Goal: Task Accomplishment & Management: Manage account settings

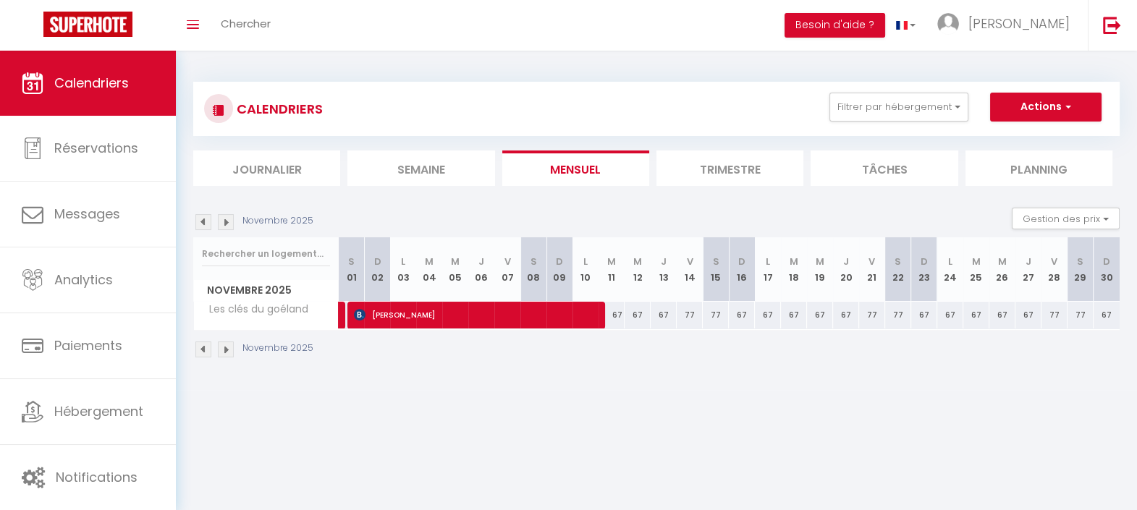
click at [300, 179] on li "Journalier" at bounding box center [266, 168] width 147 height 35
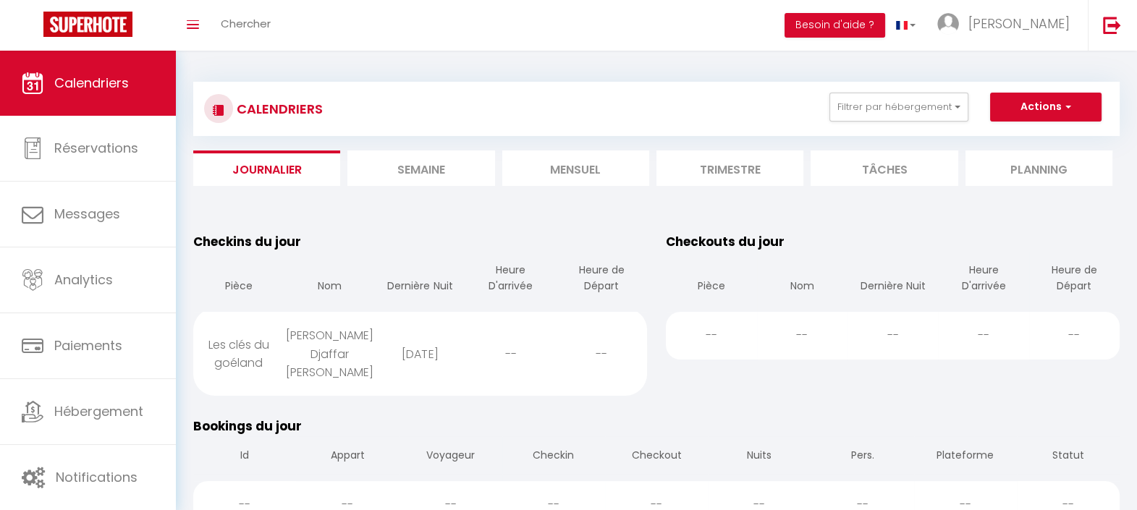
click at [387, 174] on li "Semaine" at bounding box center [420, 168] width 147 height 35
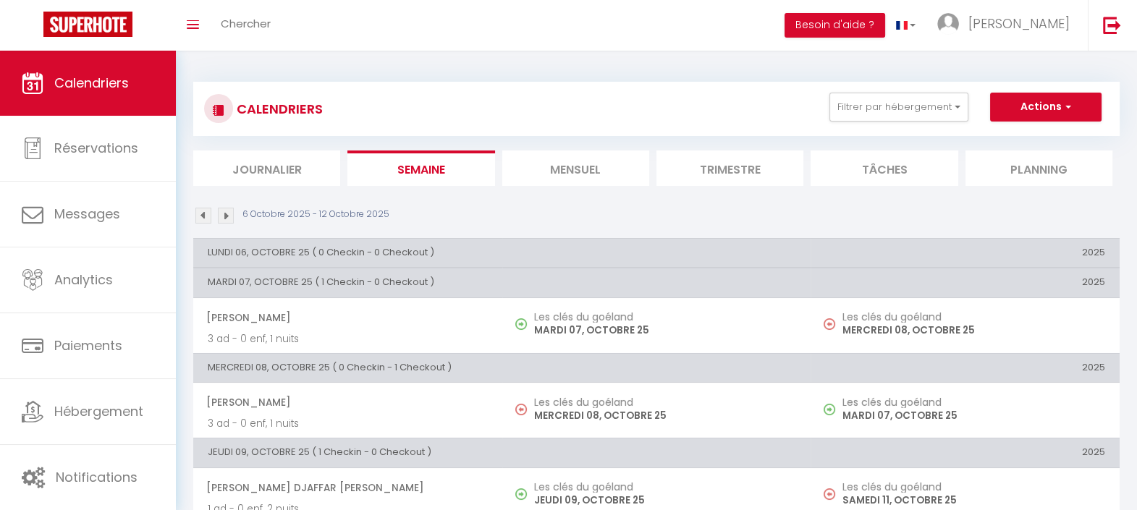
click at [599, 170] on li "Mensuel" at bounding box center [575, 168] width 147 height 35
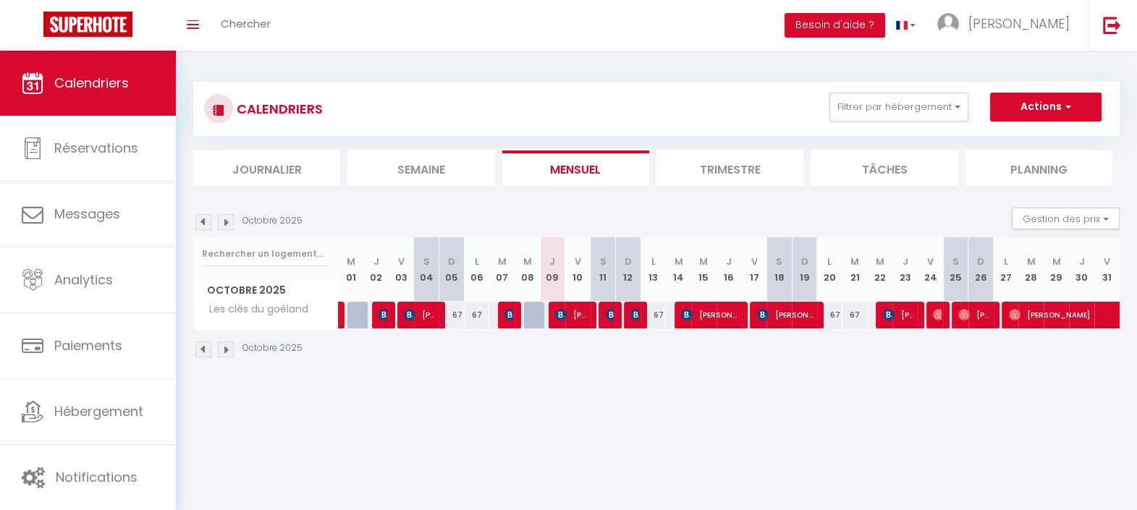
click at [706, 176] on li "Trimestre" at bounding box center [730, 168] width 147 height 35
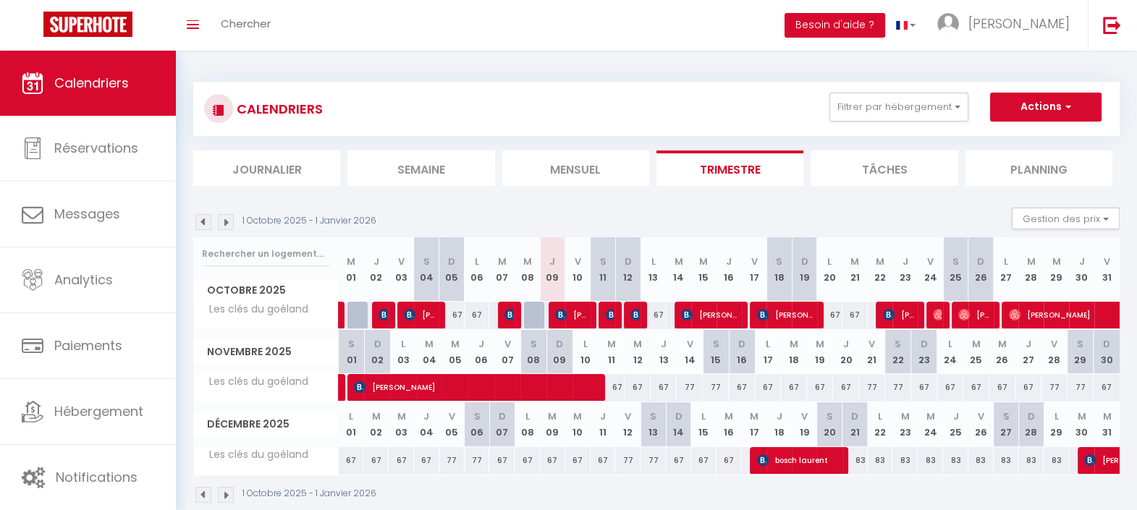
click at [866, 174] on li "Tâches" at bounding box center [884, 168] width 147 height 35
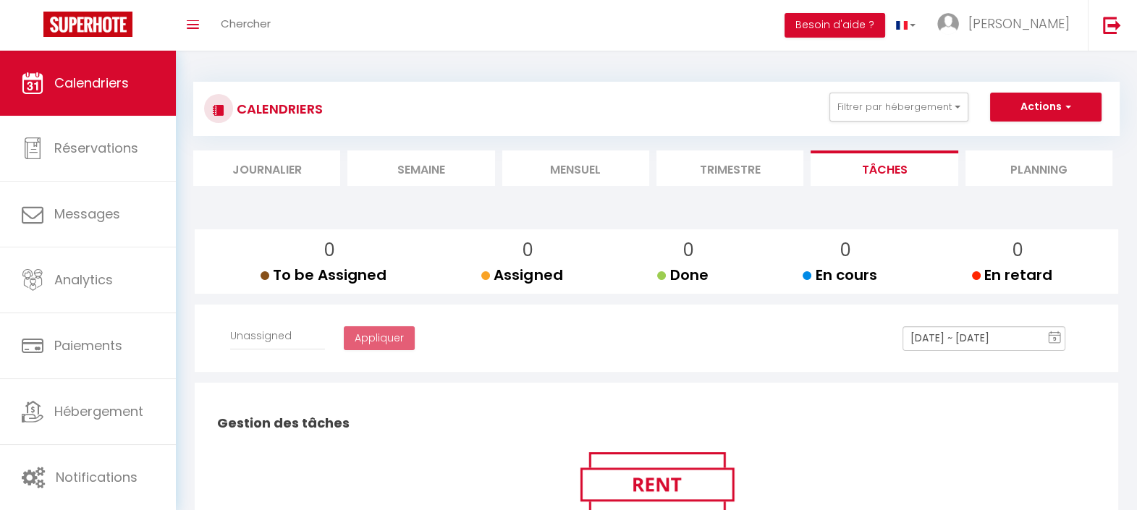
select select
click at [1017, 26] on link "[PERSON_NAME]" at bounding box center [1007, 25] width 161 height 51
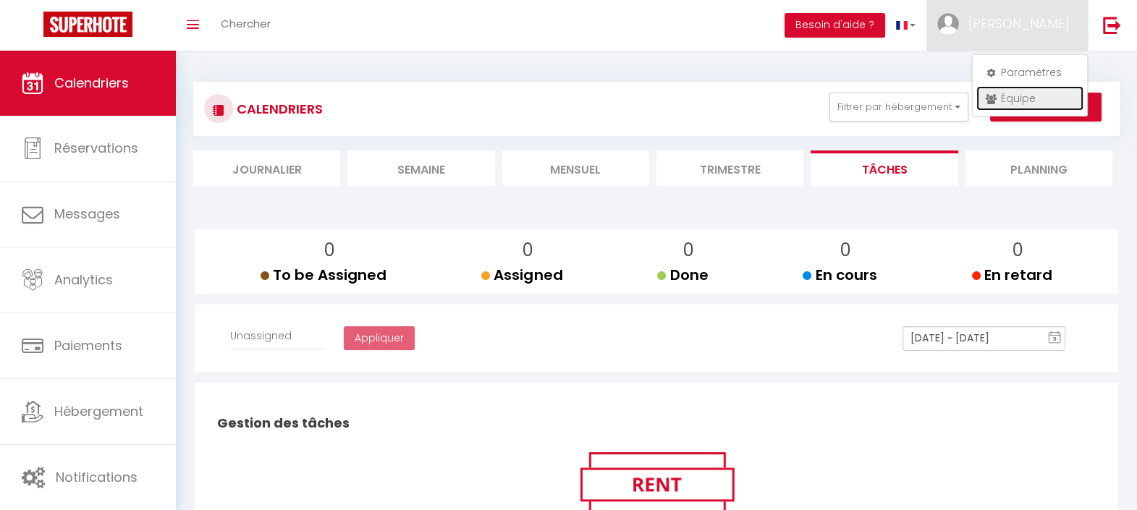
click at [1000, 96] on link "Équipe" at bounding box center [1030, 98] width 107 height 25
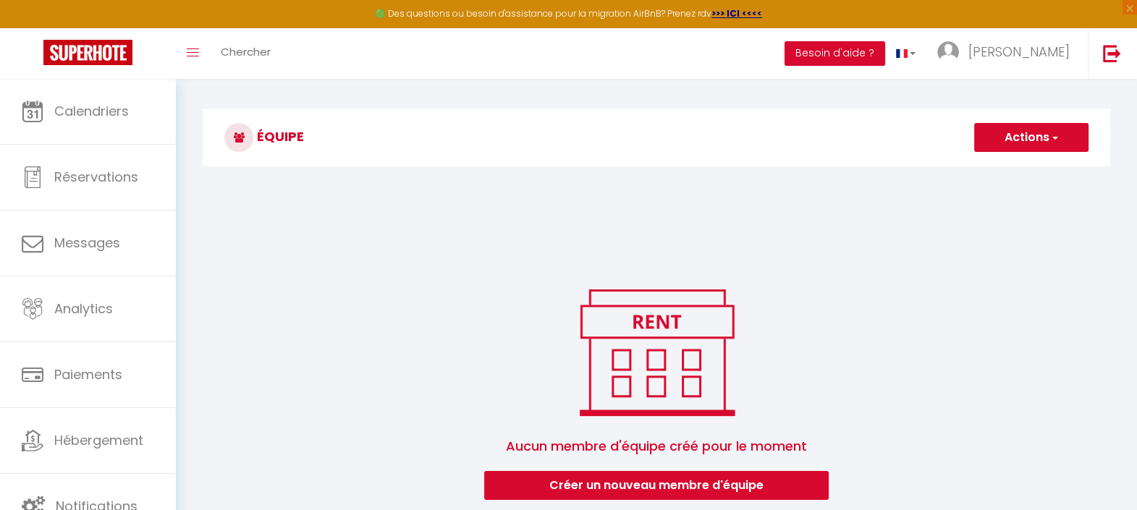
click at [1037, 148] on button "Actions" at bounding box center [1031, 137] width 114 height 29
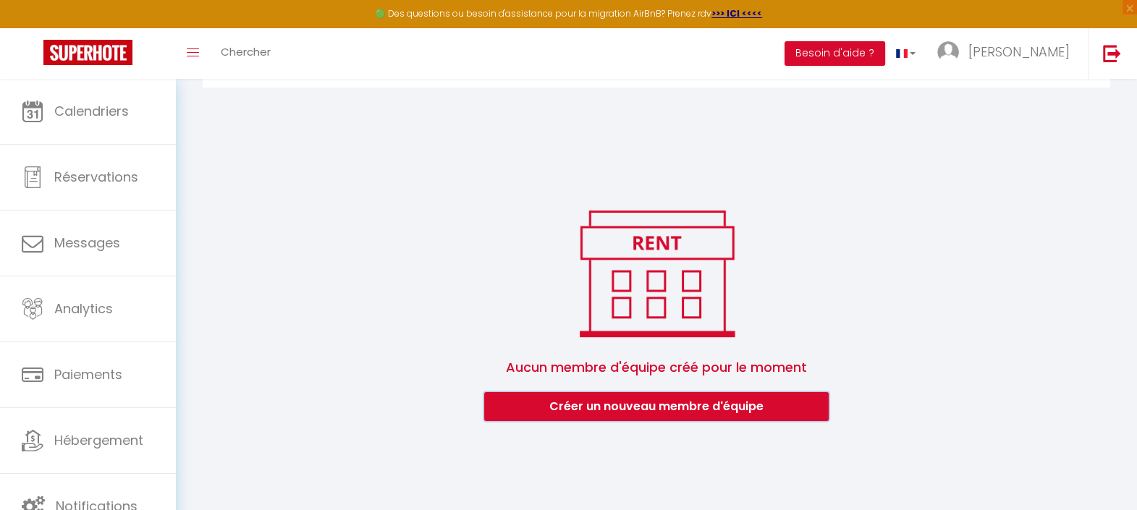
click at [623, 412] on button "Créer un nouveau membre d'équipe" at bounding box center [656, 406] width 345 height 29
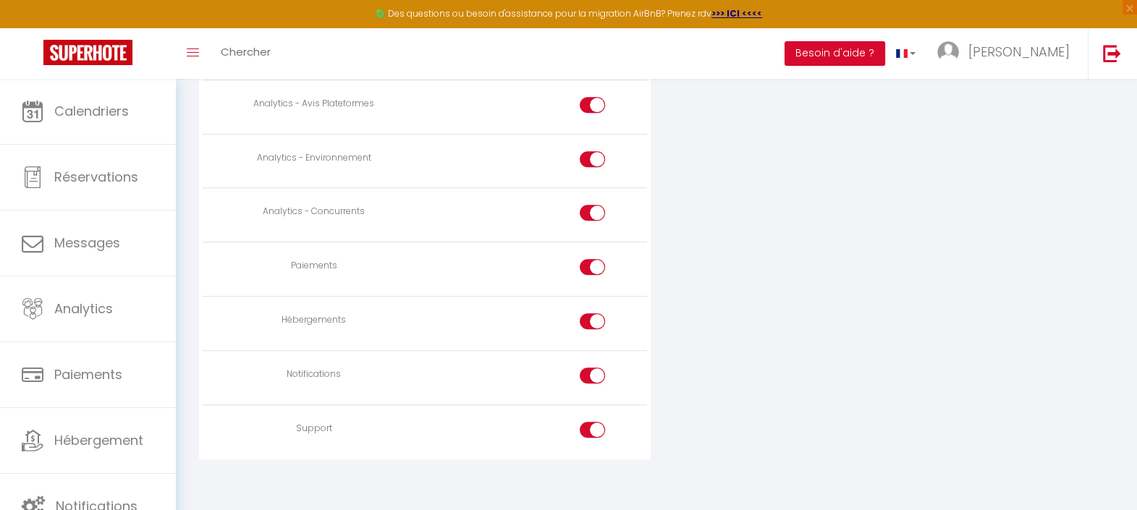
type input "[EMAIL_ADDRESS][DOMAIN_NAME]"
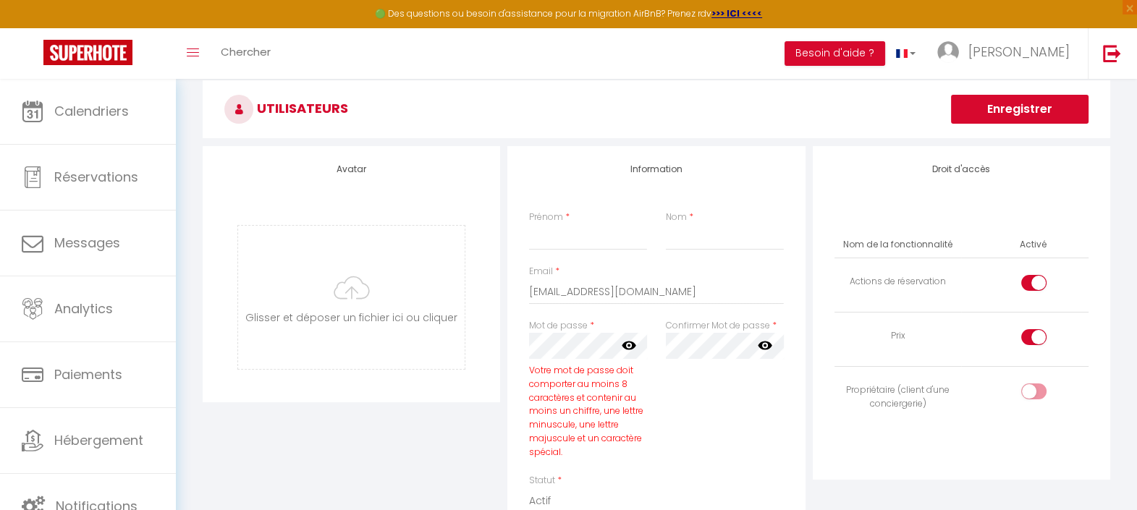
scroll to position [90, 0]
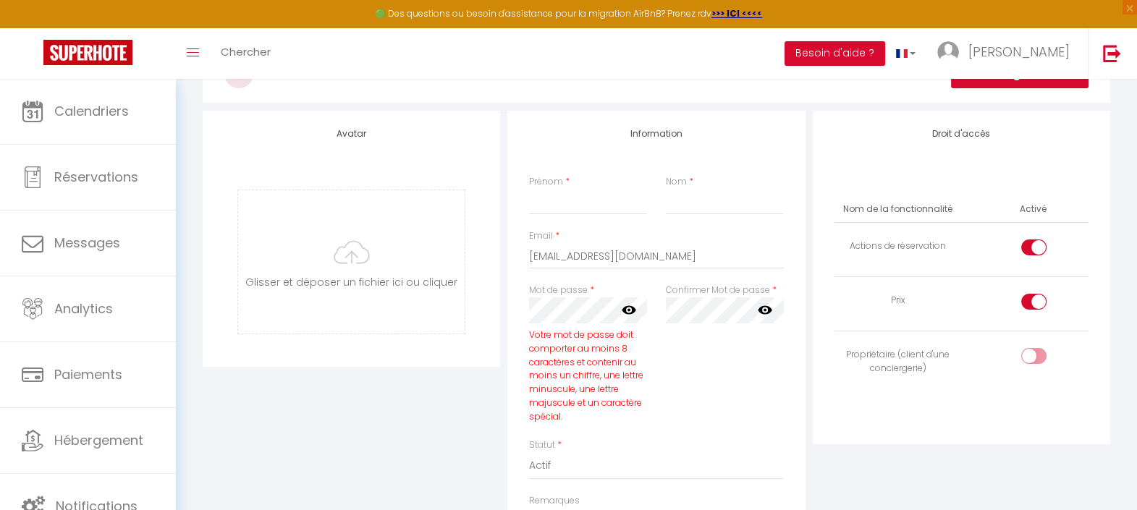
click at [625, 312] on icon at bounding box center [629, 310] width 14 height 9
click at [719, 355] on div "Confirmer Mot de passe * false" at bounding box center [725, 361] width 137 height 155
click at [602, 213] on input "Prénom" at bounding box center [588, 202] width 118 height 26
type input "[PERSON_NAME]"
type input "Vandenberghe"
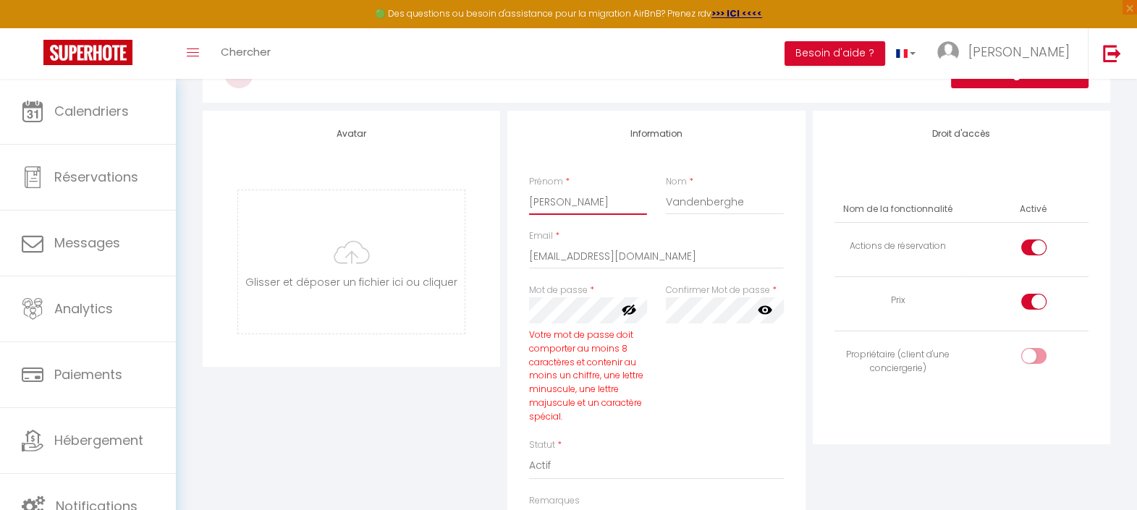
type input "[PERSON_NAME]"
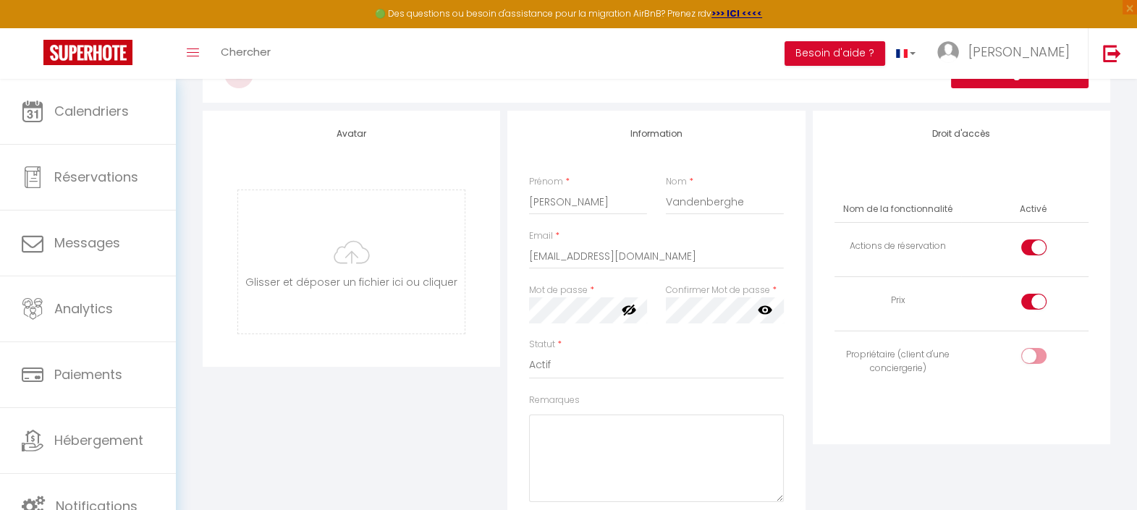
click at [764, 308] on icon at bounding box center [765, 310] width 14 height 14
click at [578, 357] on select "Actif Inactif" at bounding box center [656, 366] width 254 height 28
click at [467, 443] on div "Avatar [PERSON_NAME] et déposer un fichier ici ou cliquer Ooops, something wron…" at bounding box center [351, 360] width 305 height 499
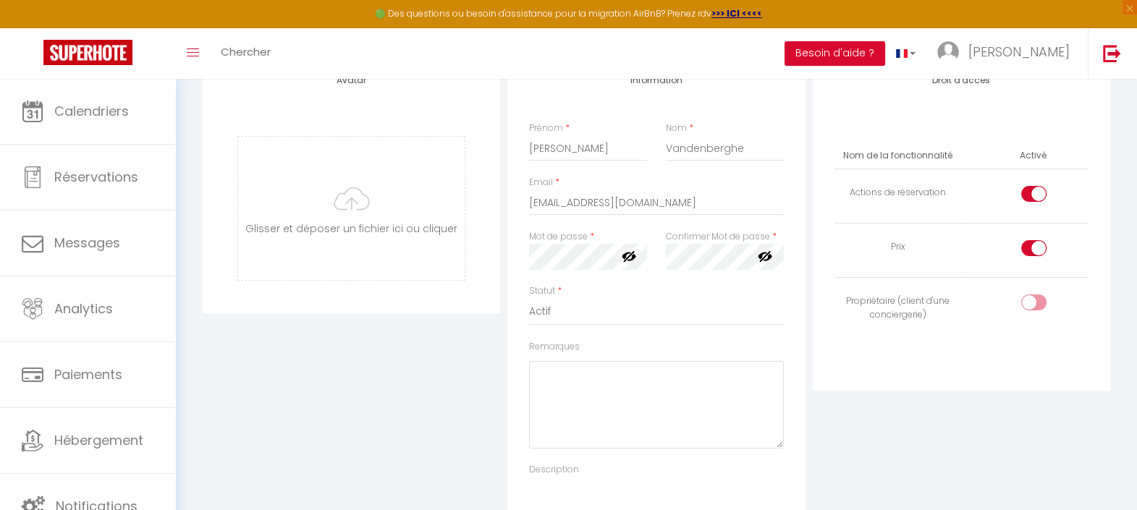
scroll to position [180, 0]
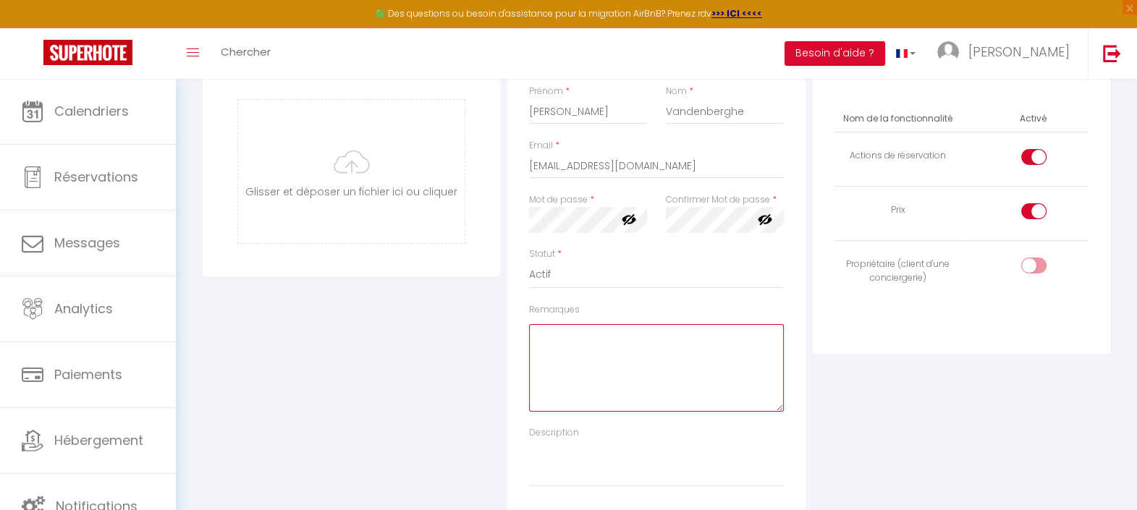
click at [584, 353] on textarea "Remarques" at bounding box center [656, 368] width 254 height 88
type textarea "test assignation de ménage"
click at [1040, 265] on input "checkbox" at bounding box center [1046, 269] width 25 height 22
click at [1026, 266] on div at bounding box center [1033, 266] width 25 height 16
click at [1034, 266] on input "checkbox" at bounding box center [1046, 269] width 25 height 22
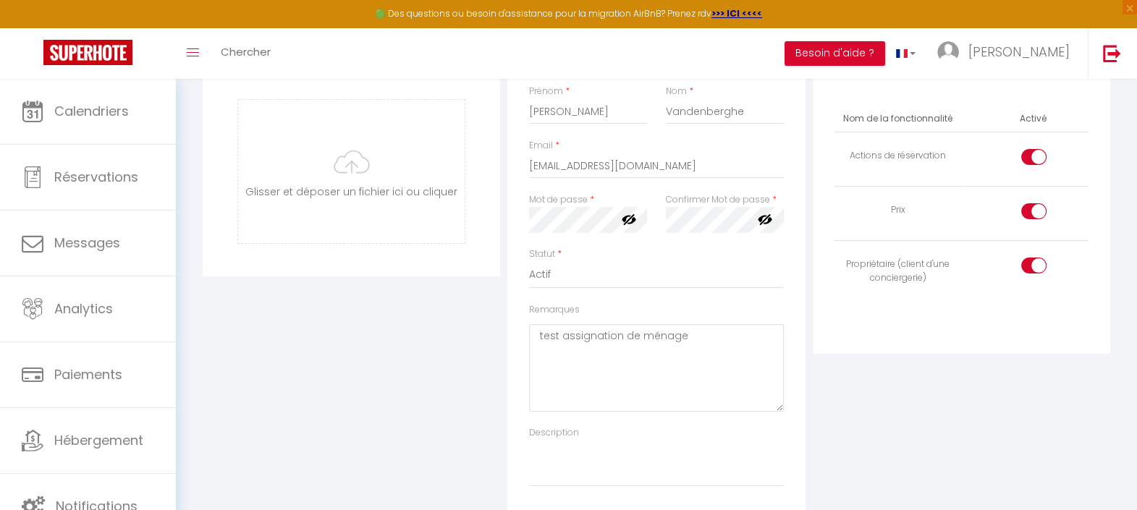
checkbox input "false"
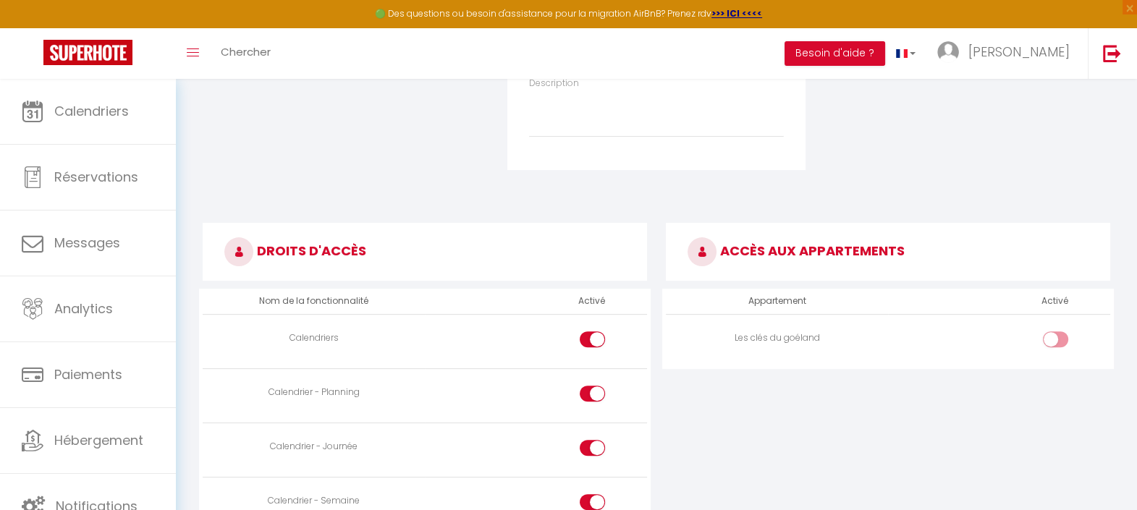
scroll to position [633, 0]
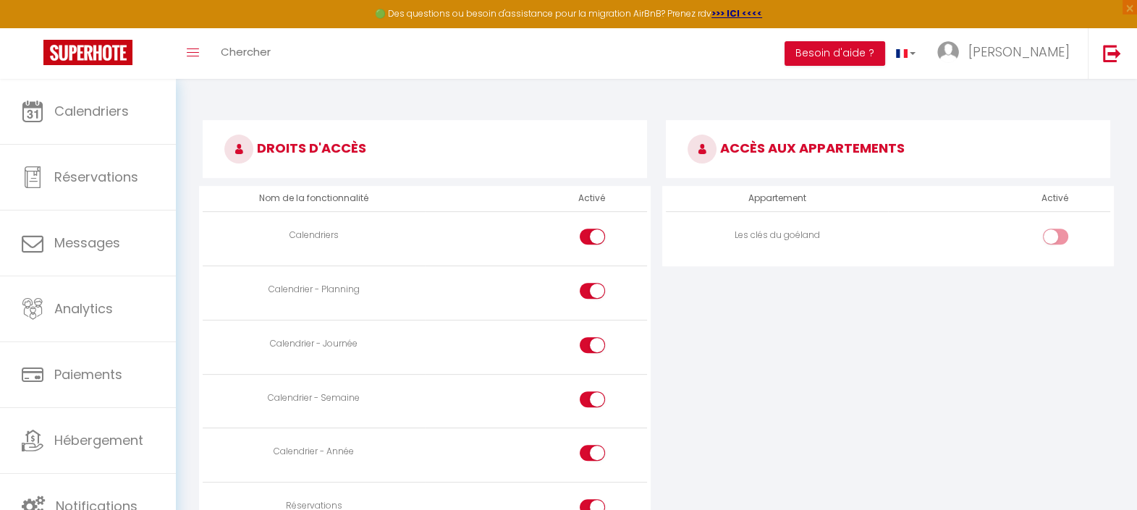
click at [1061, 237] on input "checkbox" at bounding box center [1067, 240] width 25 height 22
click at [1048, 235] on div at bounding box center [1055, 237] width 25 height 16
click at [1055, 235] on input "checkbox" at bounding box center [1067, 240] width 25 height 22
checkbox input "false"
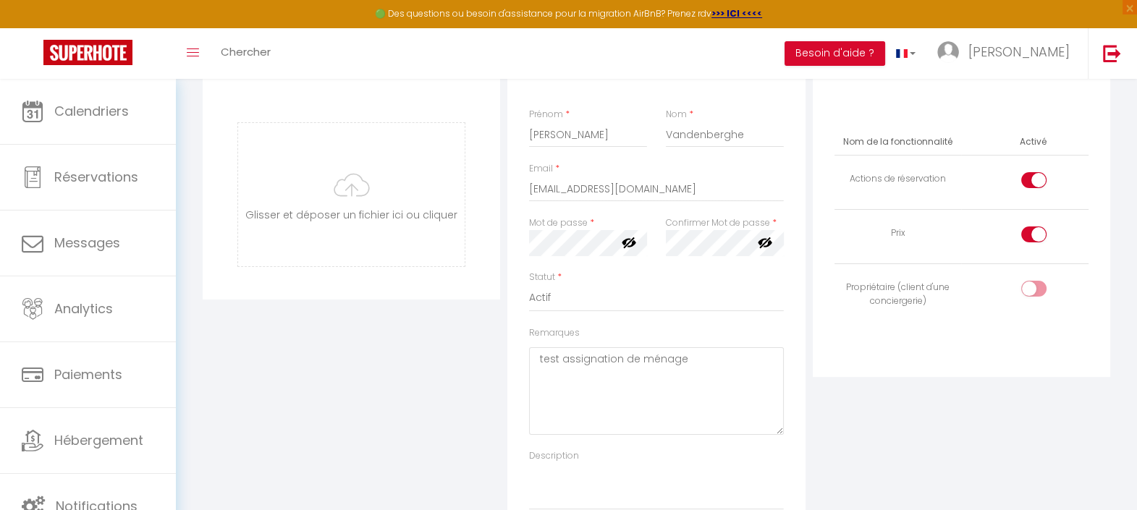
scroll to position [0, 0]
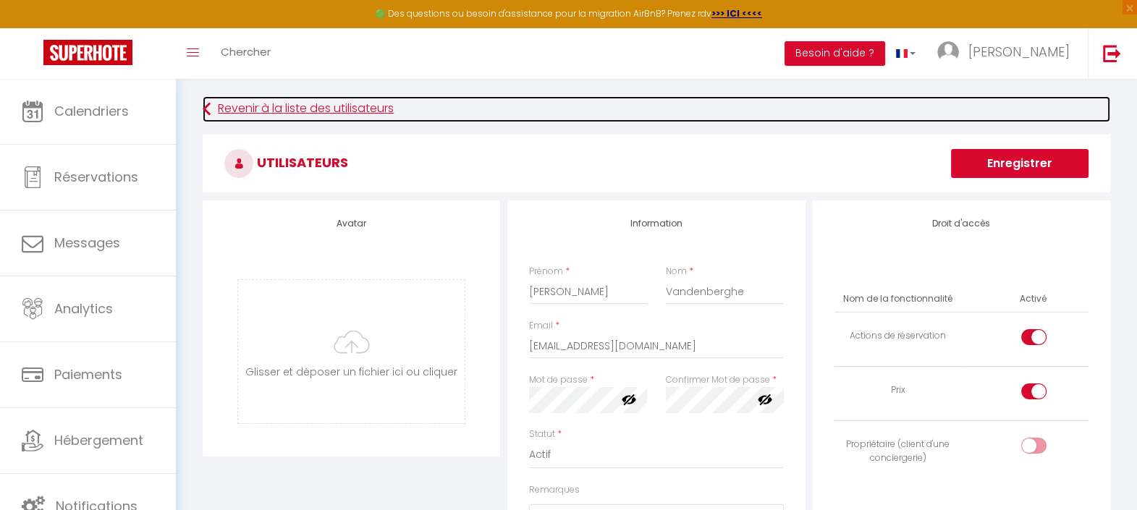
click at [211, 105] on link "Revenir à la liste des utilisateurs" at bounding box center [657, 109] width 908 height 26
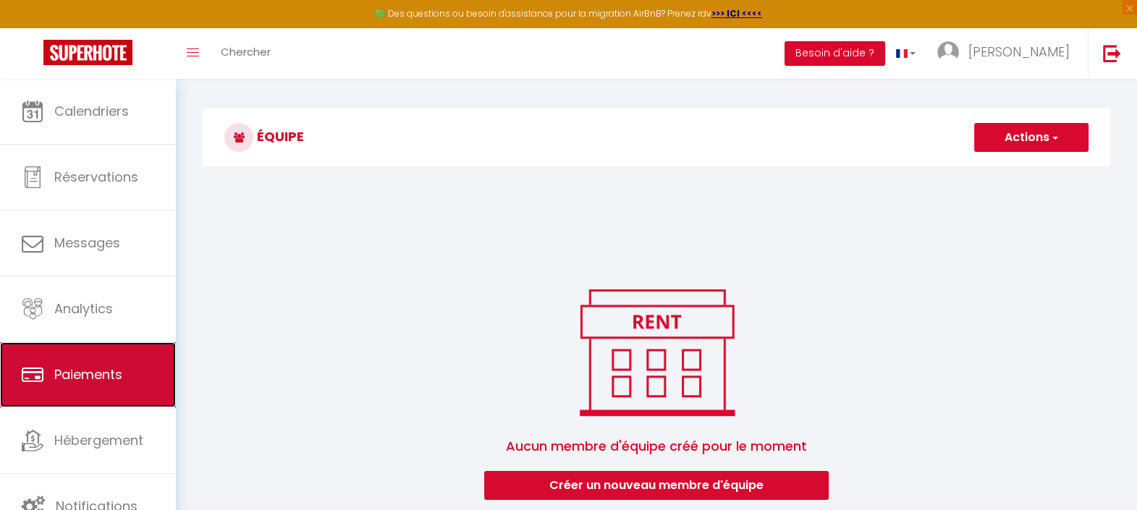
click at [100, 376] on span "Paiements" at bounding box center [88, 375] width 68 height 18
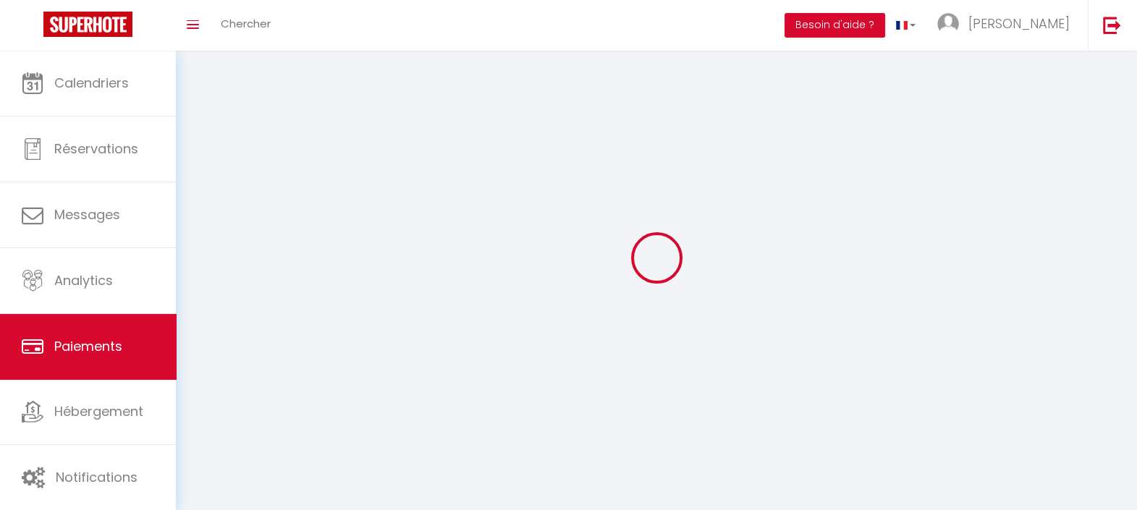
select select "2"
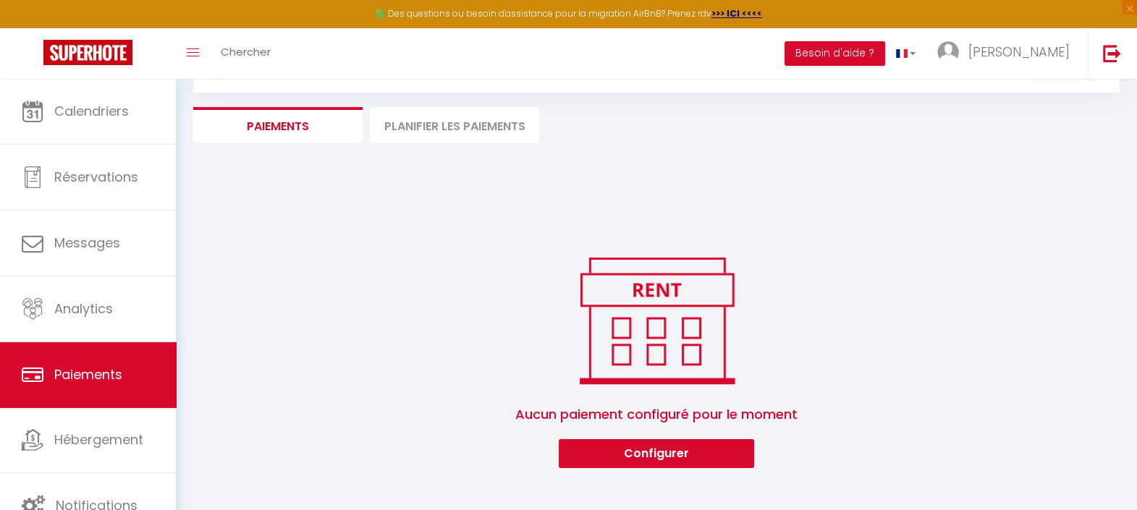
scroll to position [79, 0]
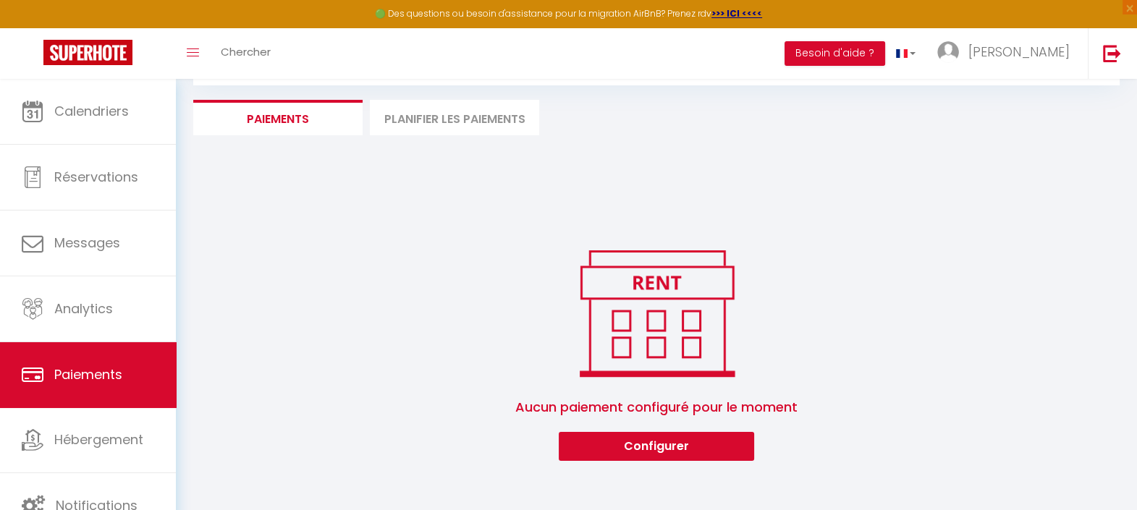
click at [429, 129] on li "Planifier les paiements" at bounding box center [454, 117] width 169 height 35
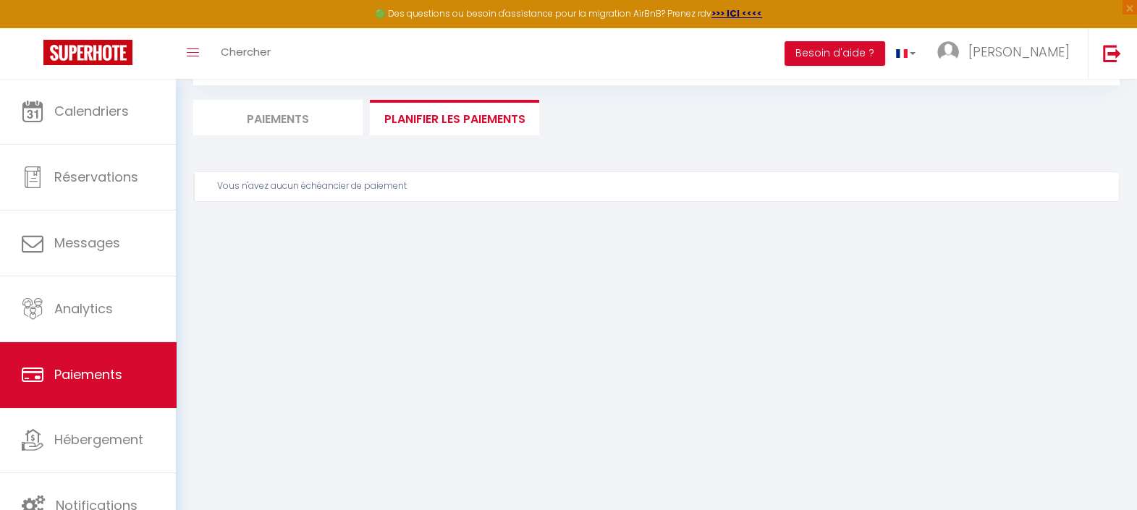
click at [292, 119] on li "Paiements" at bounding box center [277, 117] width 169 height 35
select select "2"
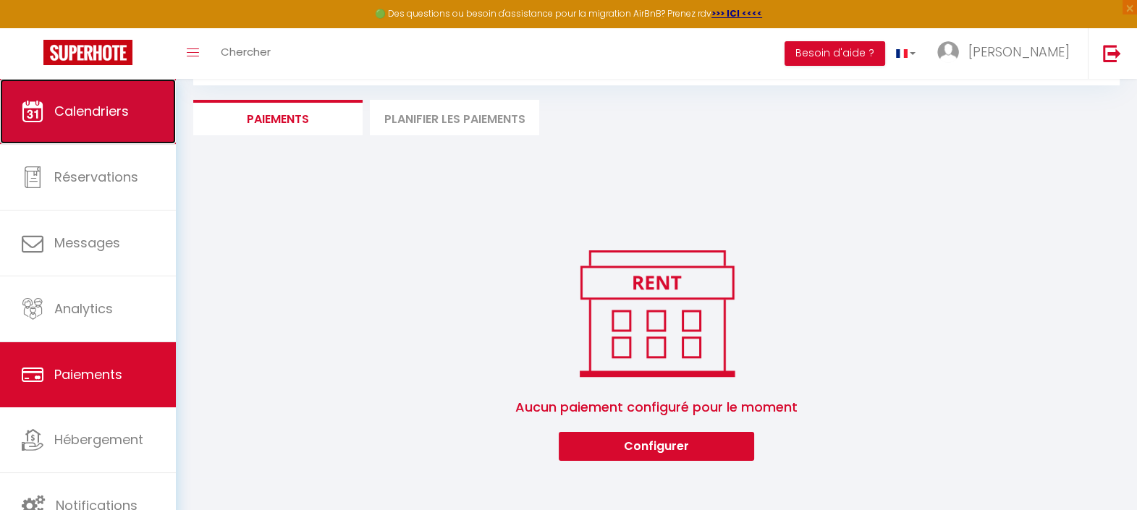
click at [102, 98] on link "Calendriers" at bounding box center [88, 111] width 176 height 65
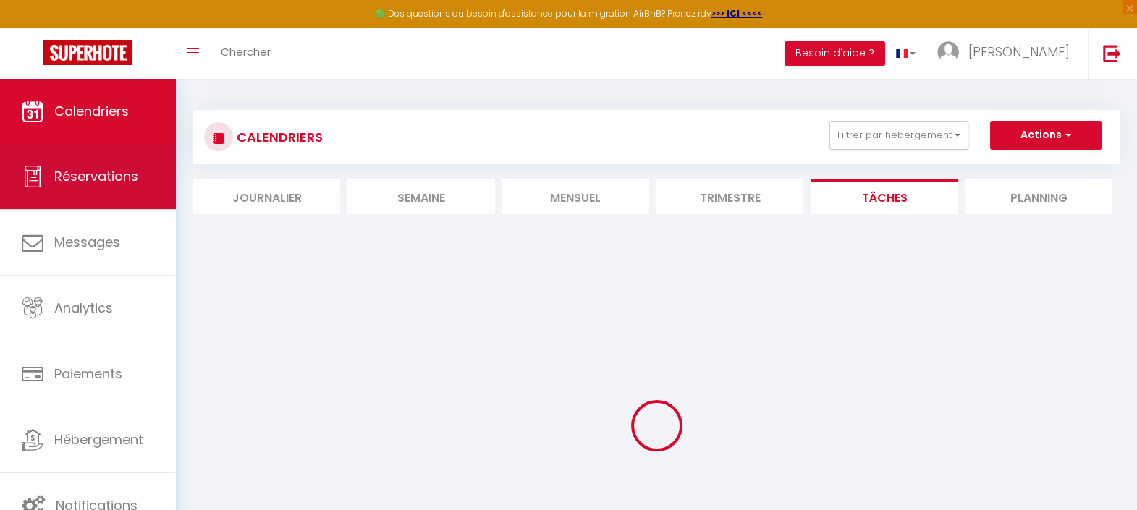
select select
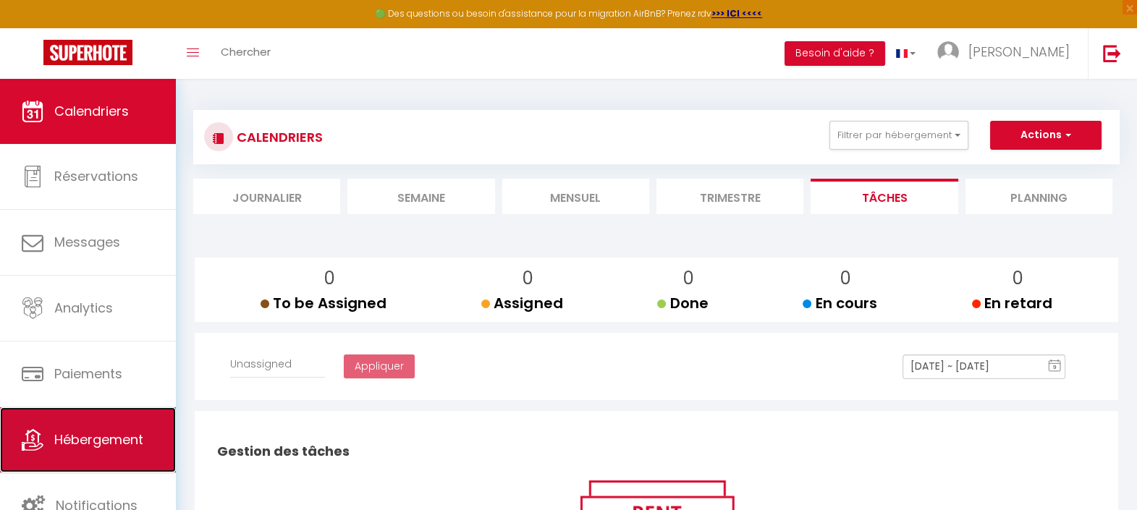
click at [46, 447] on link "Hébergement" at bounding box center [88, 440] width 176 height 65
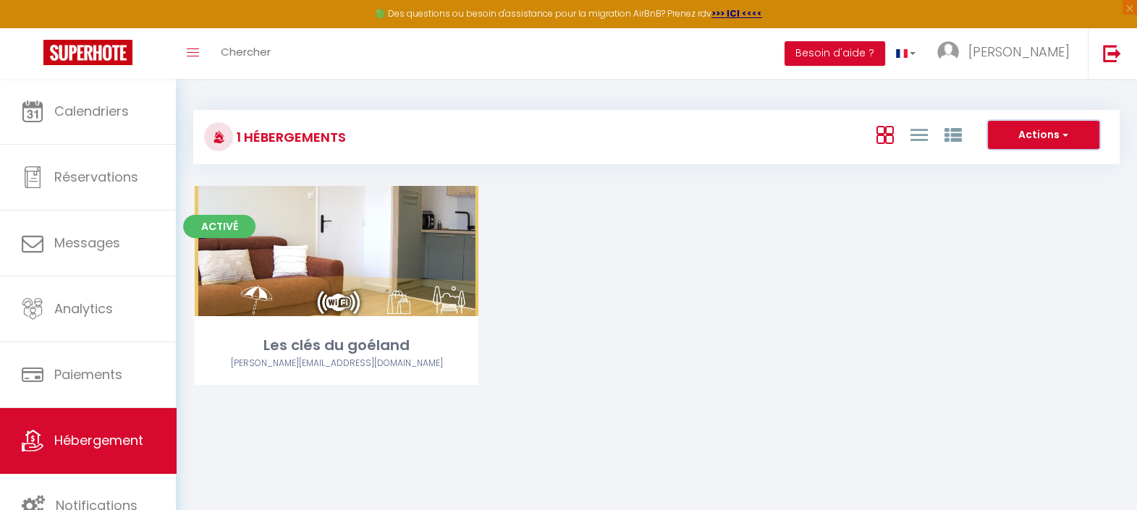
click at [1030, 130] on button "Actions" at bounding box center [1043, 135] width 111 height 29
click at [1037, 166] on li "Créer un Hébergement" at bounding box center [1032, 165] width 132 height 16
select select "3"
select select "2"
select select "1"
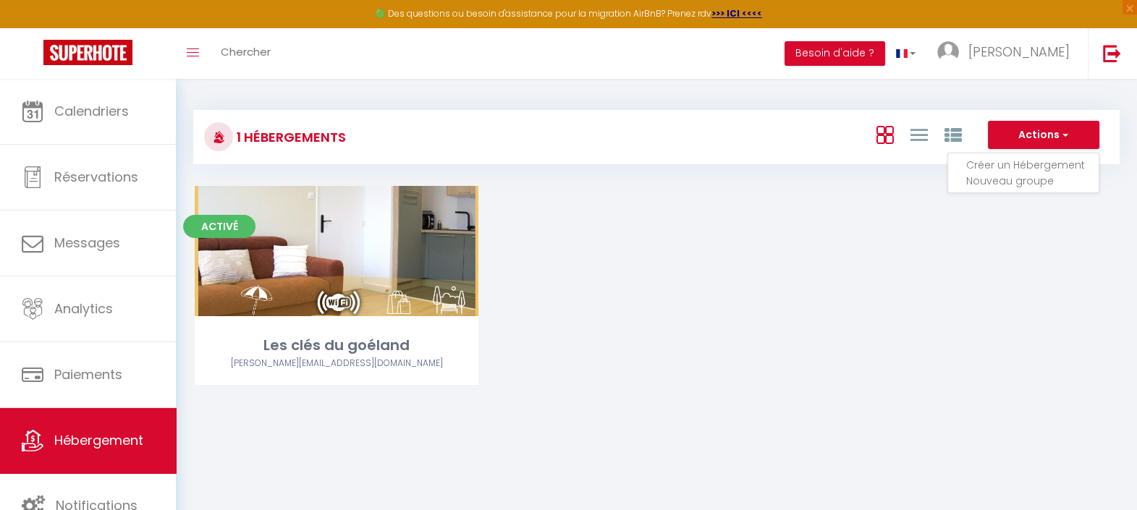
select select "1"
select select
select select "28"
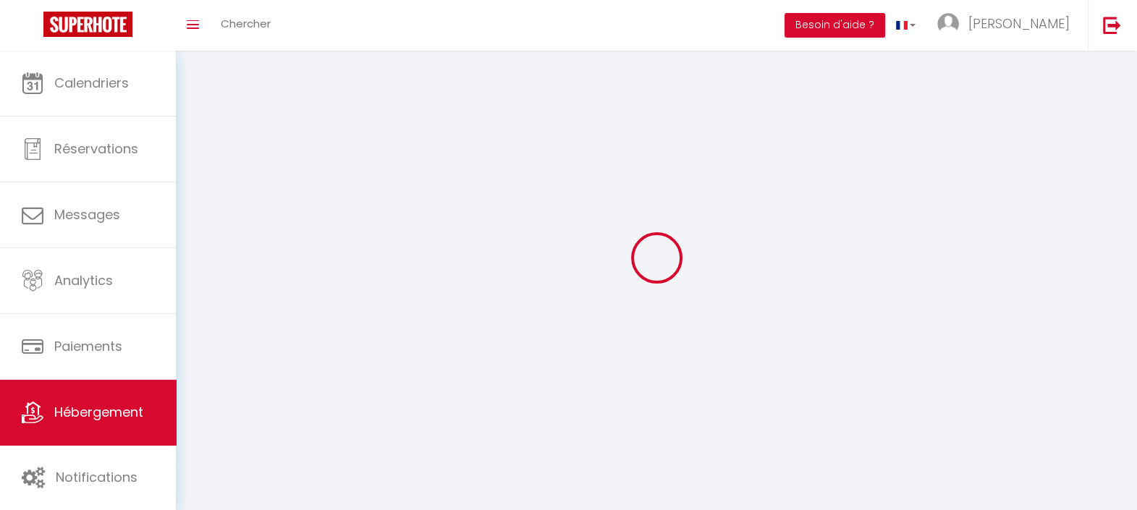
select select
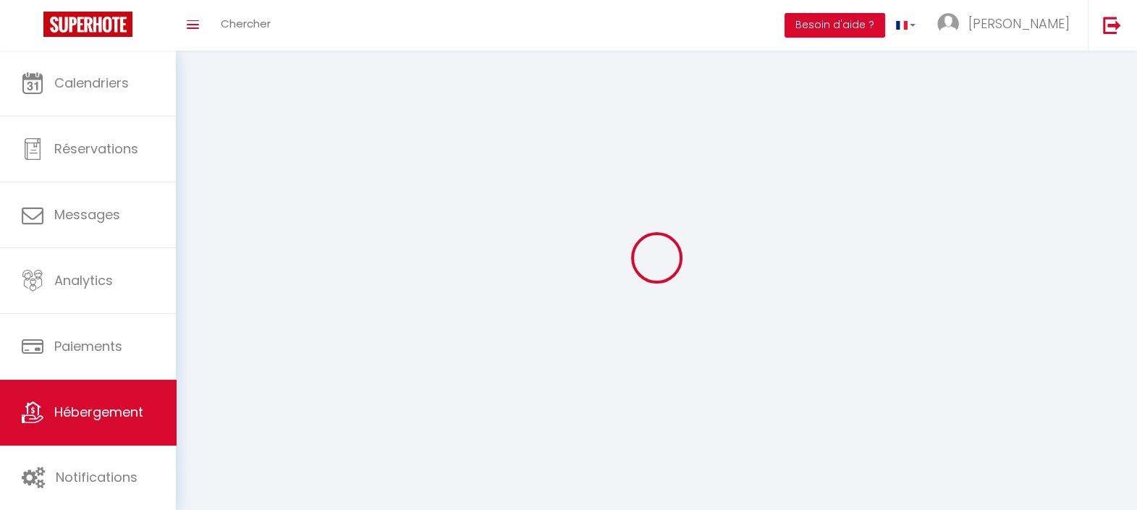
select select
checkbox input "false"
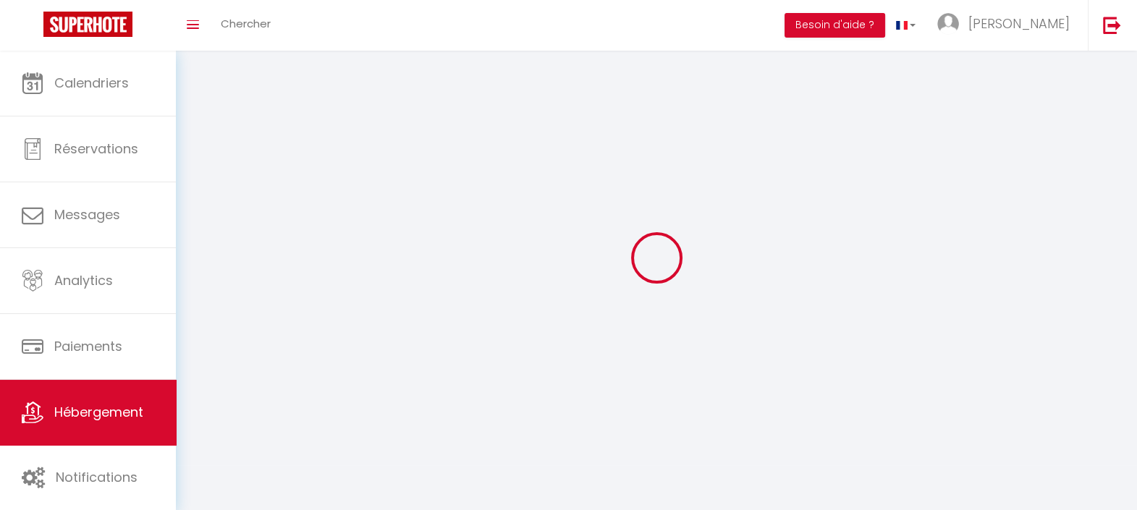
select select
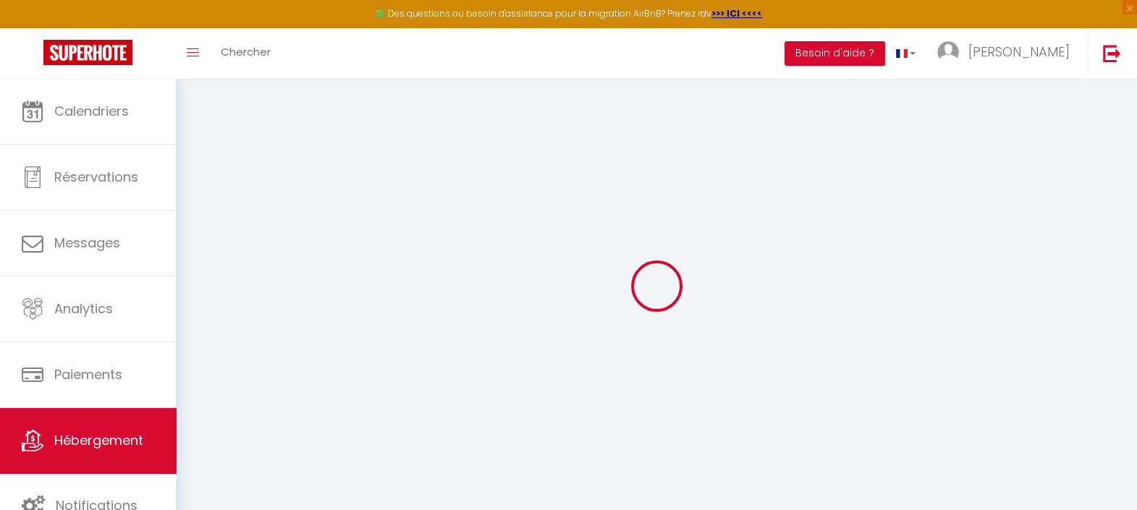
select select
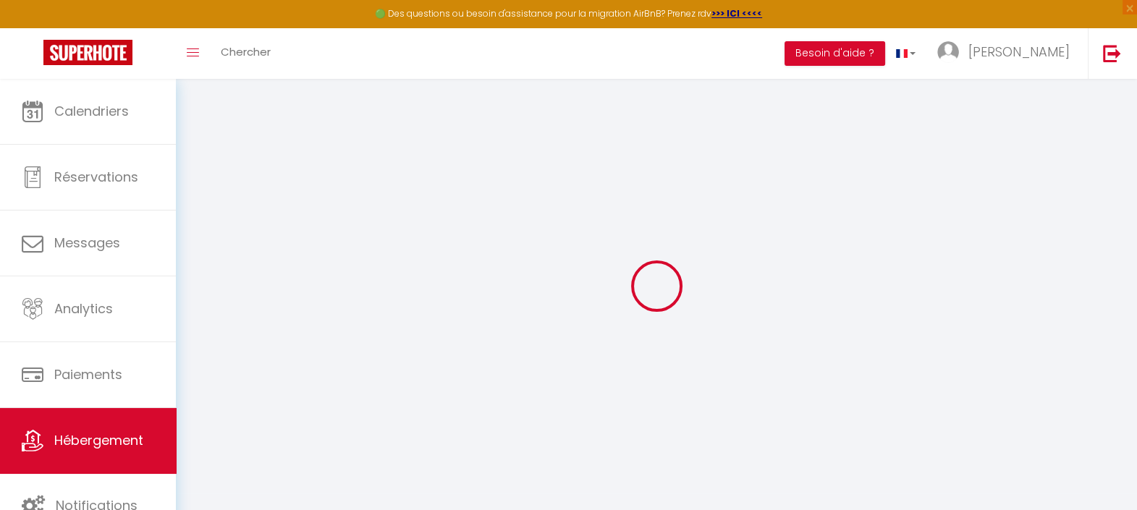
select select
checkbox input "false"
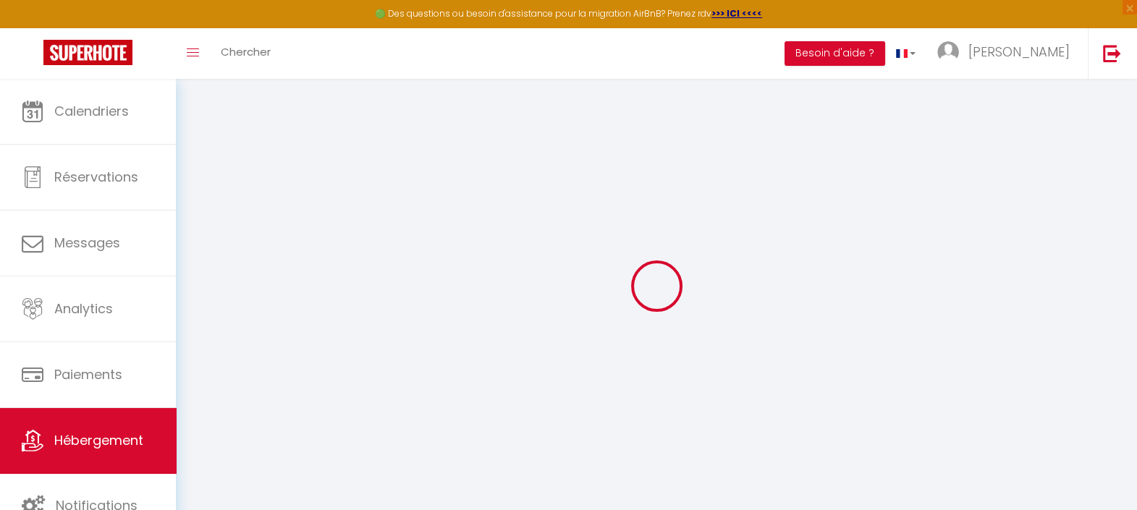
select select
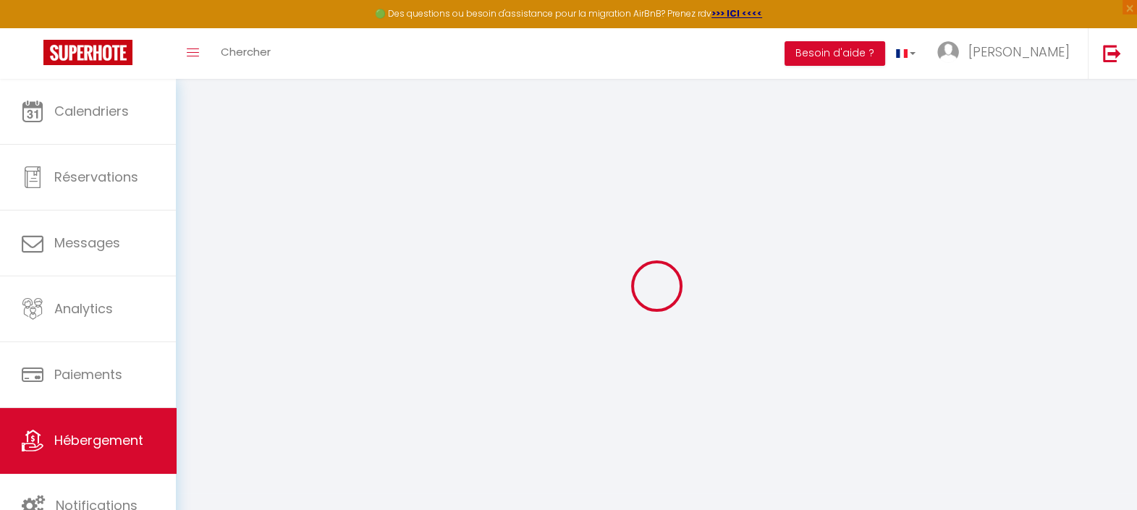
select select
checkbox input "false"
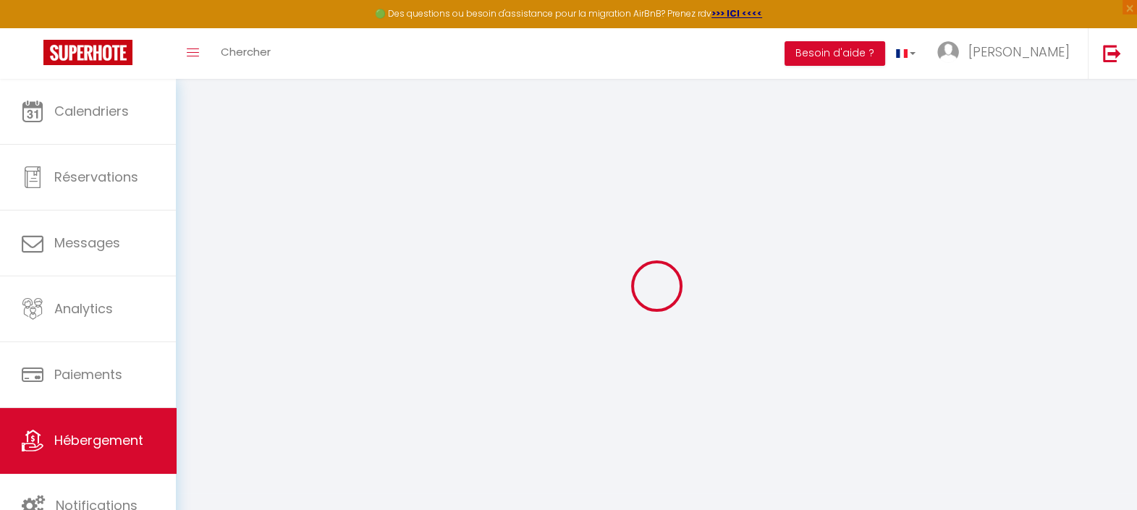
checkbox input "false"
select select
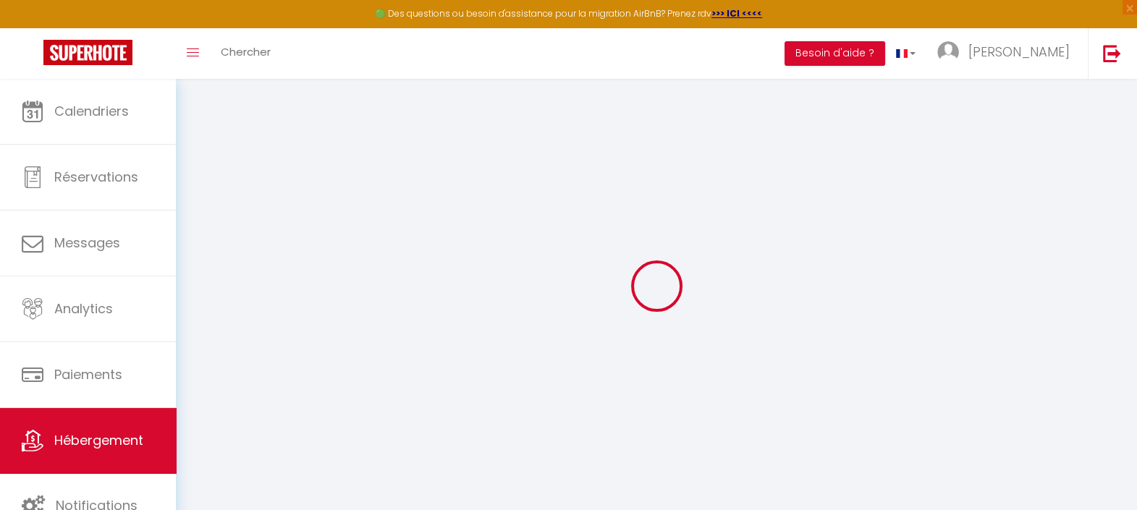
checkbox input "false"
select select
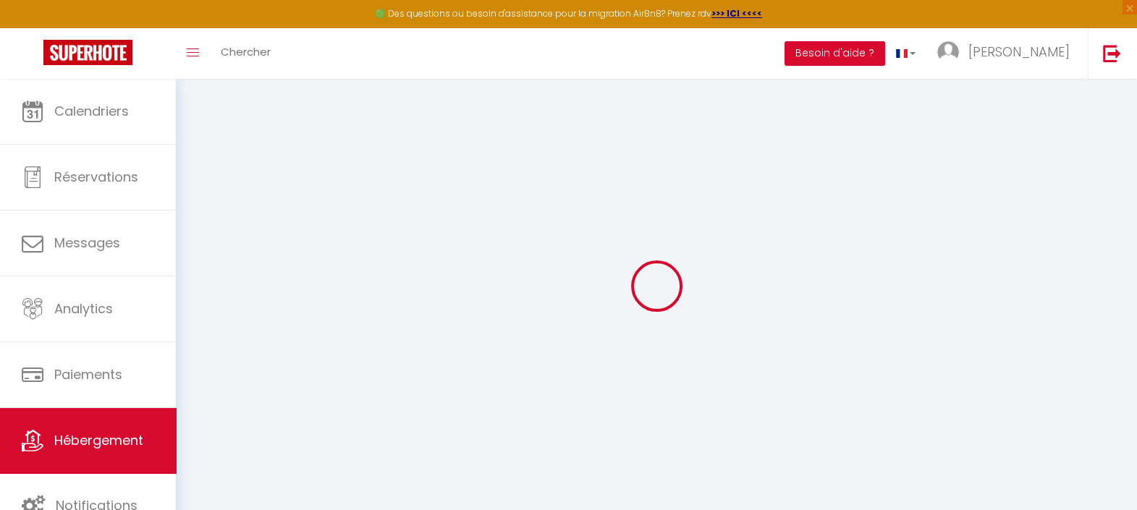
select select
checkbox input "false"
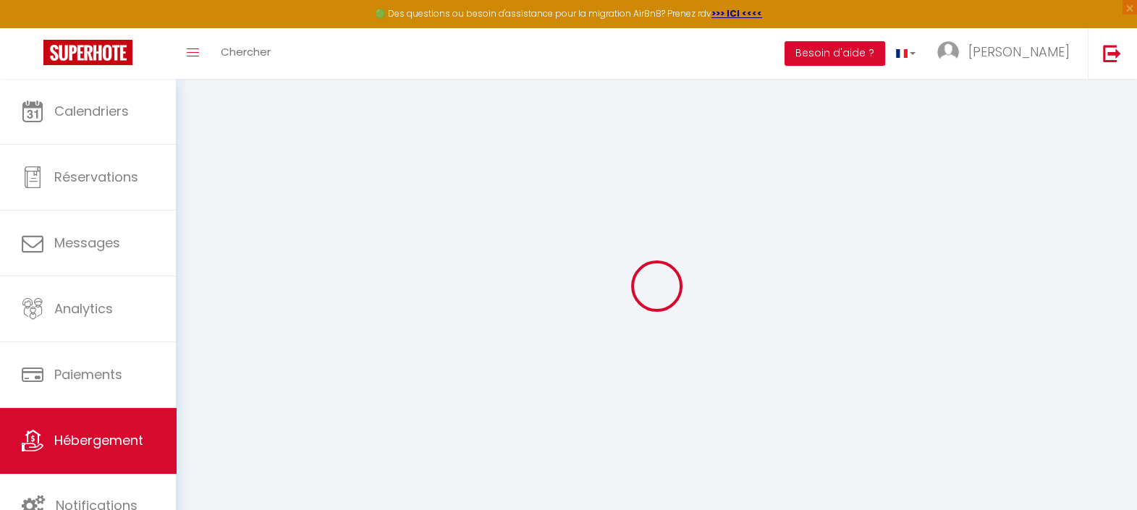
checkbox input "false"
select select
select select "15:00"
select select "23:45"
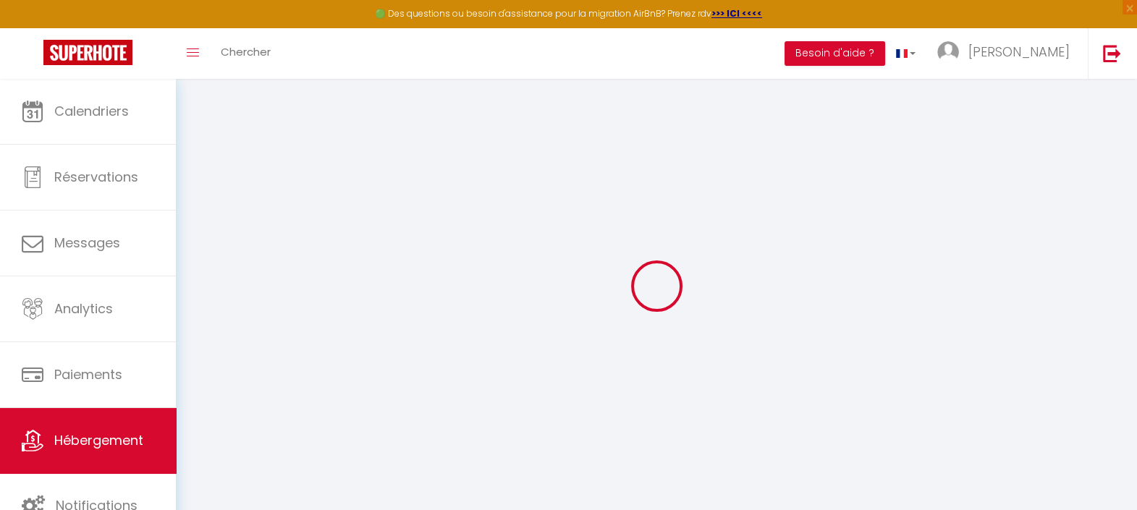
select select "11:00"
select select "30"
select select "120"
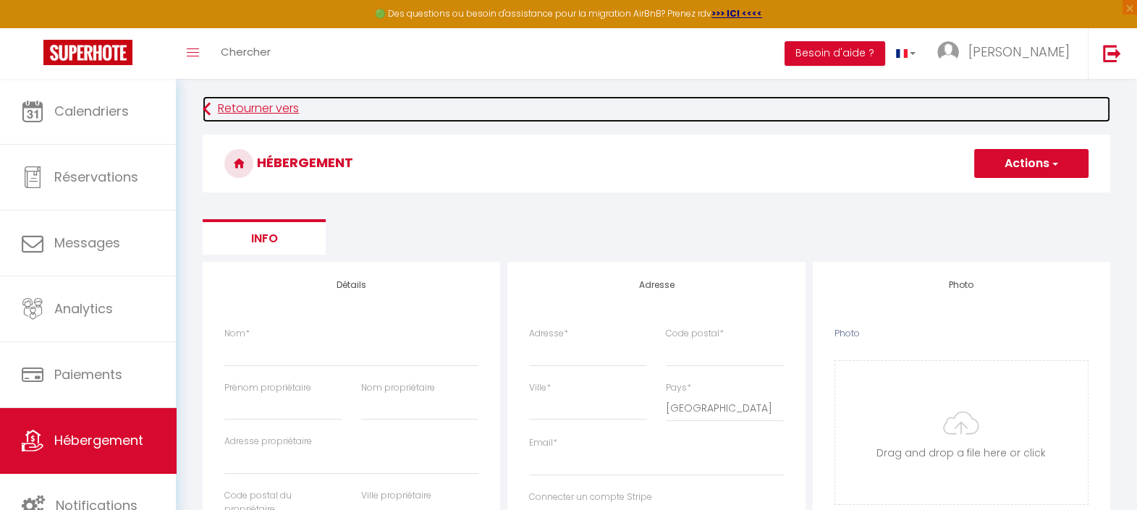
click at [225, 112] on link "Retourner vers" at bounding box center [657, 109] width 908 height 26
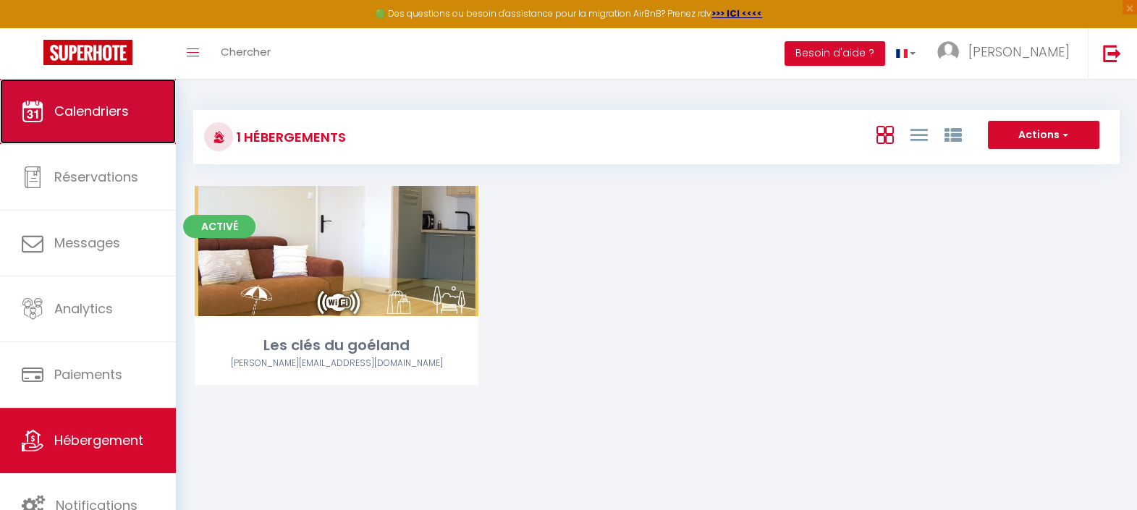
click at [94, 110] on span "Calendriers" at bounding box center [91, 111] width 75 height 18
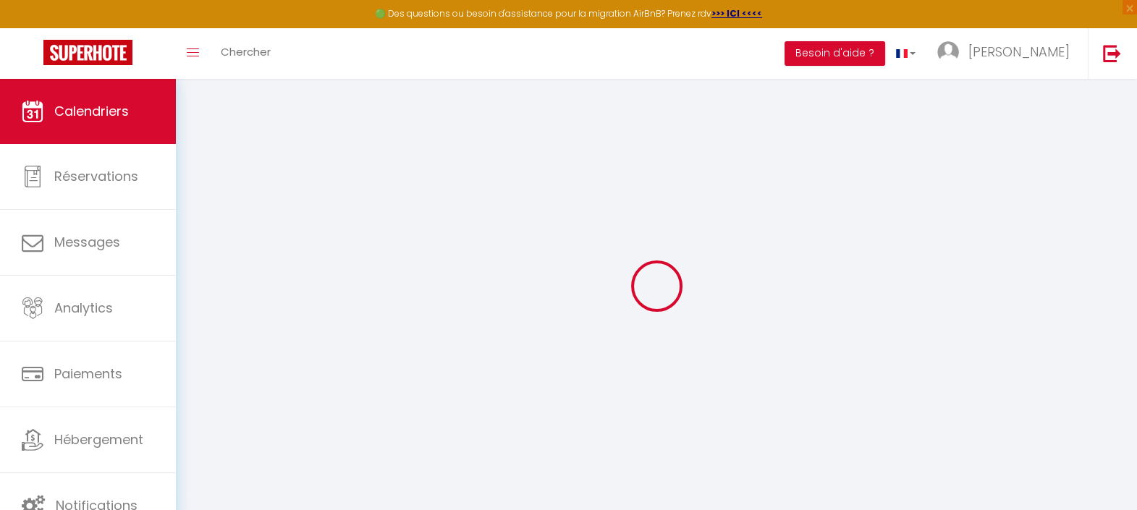
select select
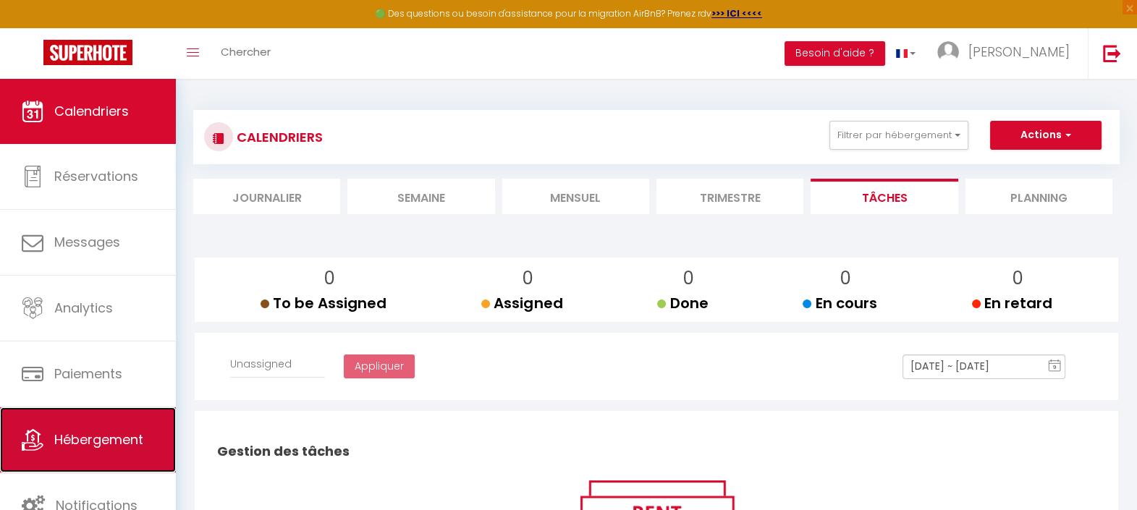
click at [83, 438] on span "Hébergement" at bounding box center [98, 440] width 89 height 18
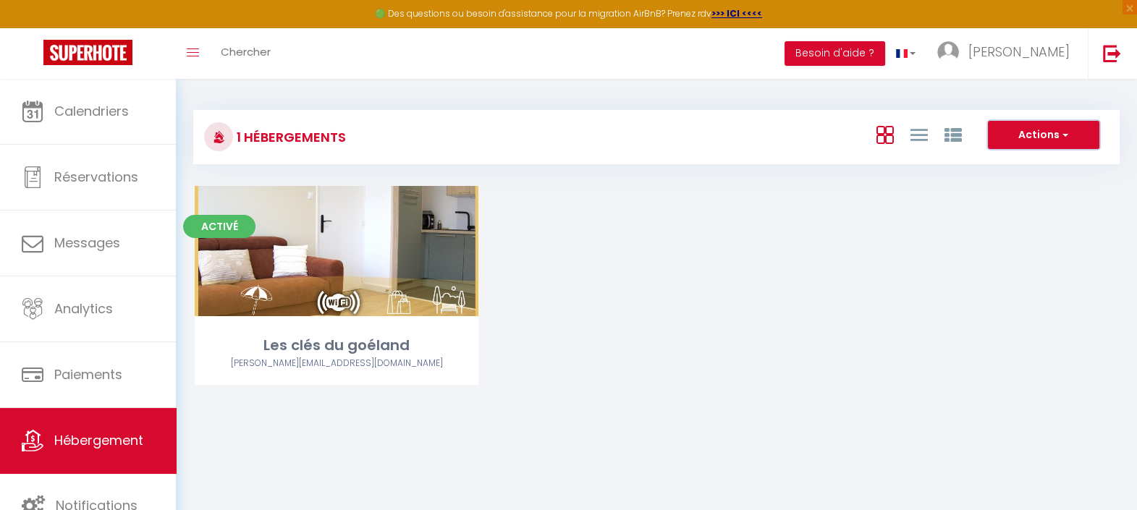
click at [1032, 130] on button "Actions" at bounding box center [1043, 135] width 111 height 29
click at [793, 306] on div "Activé Editer Les clés du goéland [PERSON_NAME][EMAIL_ADDRESS][DOMAIN_NAME]" at bounding box center [657, 303] width 960 height 235
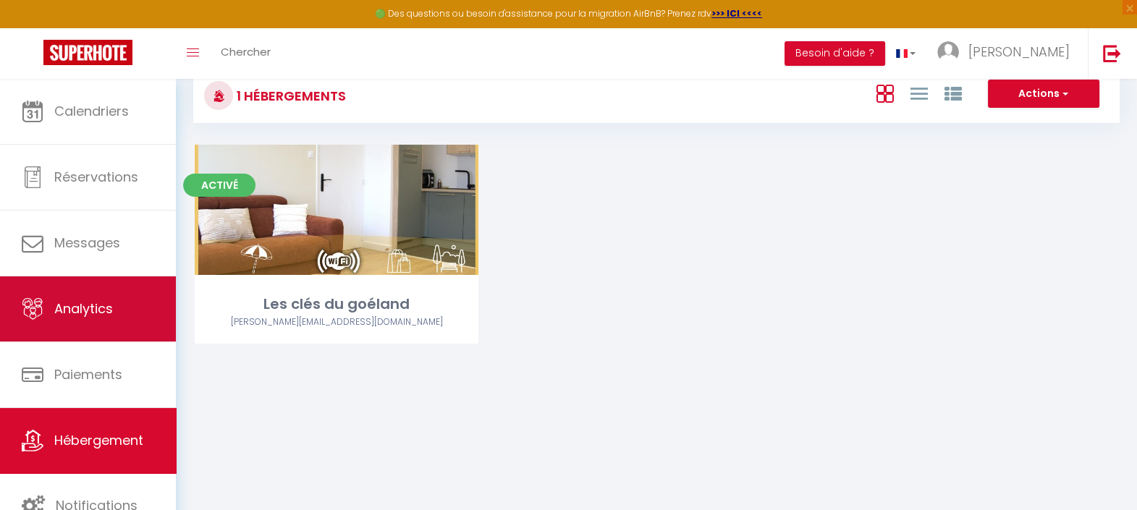
scroll to position [79, 0]
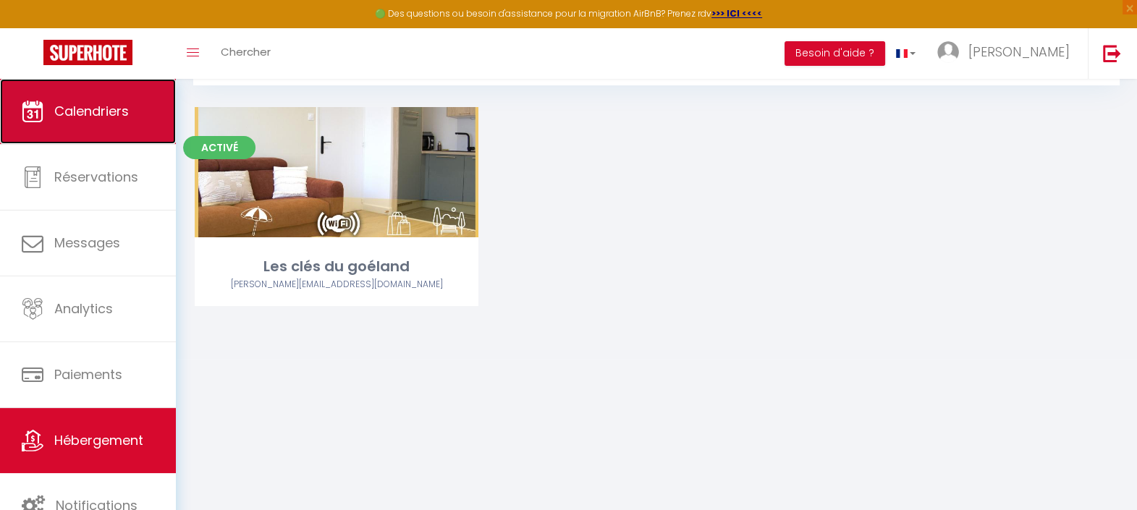
click at [46, 89] on link "Calendriers" at bounding box center [88, 111] width 176 height 65
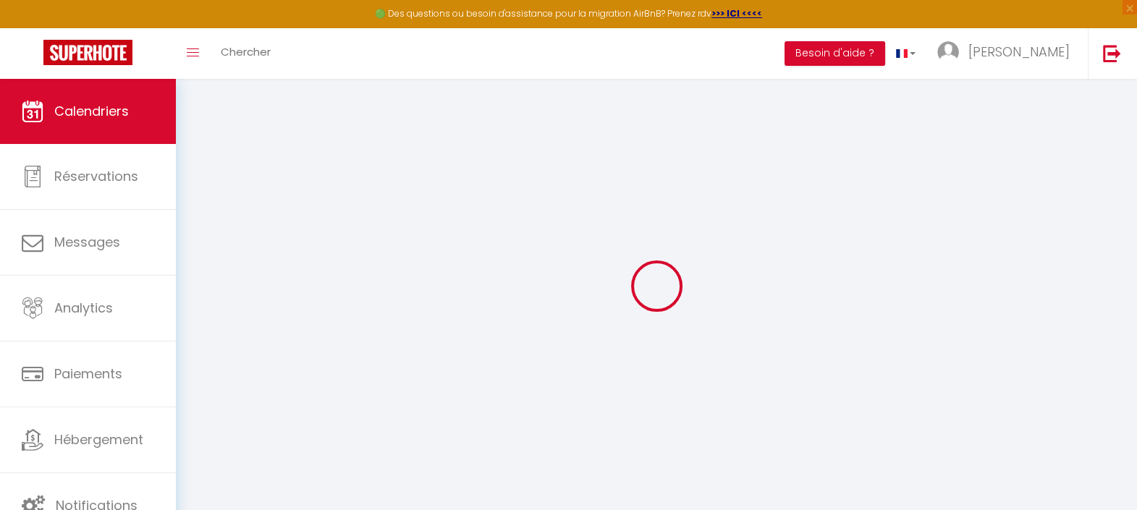
select select
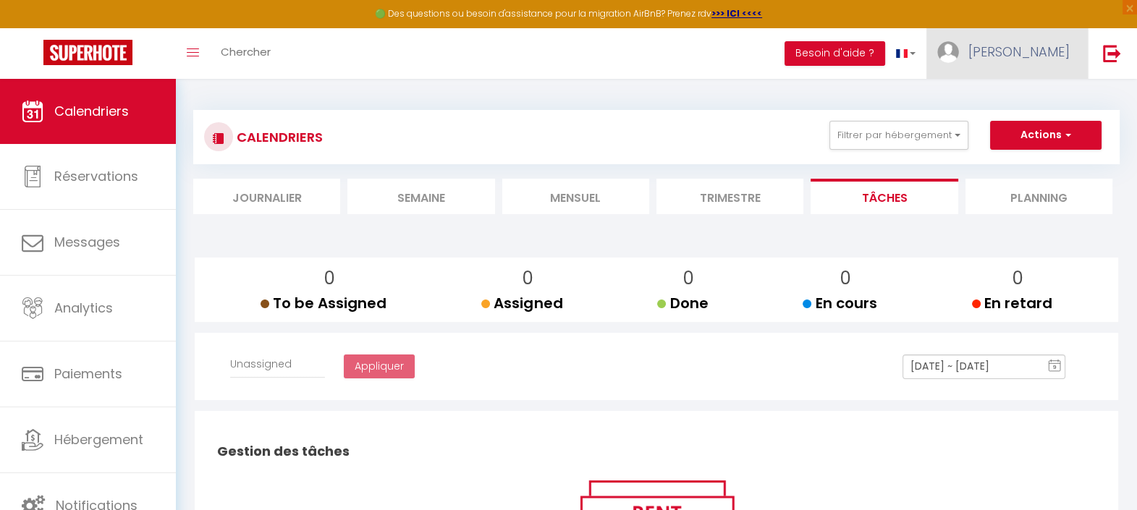
click at [1072, 46] on link "[PERSON_NAME]" at bounding box center [1007, 53] width 161 height 51
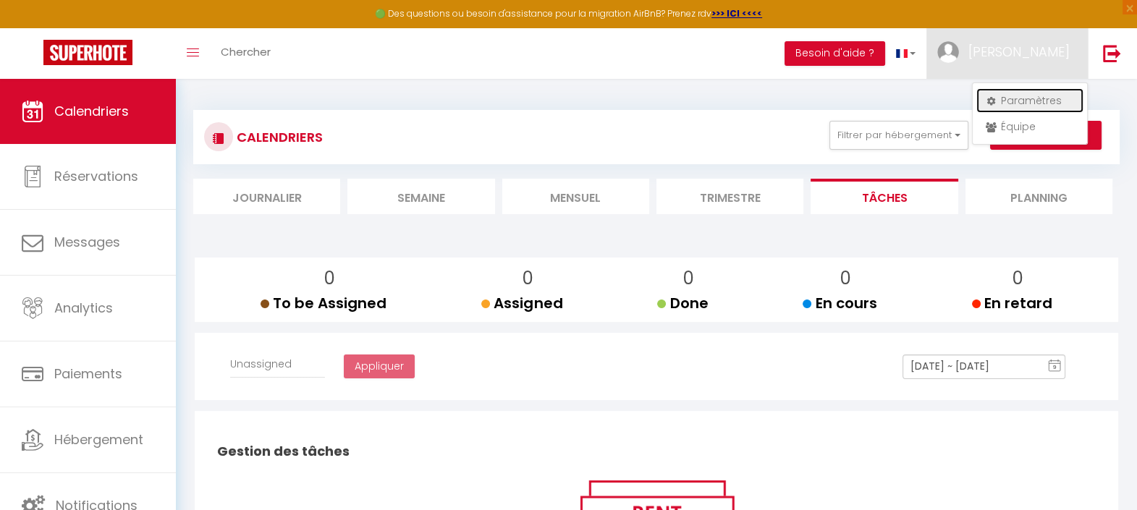
click at [1050, 91] on link "Paramètres" at bounding box center [1030, 100] width 107 height 25
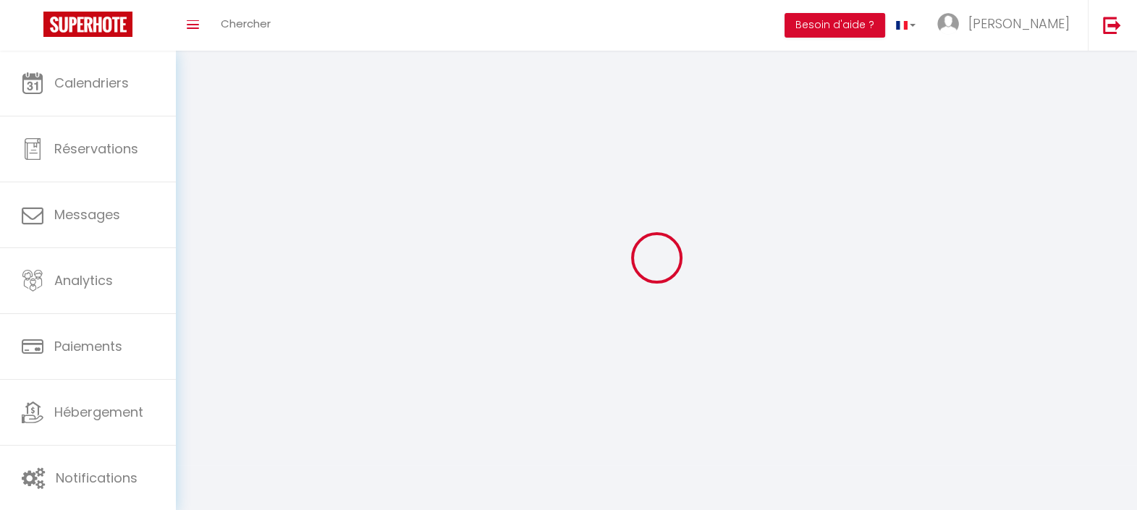
type input "[PERSON_NAME]"
type input "Caux"
type input "[PHONE_NUMBER]"
type input "[STREET_ADDRESS][PERSON_NAME]"
type input "59240"
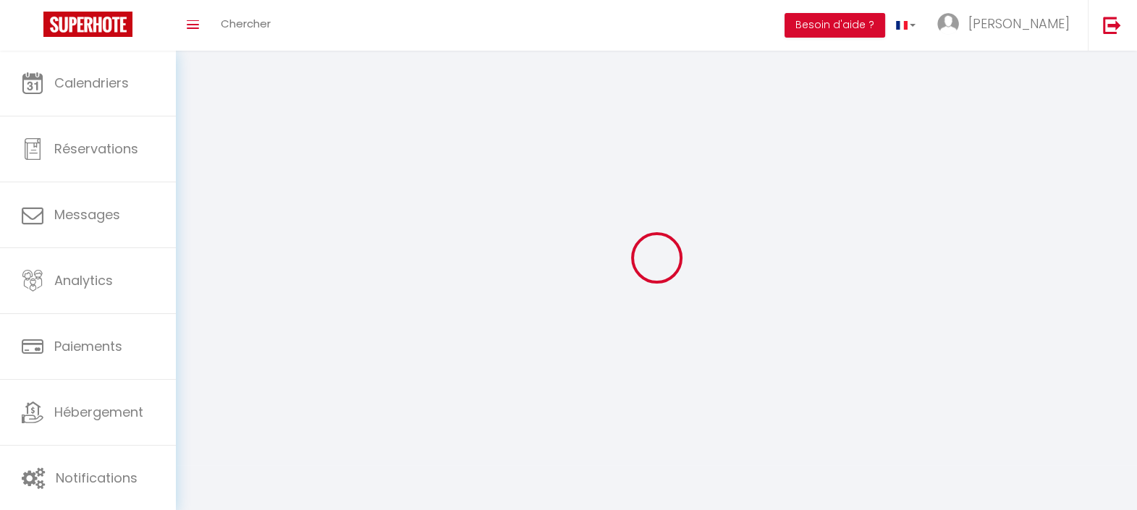
type input "[GEOGRAPHIC_DATA]"
type input "RzY4THSy11Ua1QHCgITlK1UQp"
type input "egDJUYeMKkFWsnDdEtpNjEYJP"
type input "RzY4THSy11Ua1QHCgITlK1UQp"
type input "egDJUYeMKkFWsnDdEtpNjEYJP"
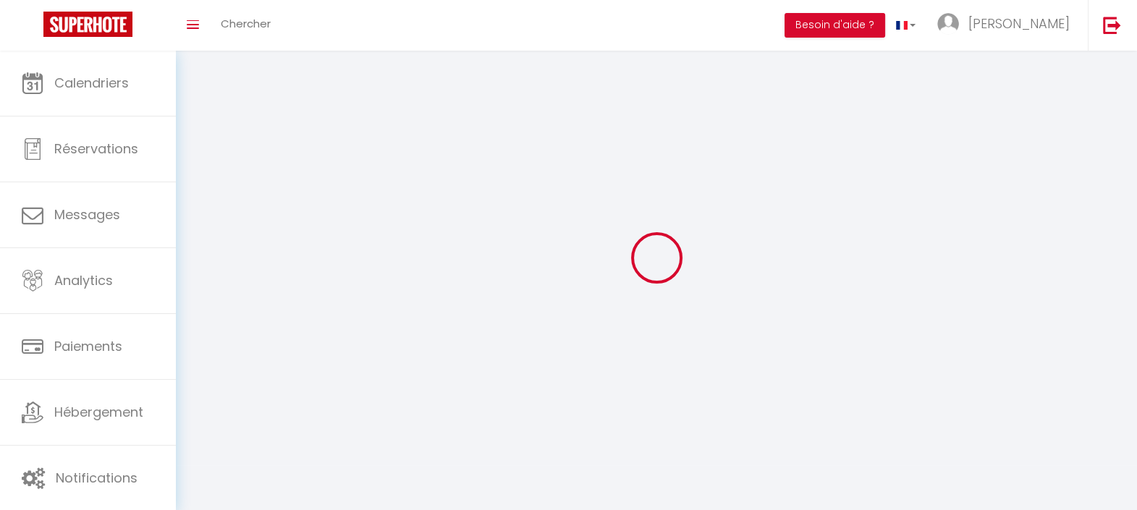
type input "[URL][DOMAIN_NAME]"
select select "28"
select select "fr"
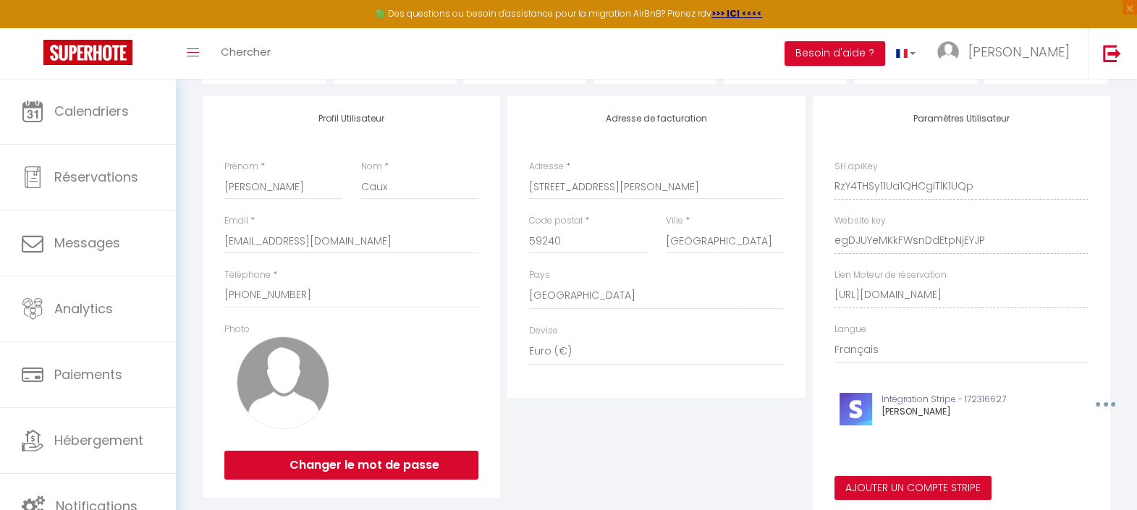
scroll to position [180, 0]
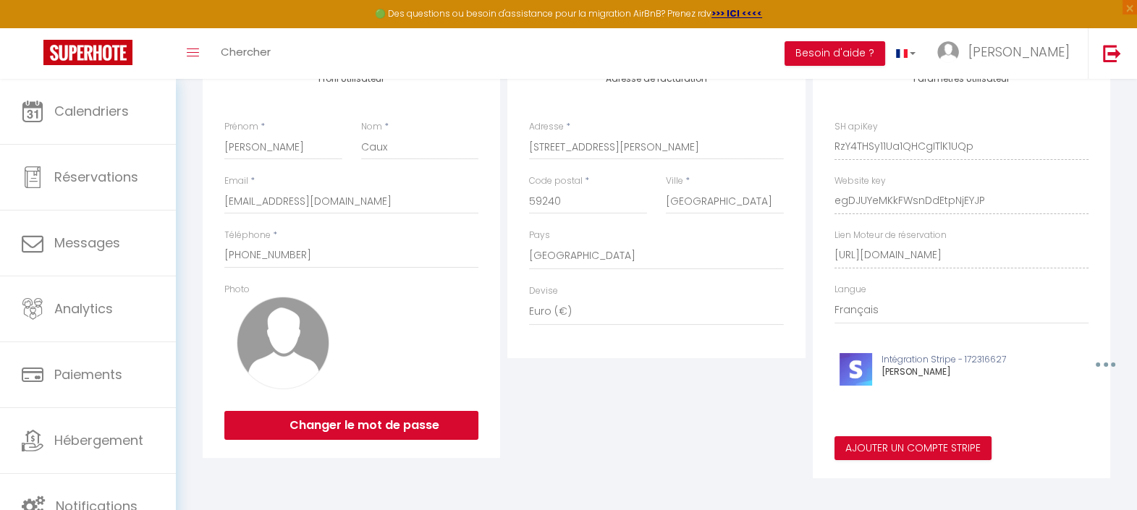
click at [277, 366] on img at bounding box center [283, 343] width 93 height 93
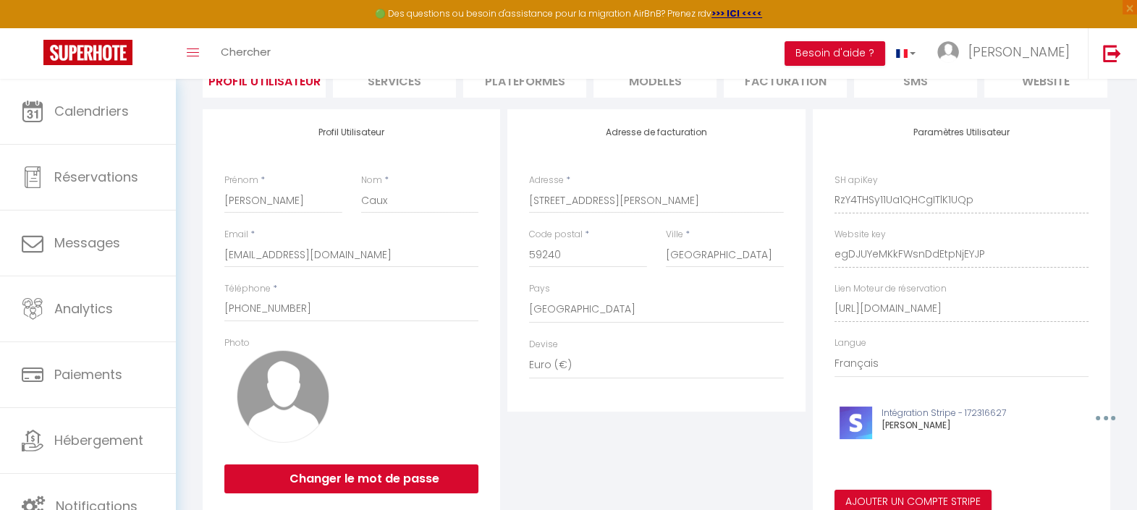
scroll to position [90, 0]
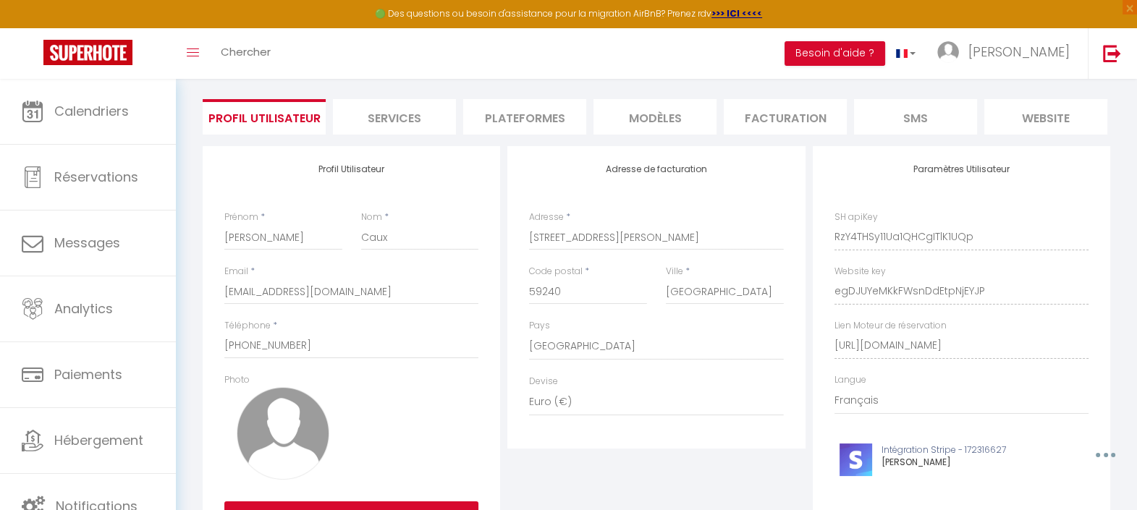
click at [394, 122] on li "Services" at bounding box center [394, 116] width 123 height 35
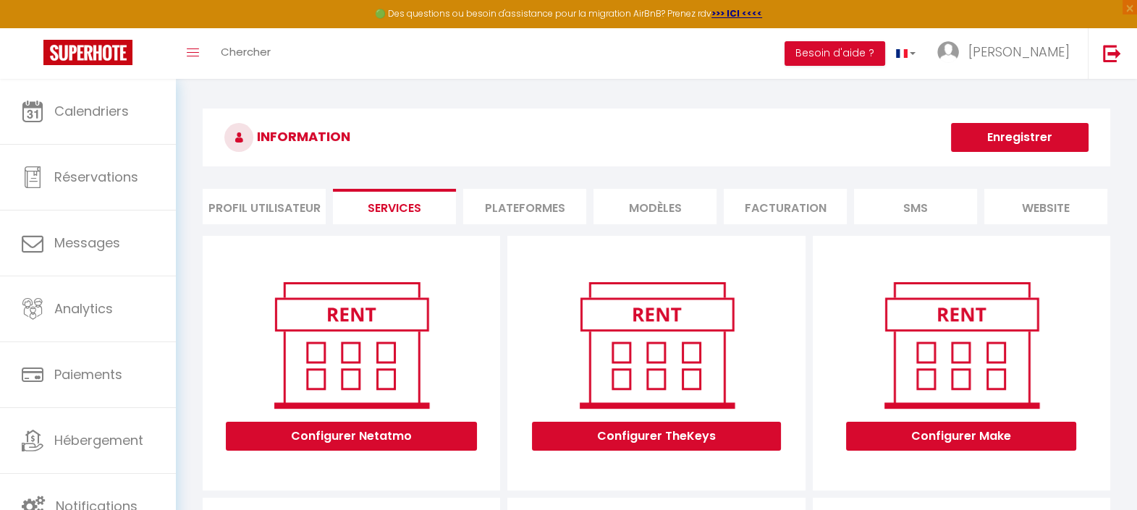
click at [507, 206] on li "Plateformes" at bounding box center [524, 206] width 123 height 35
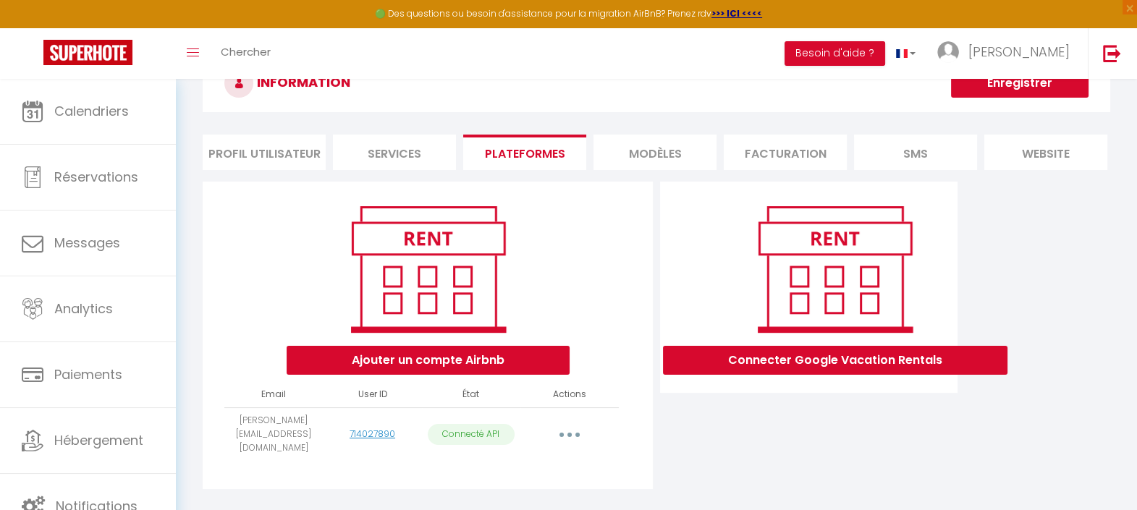
scroll to position [83, 0]
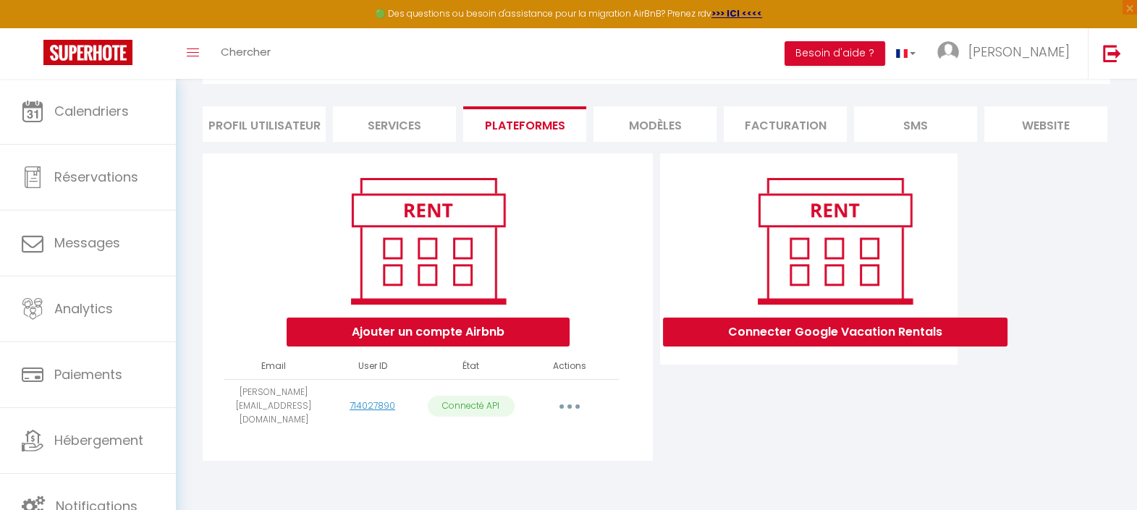
click at [637, 124] on li "MODÈLES" at bounding box center [655, 123] width 123 height 35
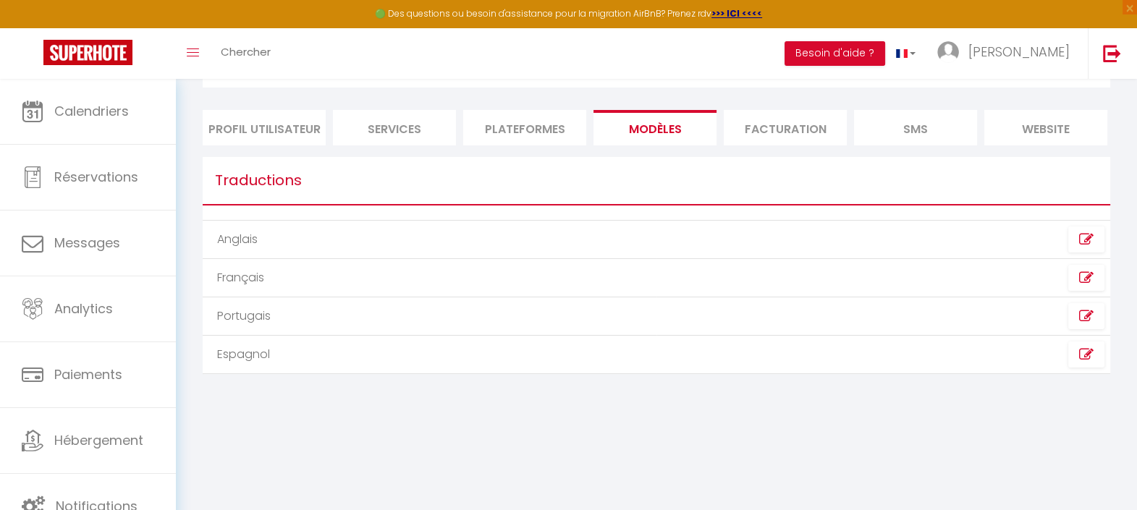
click at [762, 122] on li "Facturation" at bounding box center [785, 127] width 123 height 35
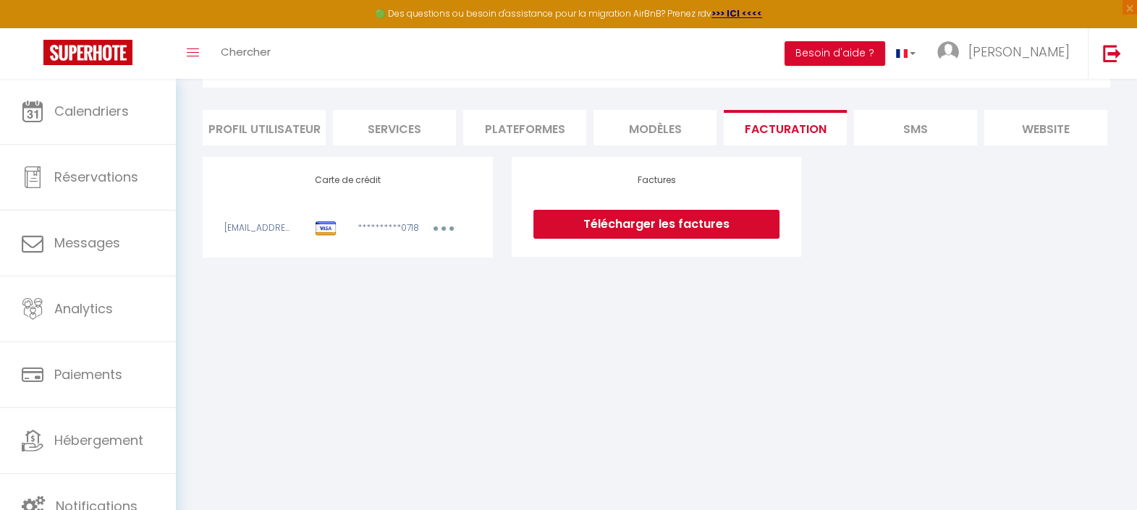
click at [914, 127] on li "SMS" at bounding box center [915, 127] width 123 height 35
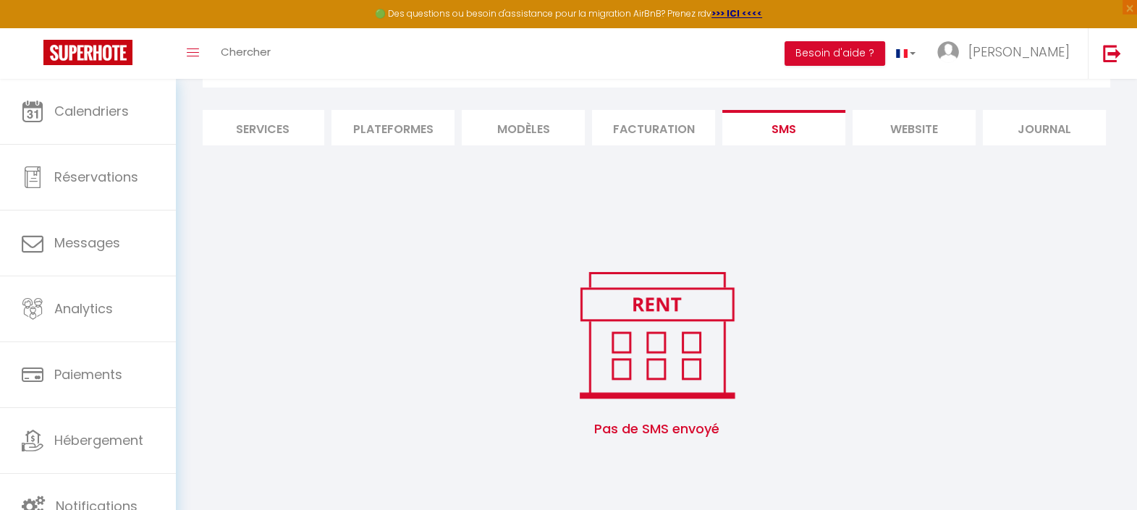
scroll to position [0, 135]
click at [896, 130] on li "website" at bounding box center [911, 127] width 123 height 35
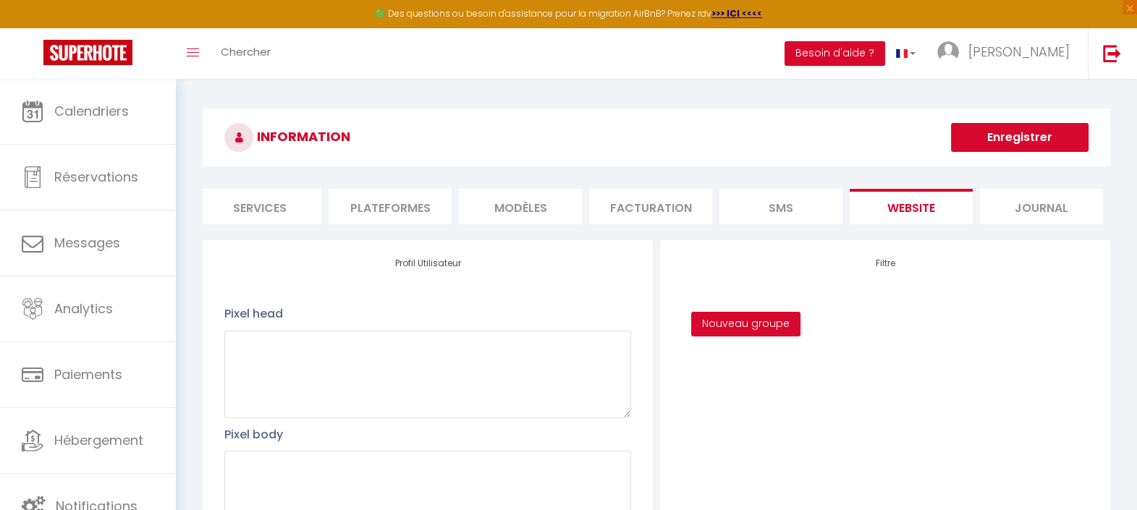
click at [1050, 217] on li "Journal" at bounding box center [1041, 206] width 123 height 35
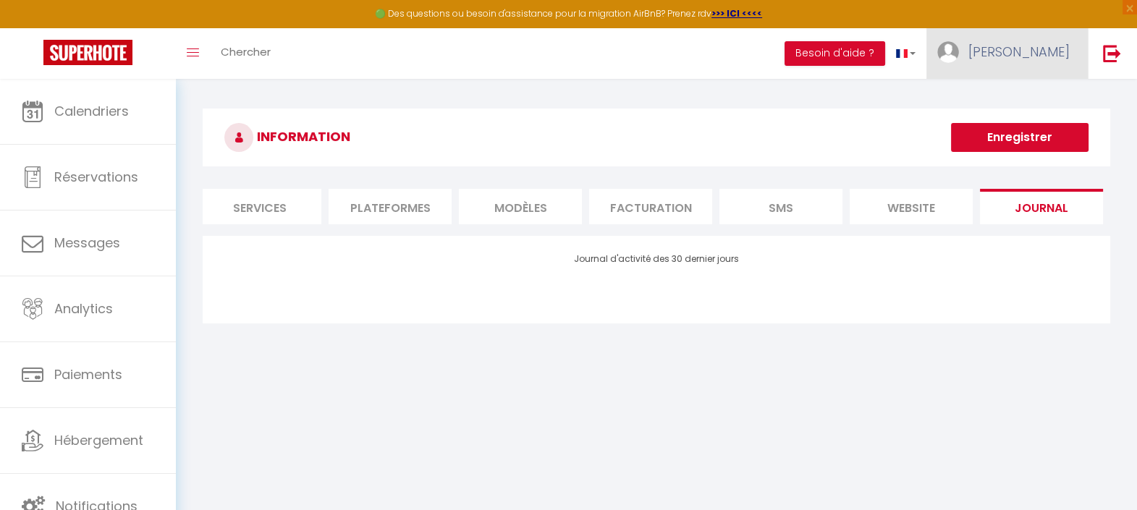
click at [1032, 43] on span "[PERSON_NAME]" at bounding box center [1019, 52] width 101 height 18
click at [1112, 95] on div "INFORMATION Enregistrer Profil Utilisateur Services Plateformes MODÈLES Factura…" at bounding box center [656, 222] width 961 height 286
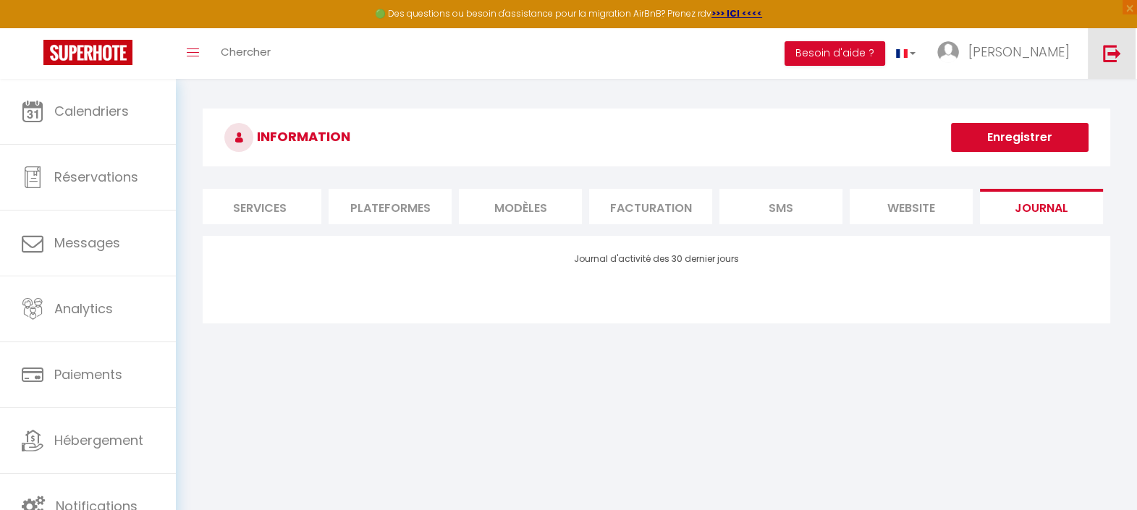
click at [1104, 59] on img at bounding box center [1112, 53] width 18 height 18
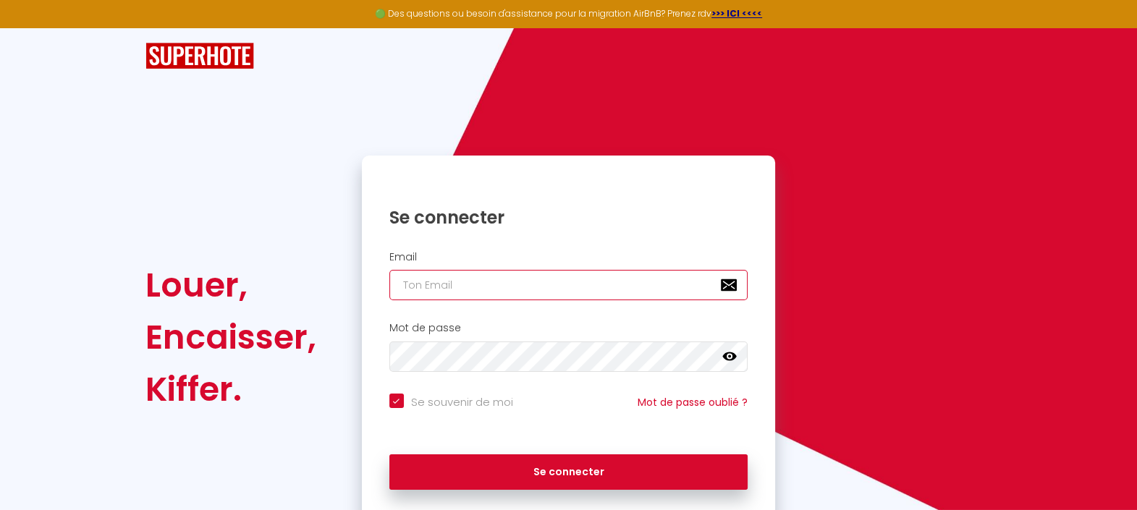
type input "[EMAIL_ADDRESS][DOMAIN_NAME]"
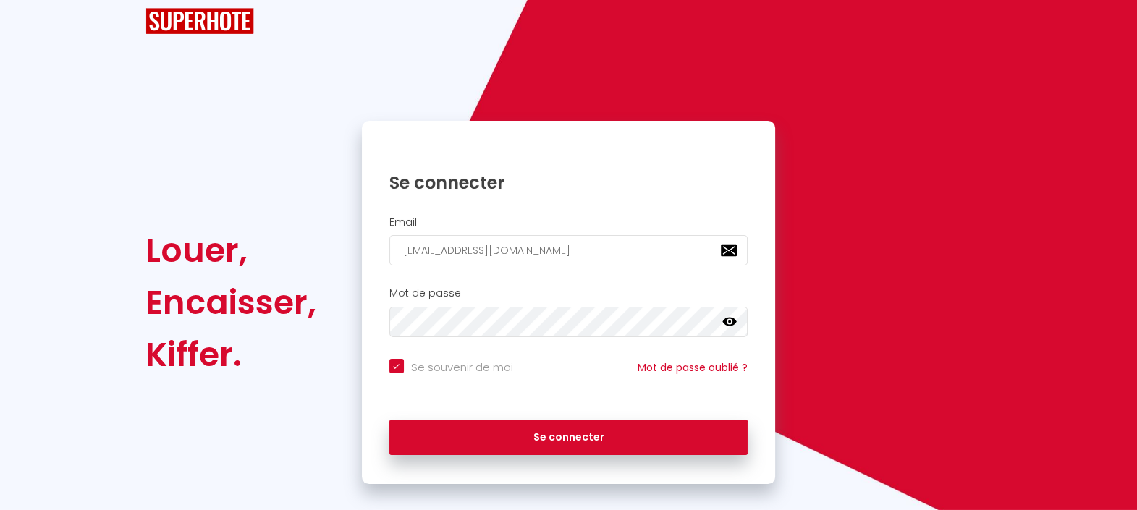
scroll to position [51, 0]
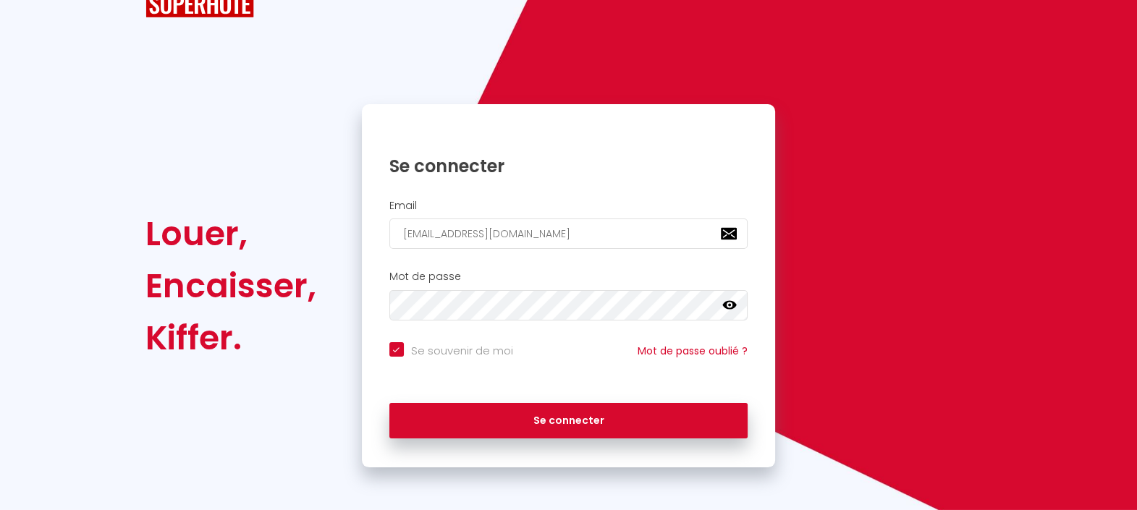
click at [724, 305] on icon at bounding box center [729, 305] width 14 height 9
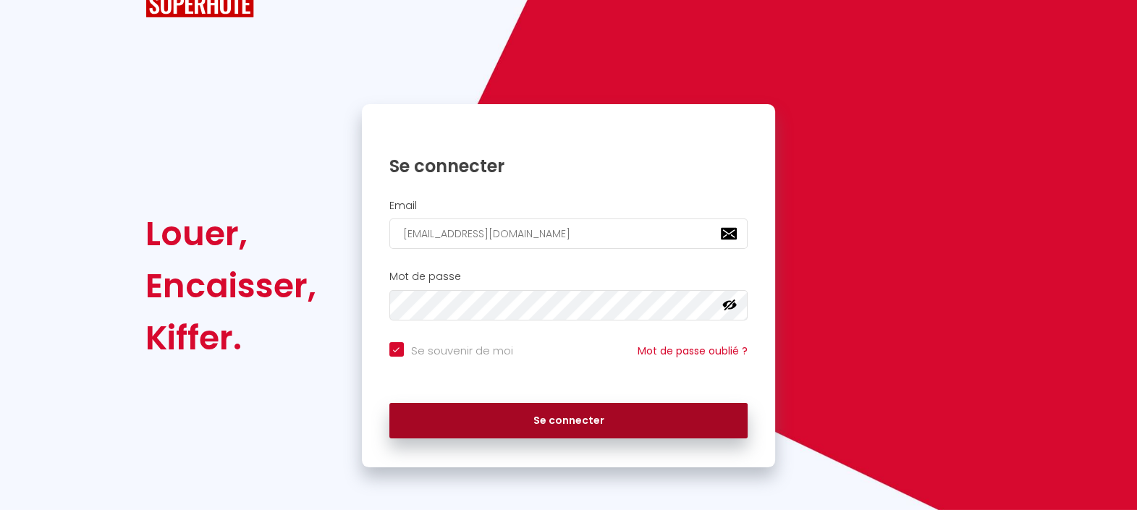
click at [499, 426] on button "Se connecter" at bounding box center [568, 421] width 359 height 36
checkbox input "true"
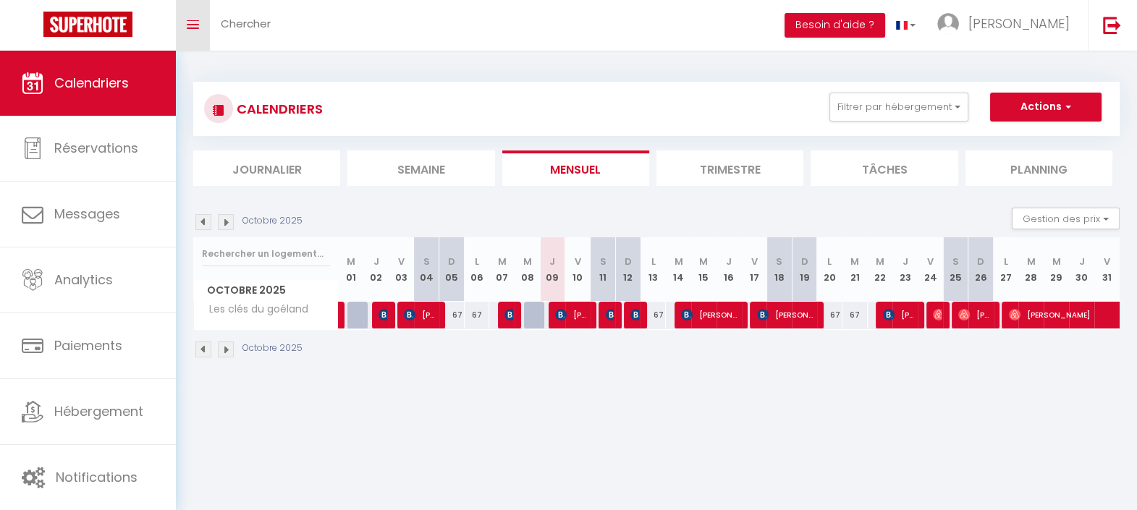
click at [188, 28] on icon "Toggle menubar" at bounding box center [193, 24] width 12 height 9
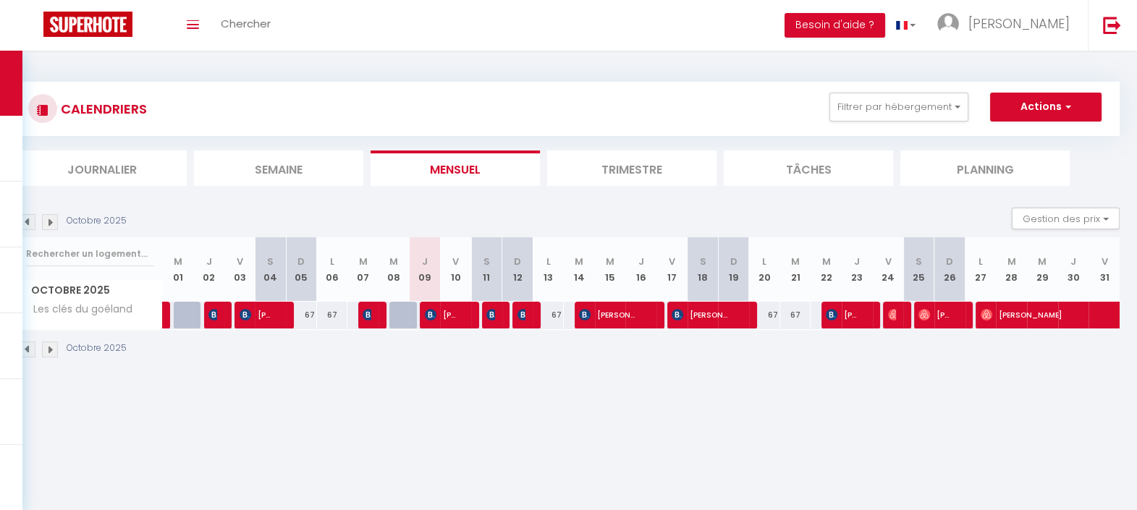
click at [625, 166] on li "Trimestre" at bounding box center [631, 168] width 169 height 35
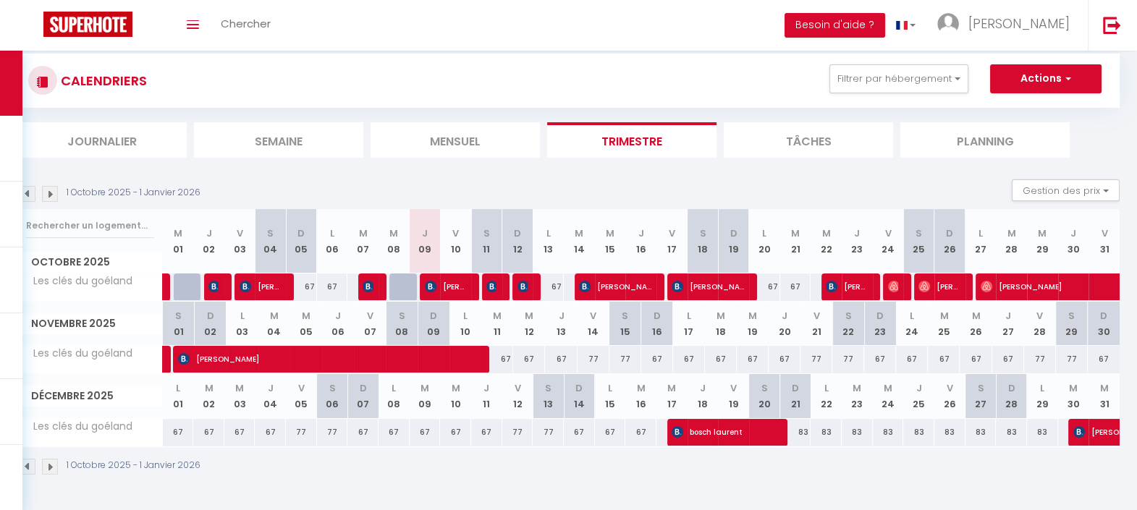
scroll to position [51, 0]
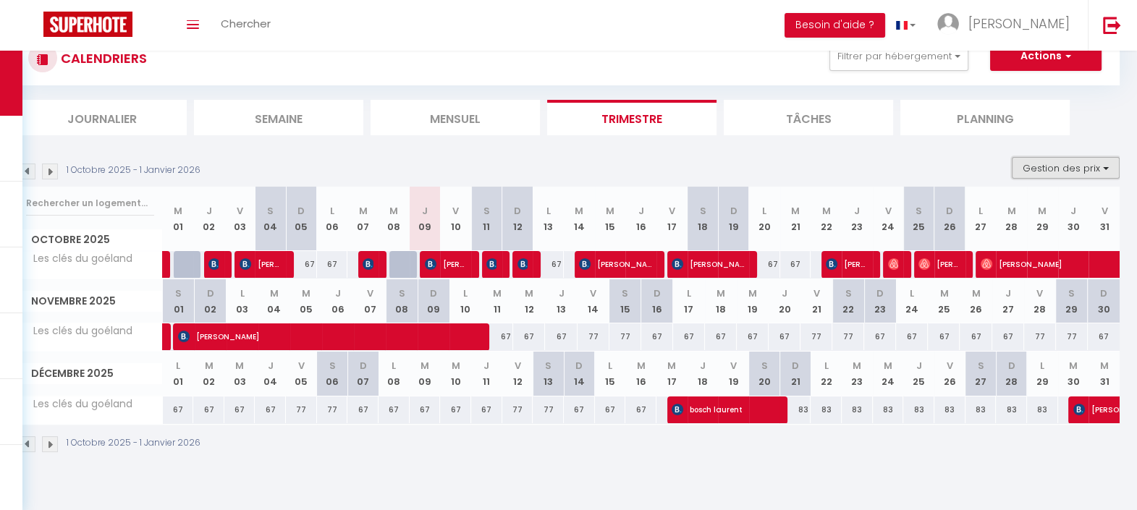
click at [1081, 162] on button "Gestion des prix" at bounding box center [1066, 168] width 108 height 22
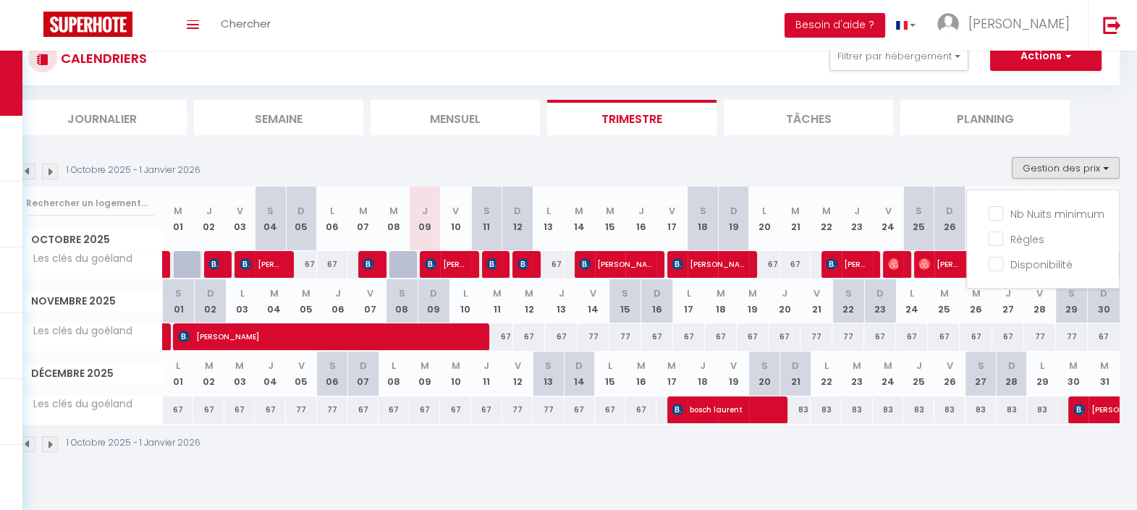
click at [953, 121] on li "Planning" at bounding box center [985, 117] width 169 height 35
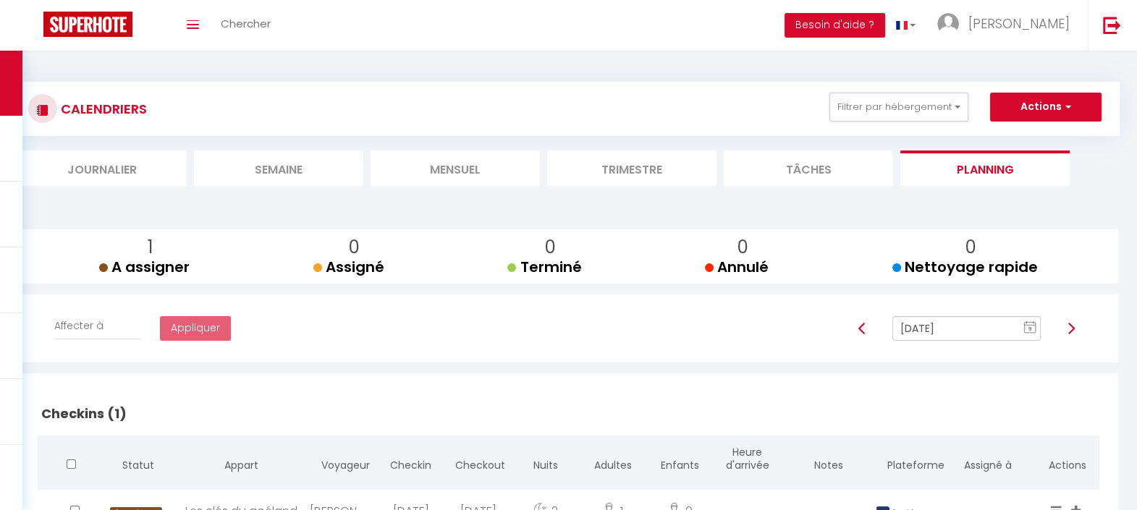
click at [846, 174] on li "Tâches" at bounding box center [808, 168] width 169 height 35
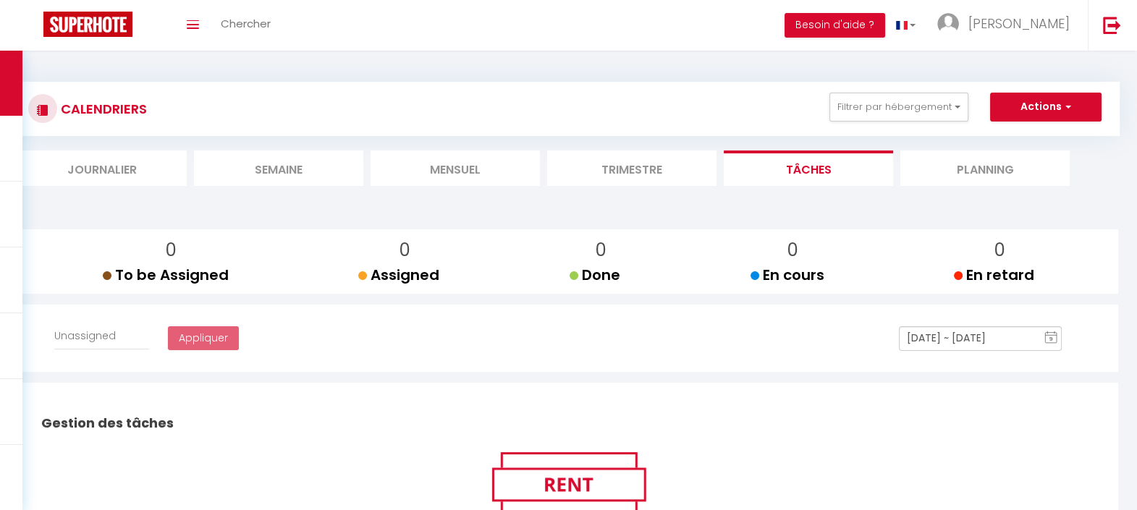
select select
click at [619, 172] on li "Trimestre" at bounding box center [631, 168] width 169 height 35
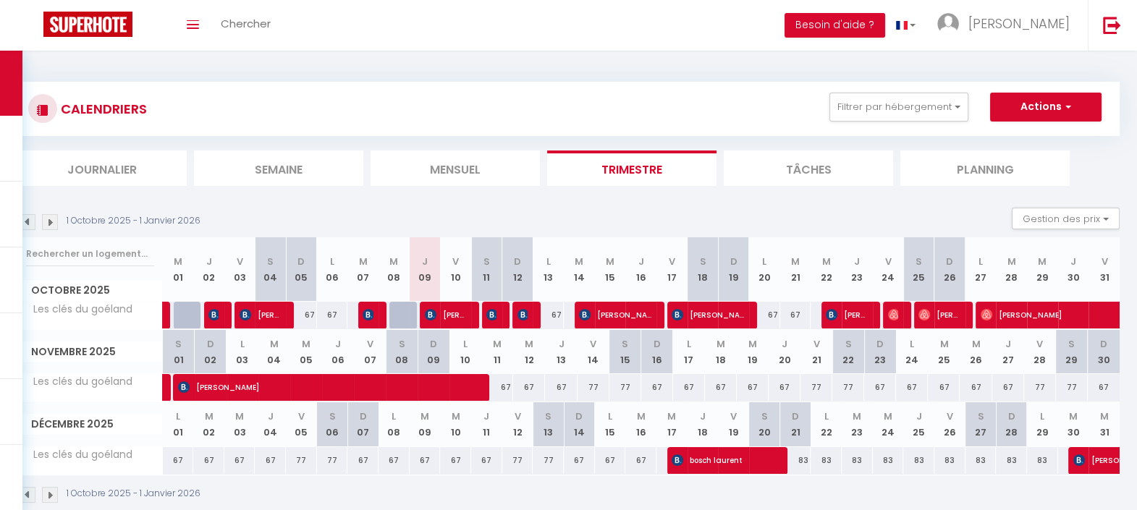
click at [454, 169] on li "Mensuel" at bounding box center [455, 168] width 169 height 35
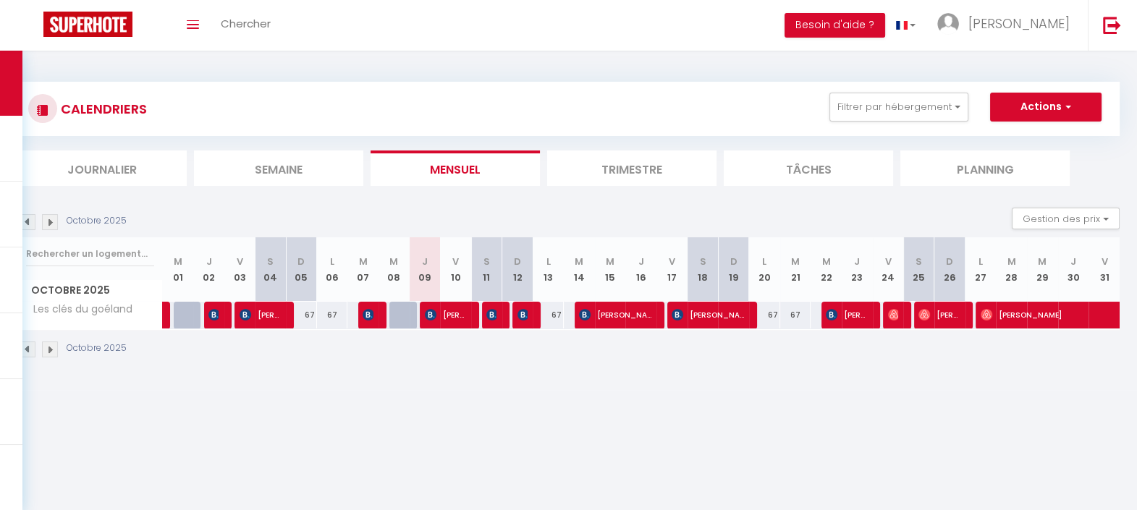
click at [307, 166] on li "Semaine" at bounding box center [278, 168] width 169 height 35
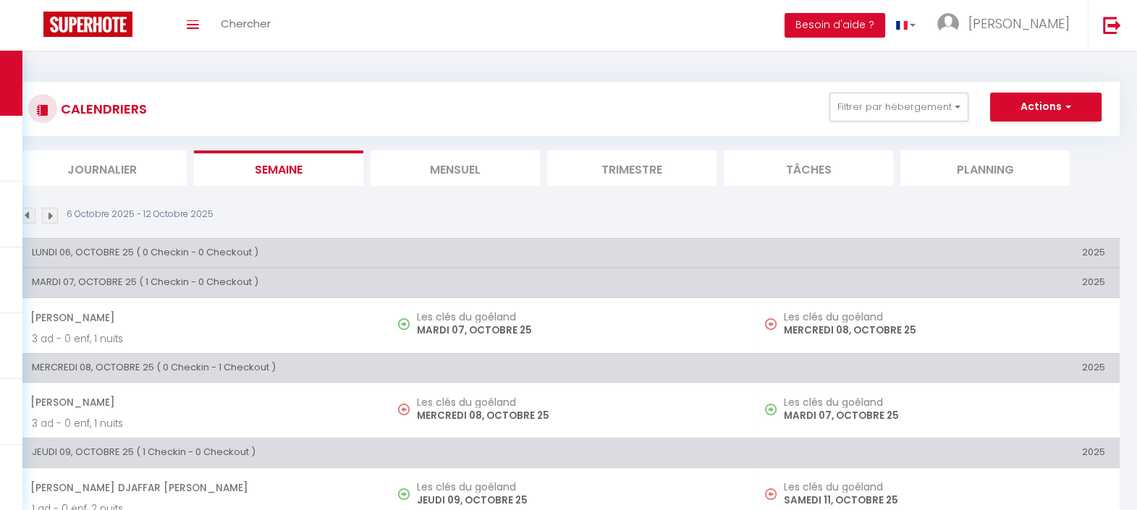
click at [113, 165] on li "Journalier" at bounding box center [101, 168] width 169 height 35
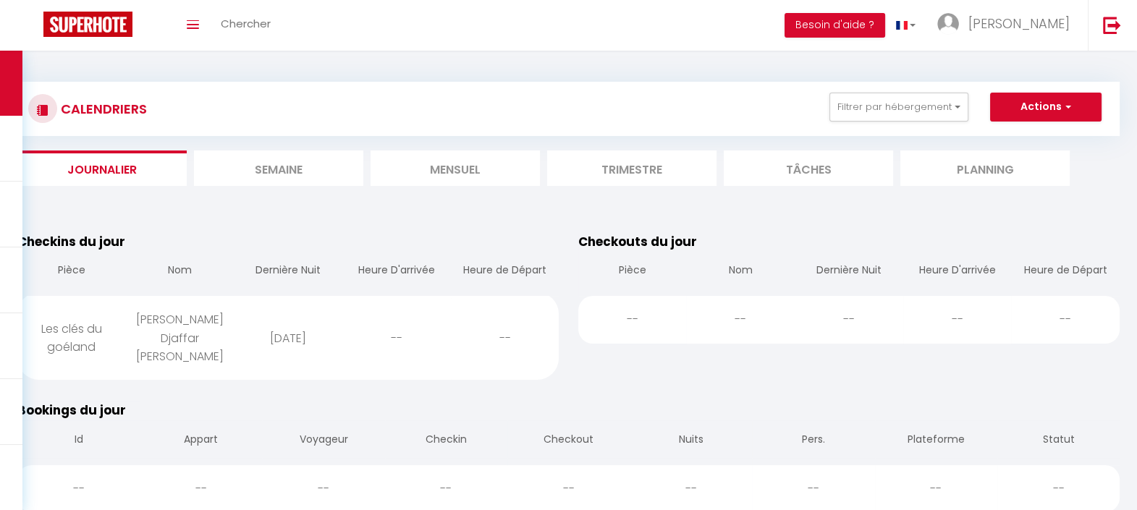
click at [604, 169] on li "Trimestre" at bounding box center [631, 168] width 169 height 35
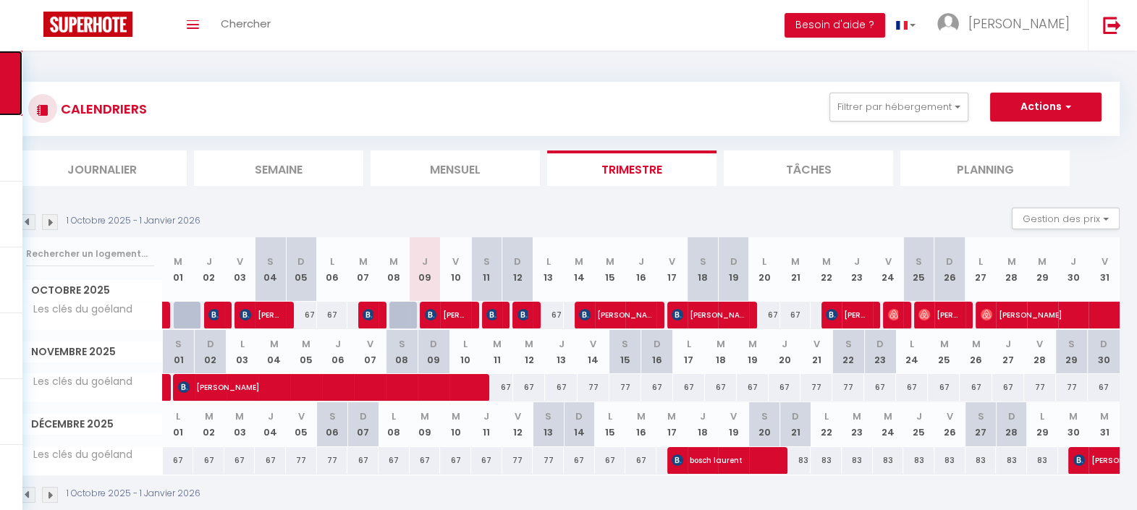
click at [198, 25] on link "Toggle menubar" at bounding box center [193, 25] width 34 height 51
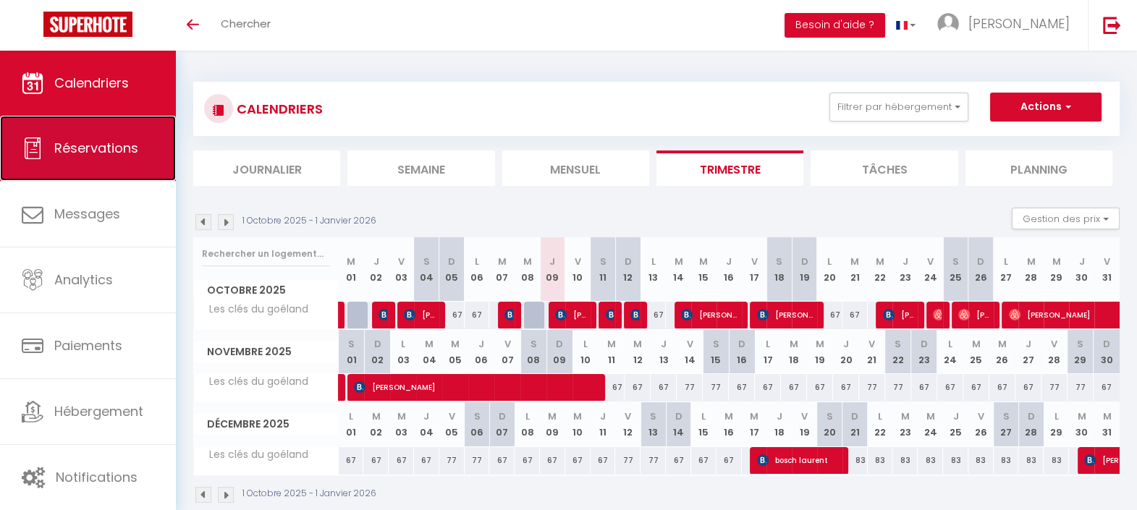
click at [102, 157] on span "Réservations" at bounding box center [96, 148] width 84 height 18
select select "not_cancelled"
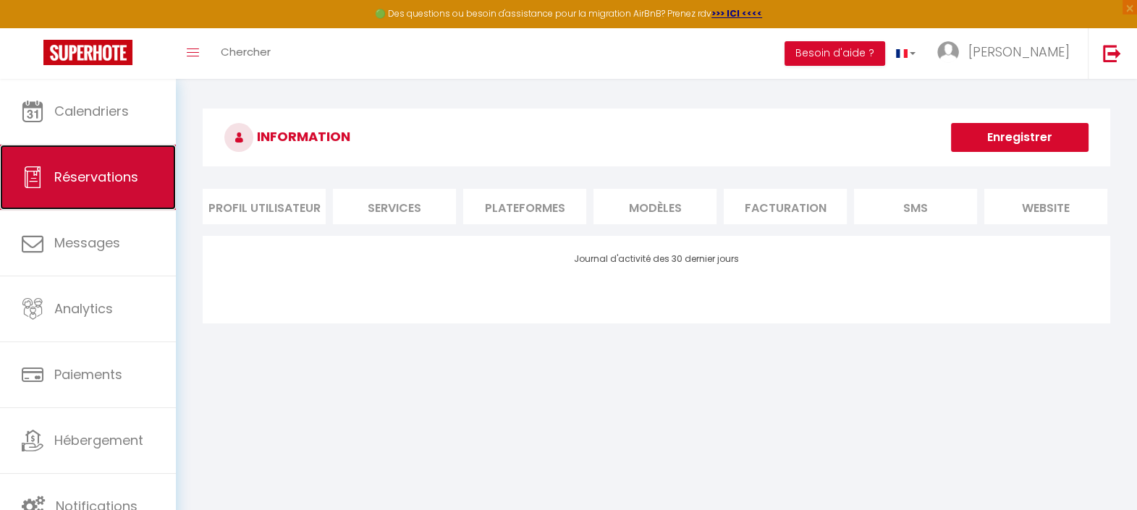
click at [89, 177] on span "Réservations" at bounding box center [96, 177] width 84 height 18
select select "not_cancelled"
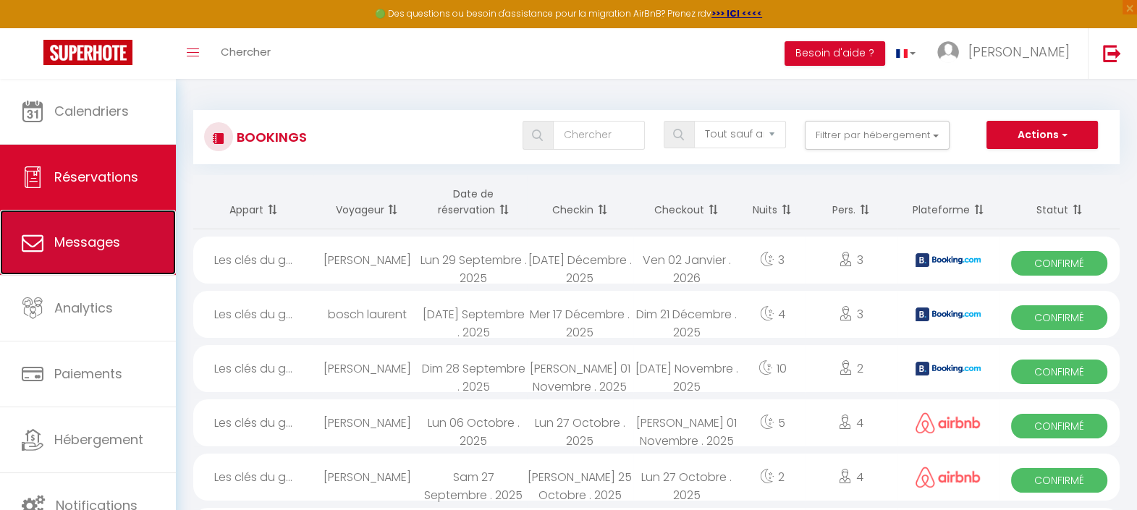
click at [155, 238] on link "Messages" at bounding box center [88, 242] width 176 height 65
select select "message"
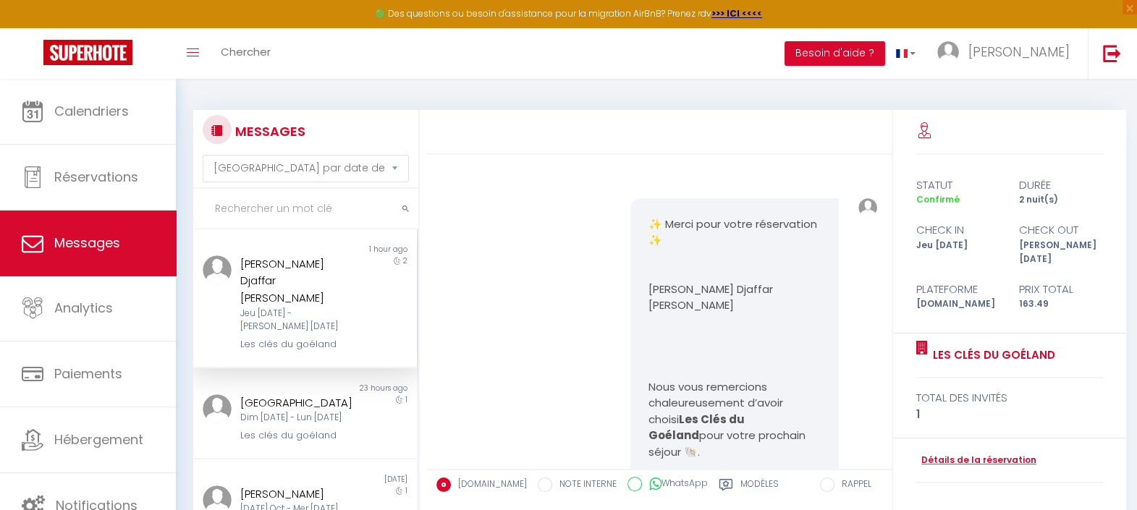
scroll to position [4499, 0]
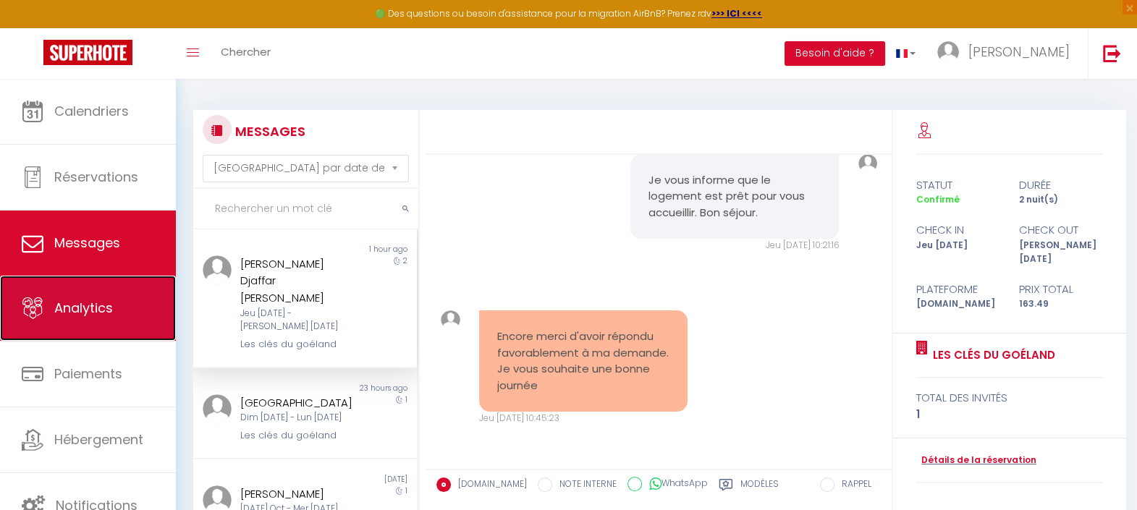
click at [132, 326] on link "Analytics" at bounding box center [88, 308] width 176 height 65
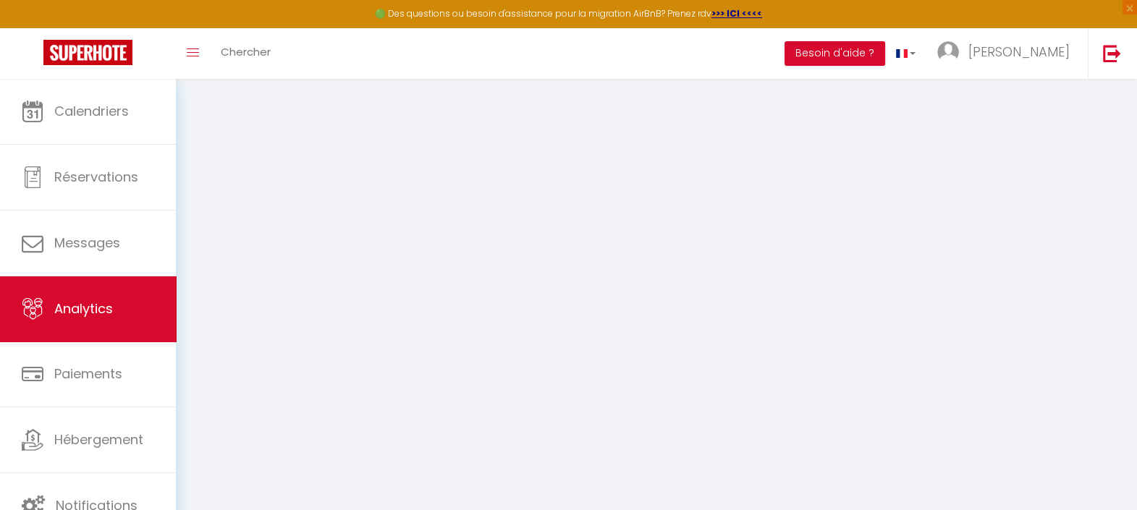
select select "2025"
select select "10"
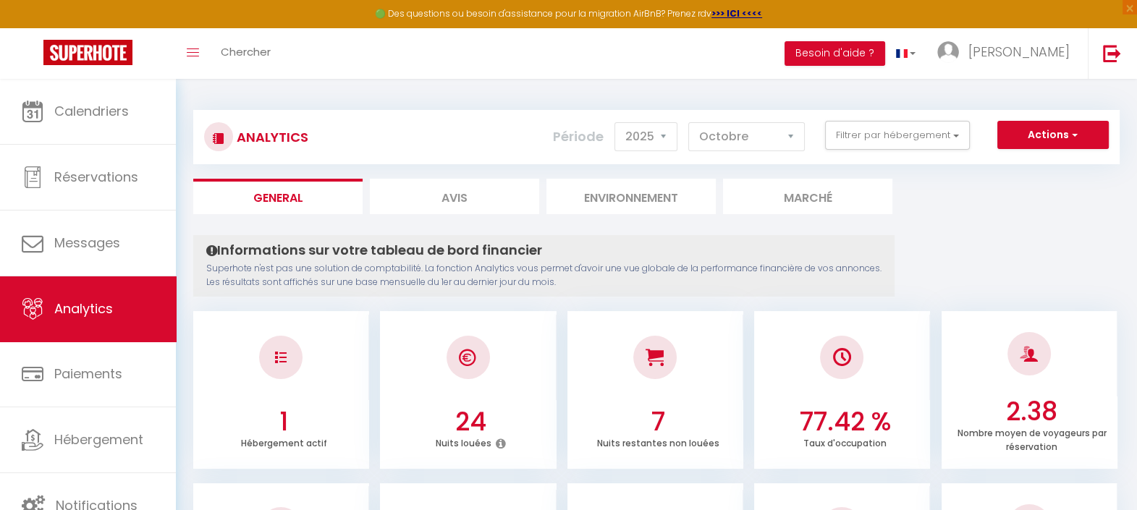
click at [456, 201] on li "Avis" at bounding box center [454, 196] width 169 height 35
select select "2025"
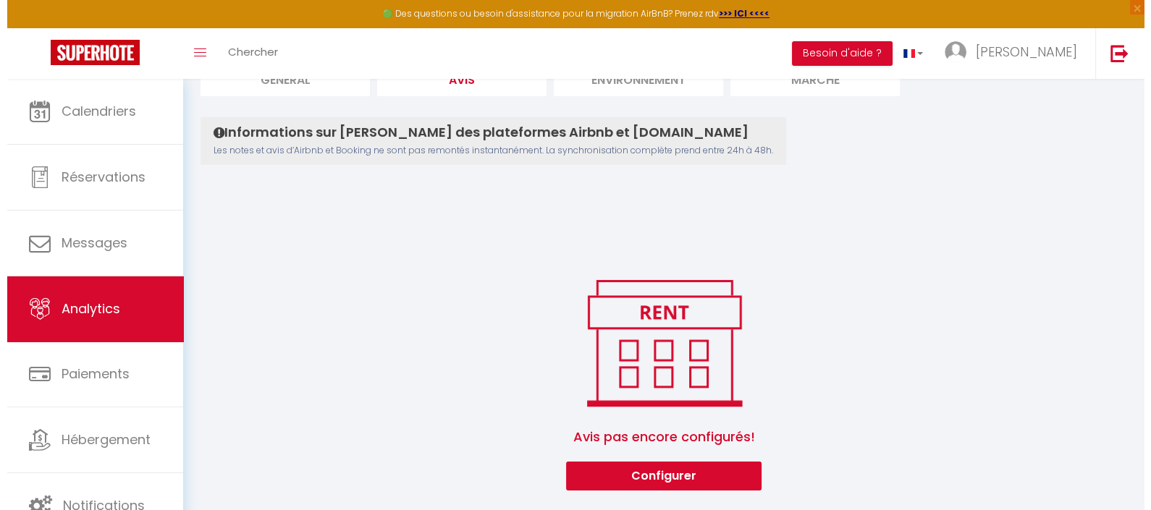
scroll to position [127, 0]
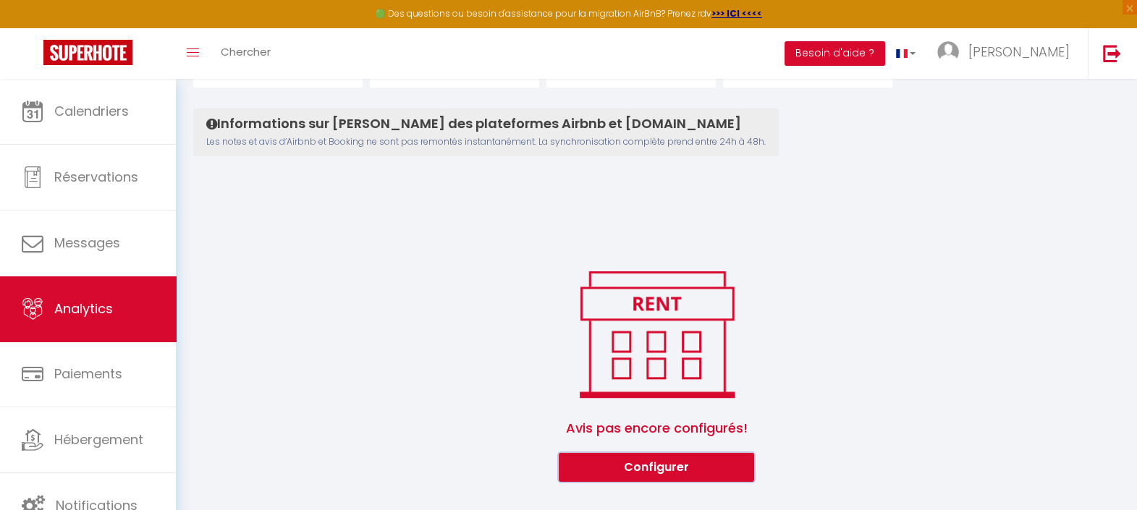
click at [630, 464] on button "Configurer" at bounding box center [656, 467] width 195 height 29
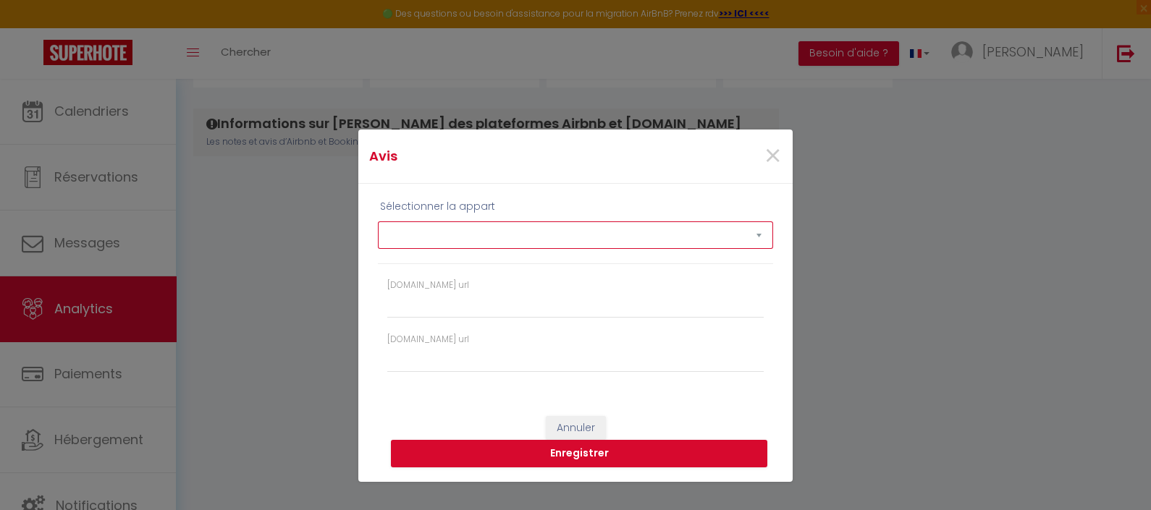
click at [486, 235] on select "Les clés du goéland" at bounding box center [575, 236] width 395 height 28
select select "77488"
click at [378, 222] on select "Les clés du goéland" at bounding box center [575, 236] width 395 height 28
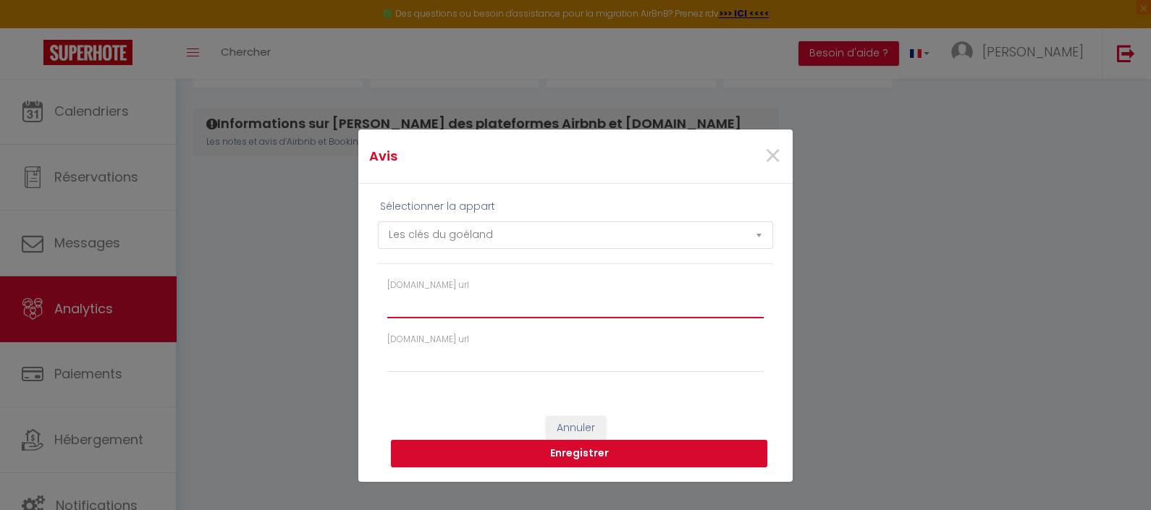
click at [392, 304] on input "[DOMAIN_NAME] url" at bounding box center [575, 305] width 376 height 26
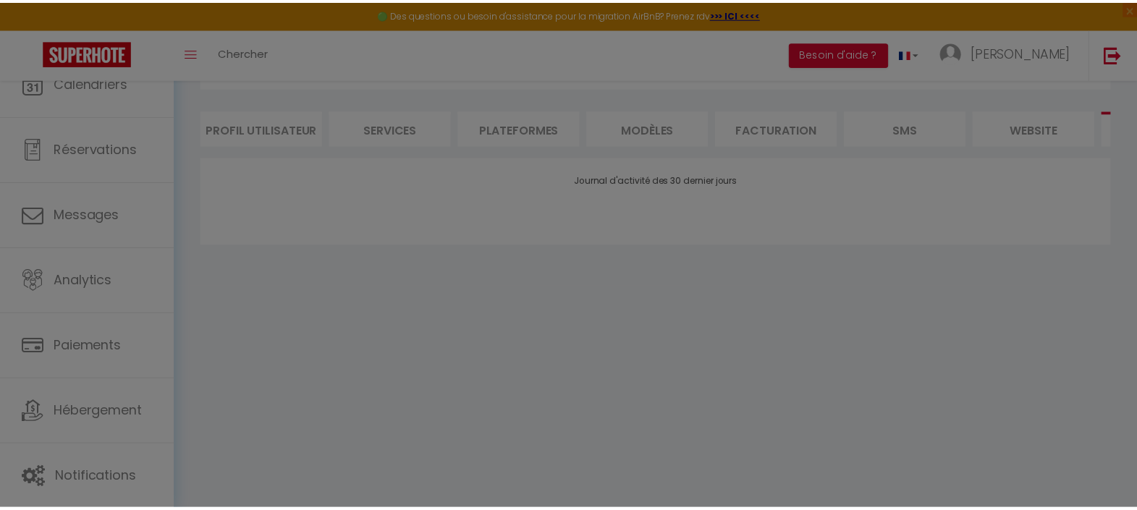
scroll to position [79, 0]
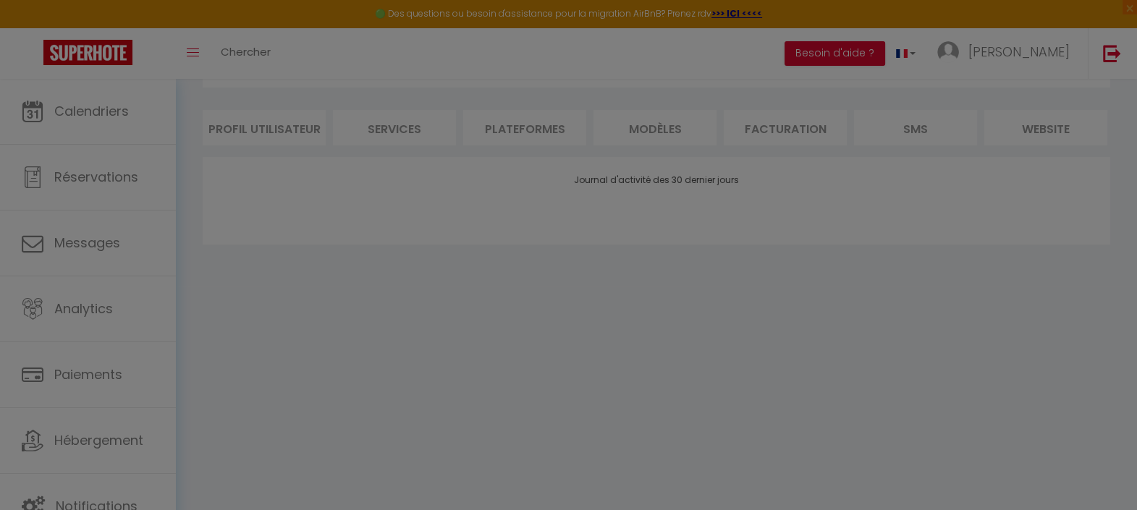
click at [896, 289] on div at bounding box center [568, 255] width 1137 height 510
drag, startPoint x: 844, startPoint y: 342, endPoint x: 847, endPoint y: 334, distance: 8.5
click at [846, 339] on div at bounding box center [568, 255] width 1137 height 510
select select "2025"
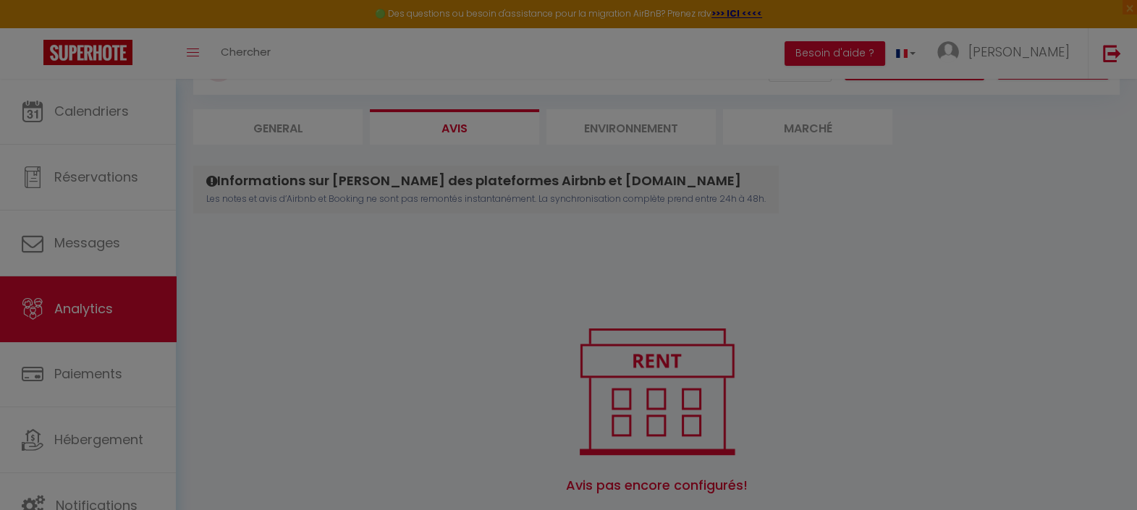
click at [448, 130] on div at bounding box center [568, 255] width 1137 height 510
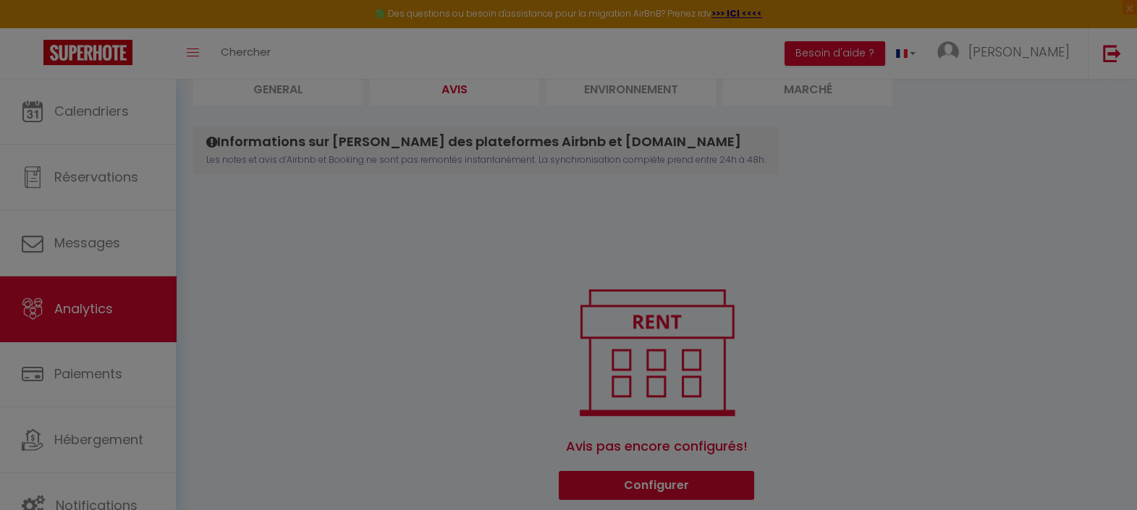
scroll to position [127, 0]
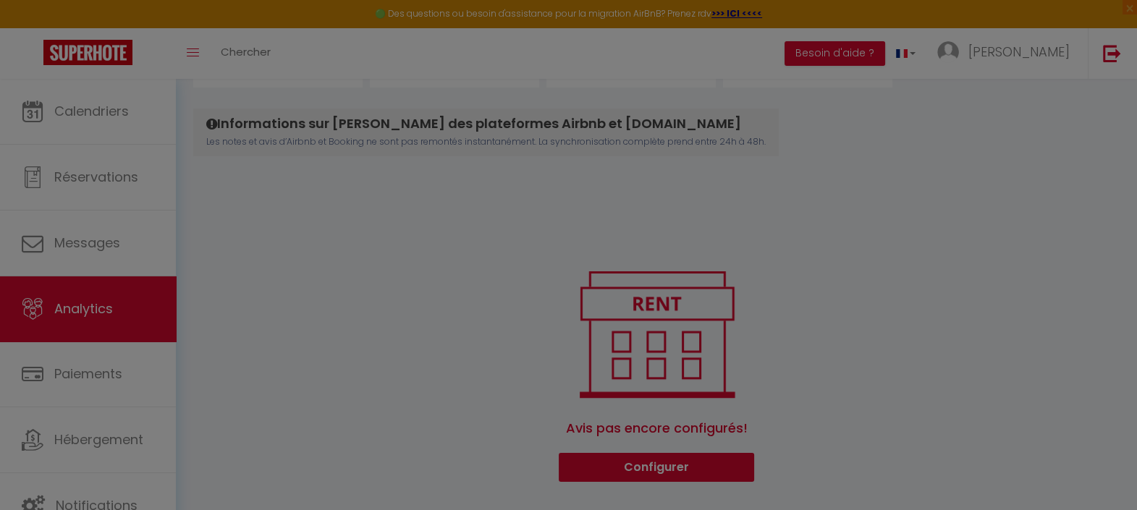
click at [673, 465] on div at bounding box center [568, 255] width 1137 height 510
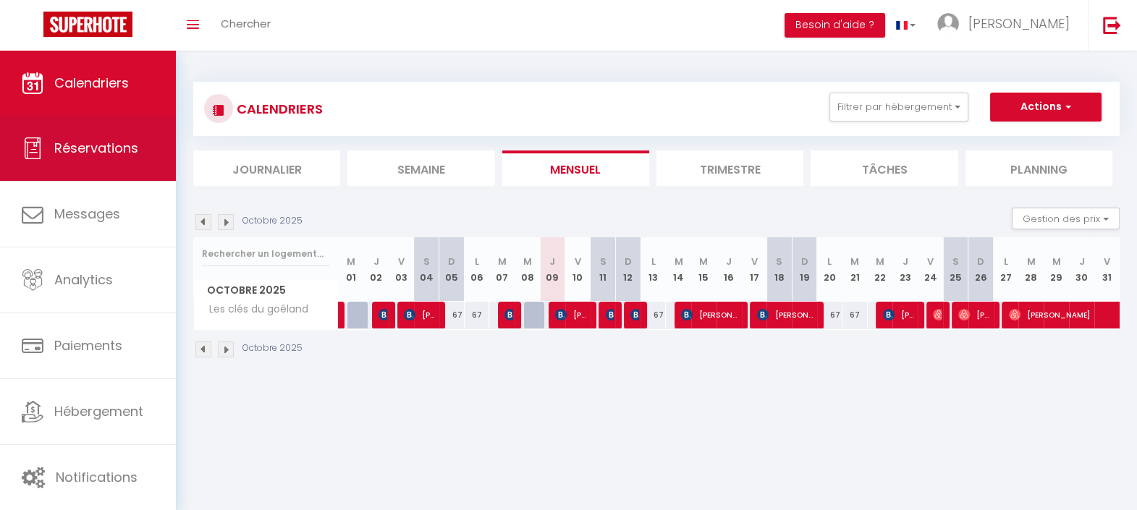
click at [132, 153] on span "Réservations" at bounding box center [96, 148] width 84 height 18
select select "not_cancelled"
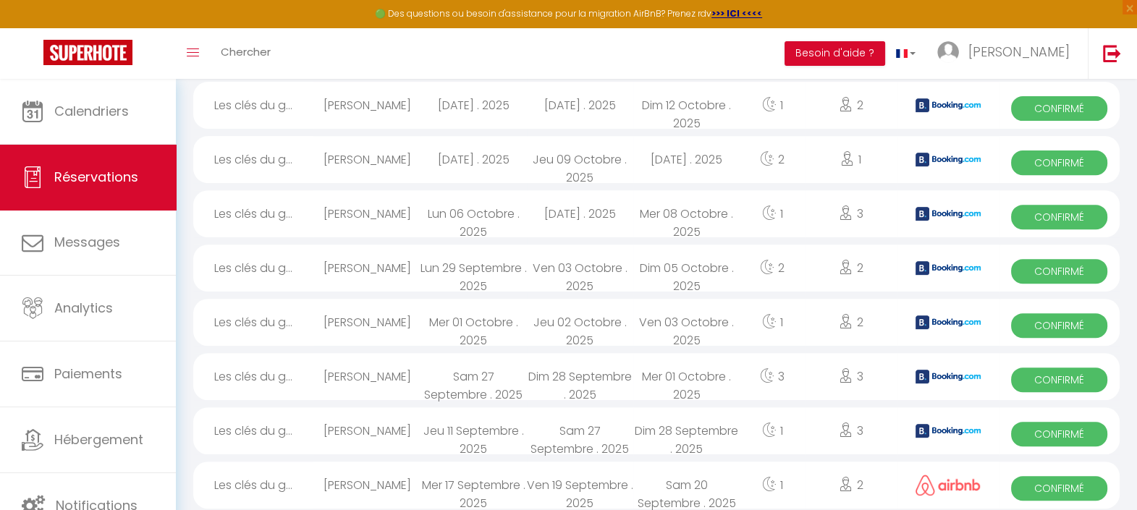
scroll to position [723, 0]
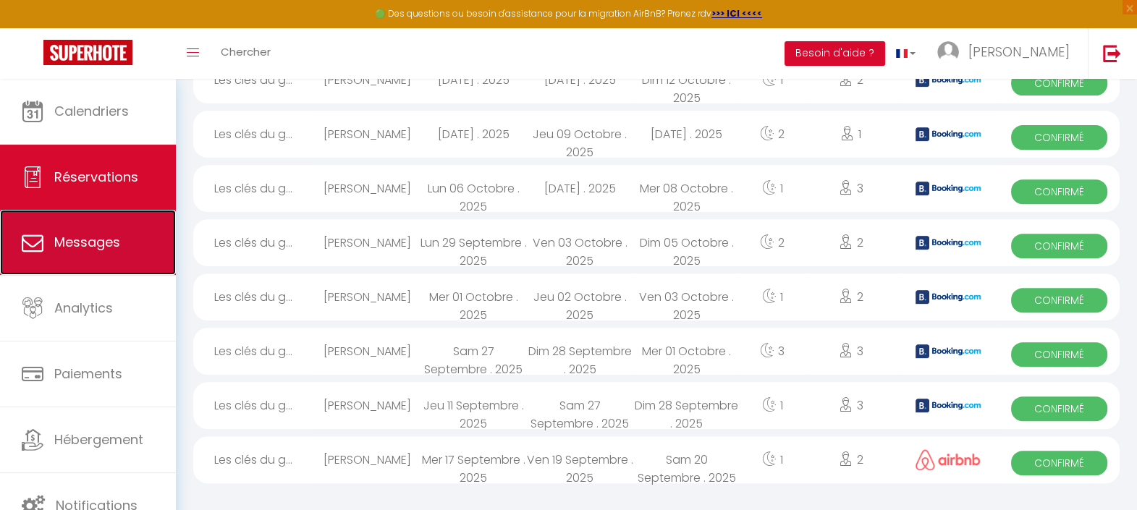
click at [124, 268] on link "Messages" at bounding box center [88, 242] width 176 height 65
select select "message"
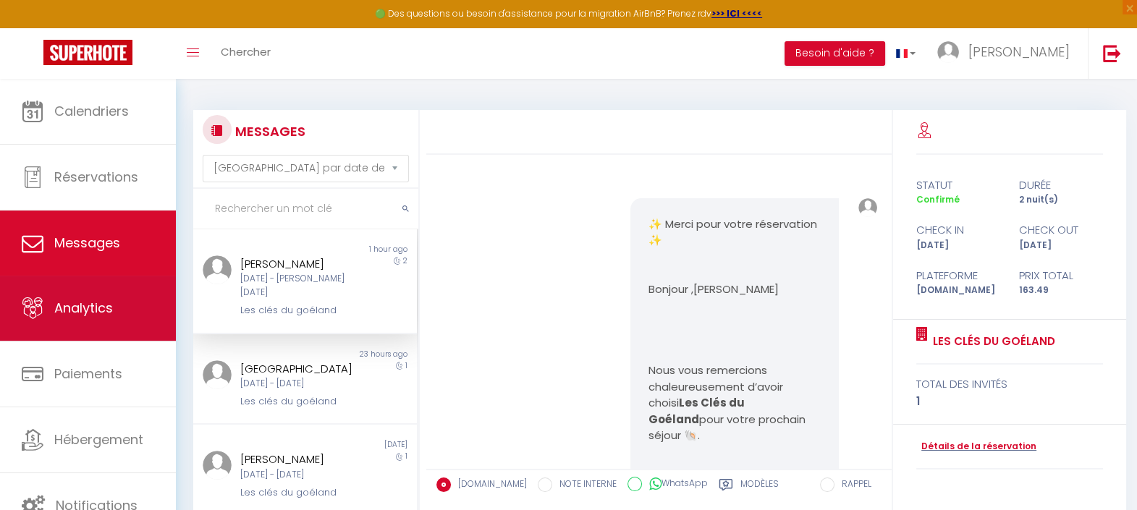
scroll to position [4499, 0]
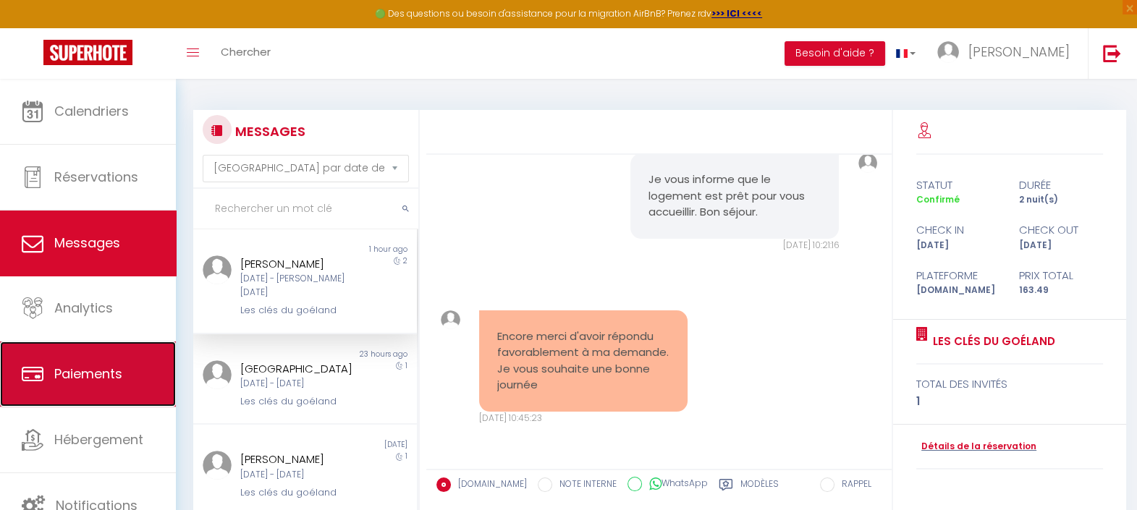
click at [134, 361] on link "Paiements" at bounding box center [88, 374] width 176 height 65
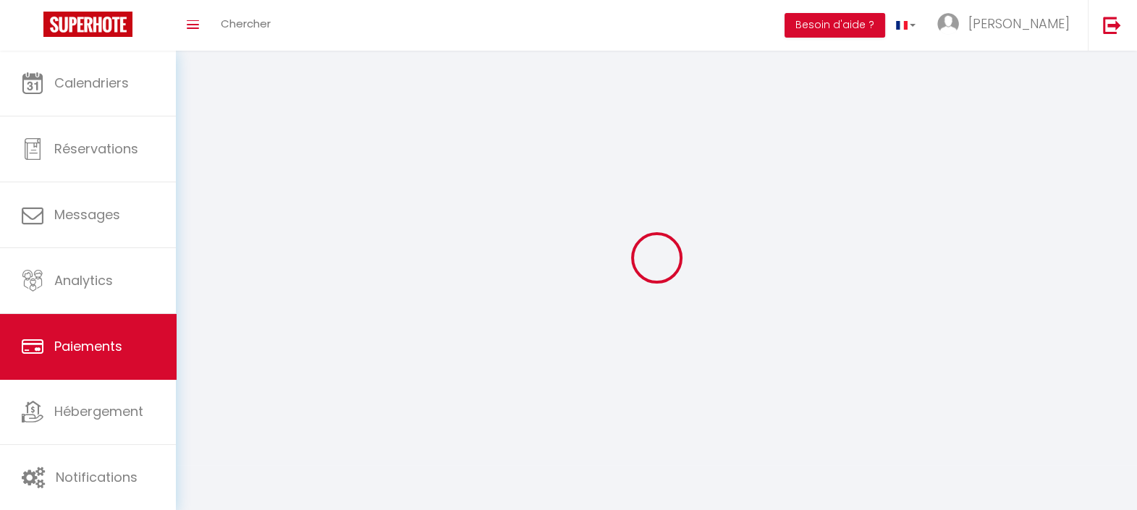
select select "2"
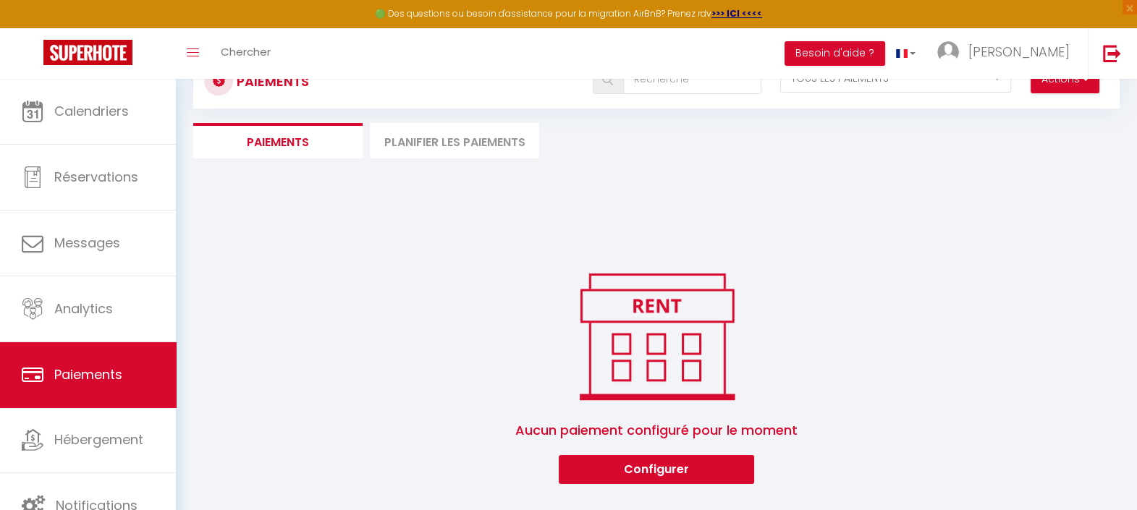
scroll to position [79, 0]
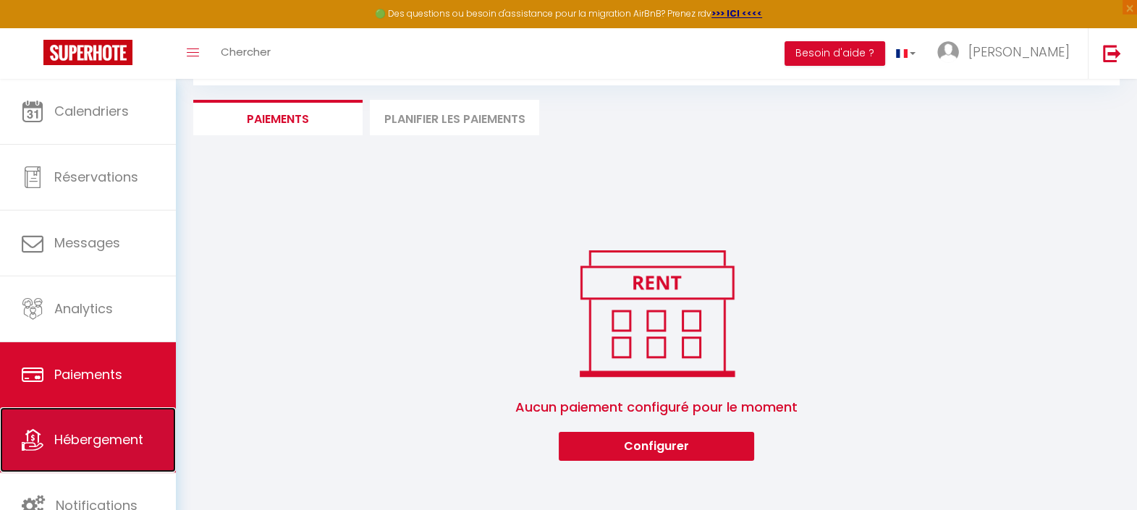
click at [153, 466] on link "Hébergement" at bounding box center [88, 440] width 176 height 65
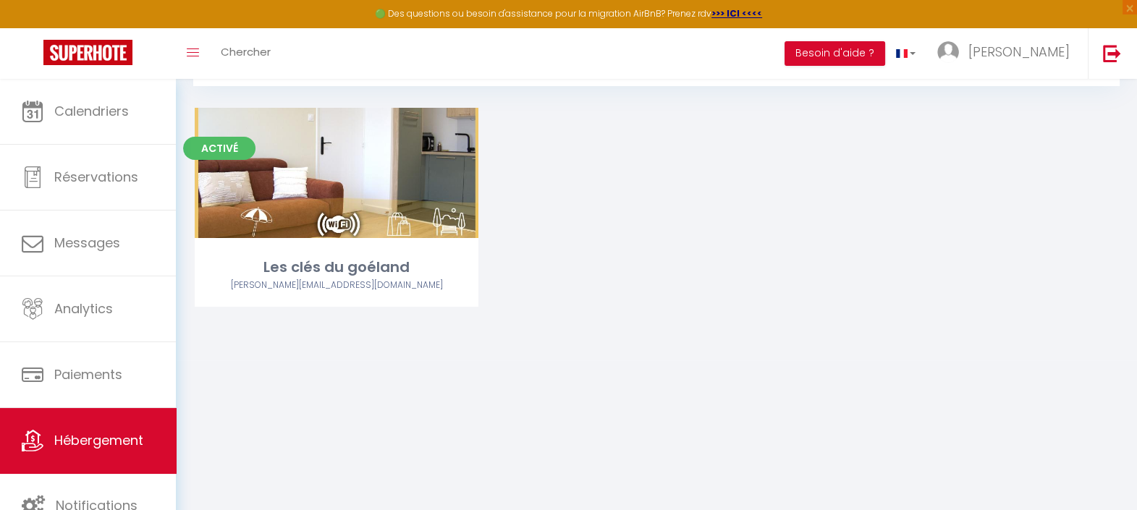
scroll to position [79, 0]
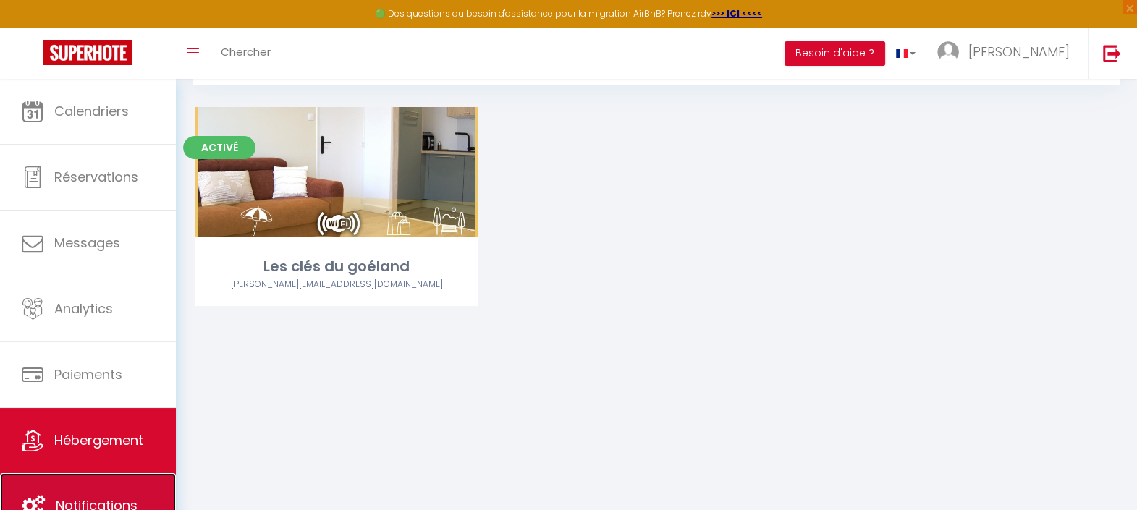
click at [83, 497] on span "Notifications" at bounding box center [97, 506] width 82 height 18
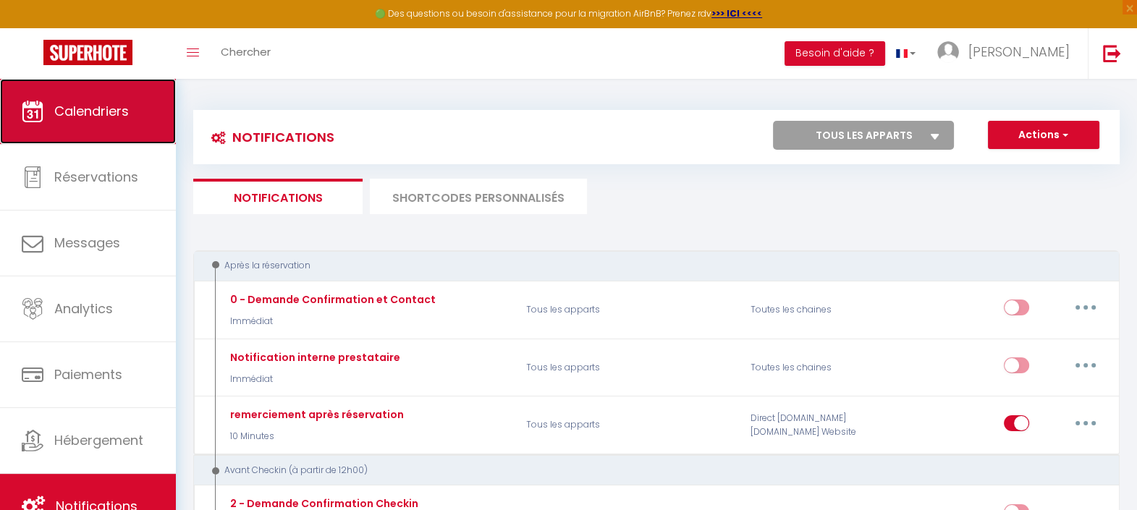
click at [126, 103] on span "Calendriers" at bounding box center [91, 111] width 75 height 18
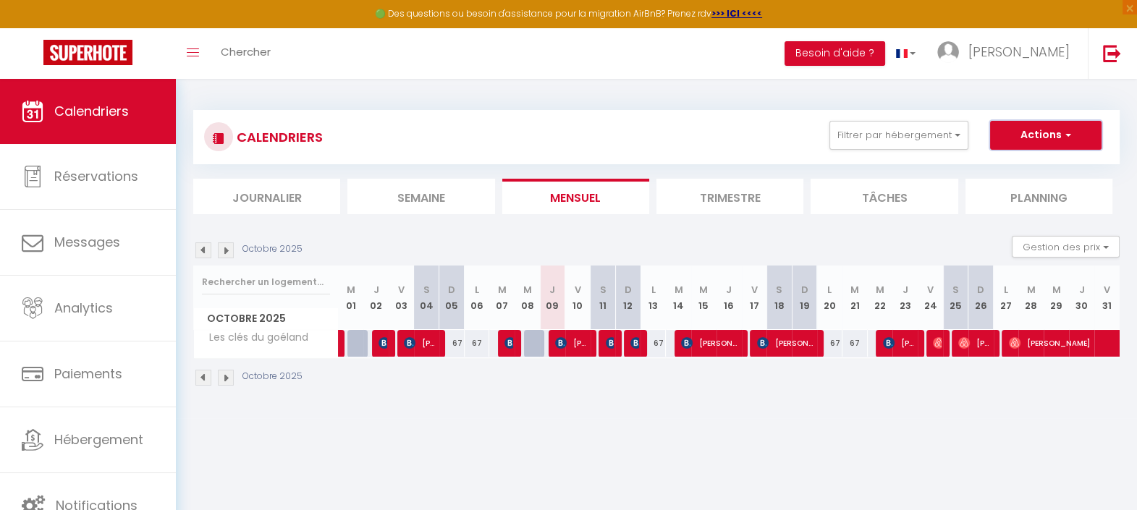
click at [1071, 140] on button "Actions" at bounding box center [1045, 135] width 111 height 29
click at [930, 457] on body "🟢 Des questions ou besoin d'assistance pour la migration AirBnB? Prenez rdv >>>…" at bounding box center [568, 334] width 1137 height 510
click at [700, 192] on li "Trimestre" at bounding box center [730, 196] width 147 height 35
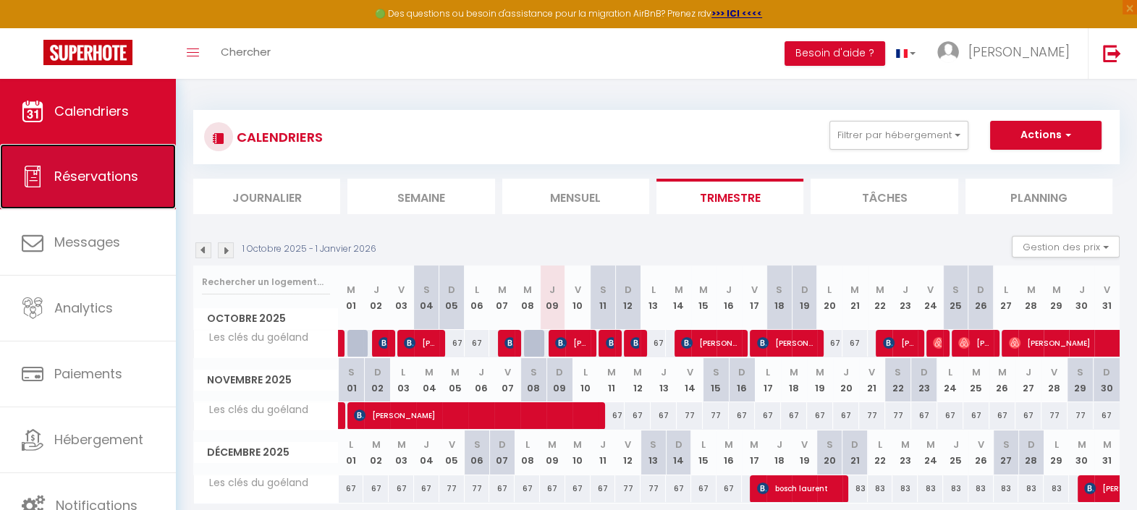
click at [132, 182] on span "Réservations" at bounding box center [96, 176] width 84 height 18
select select "not_cancelled"
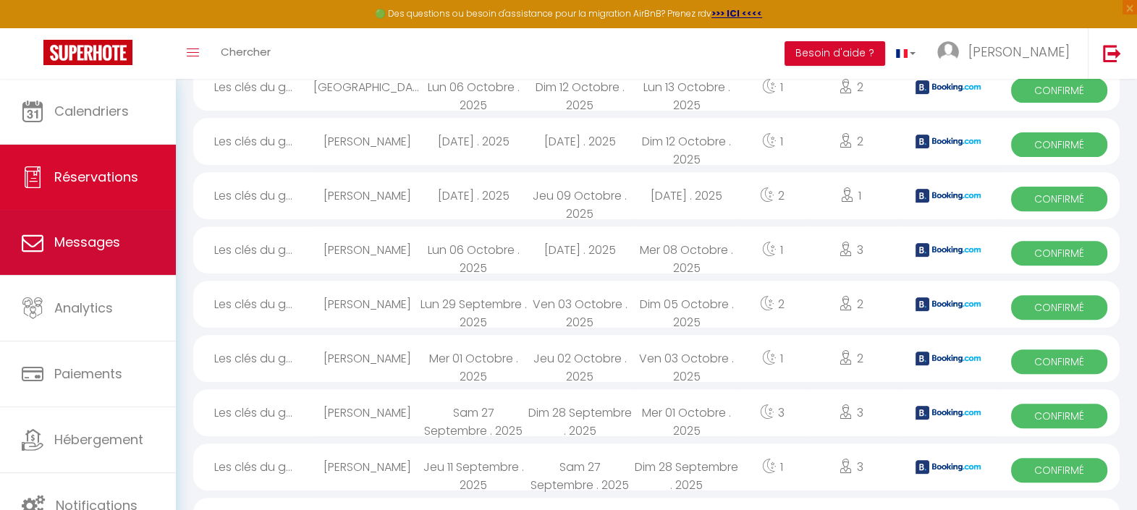
scroll to position [633, 0]
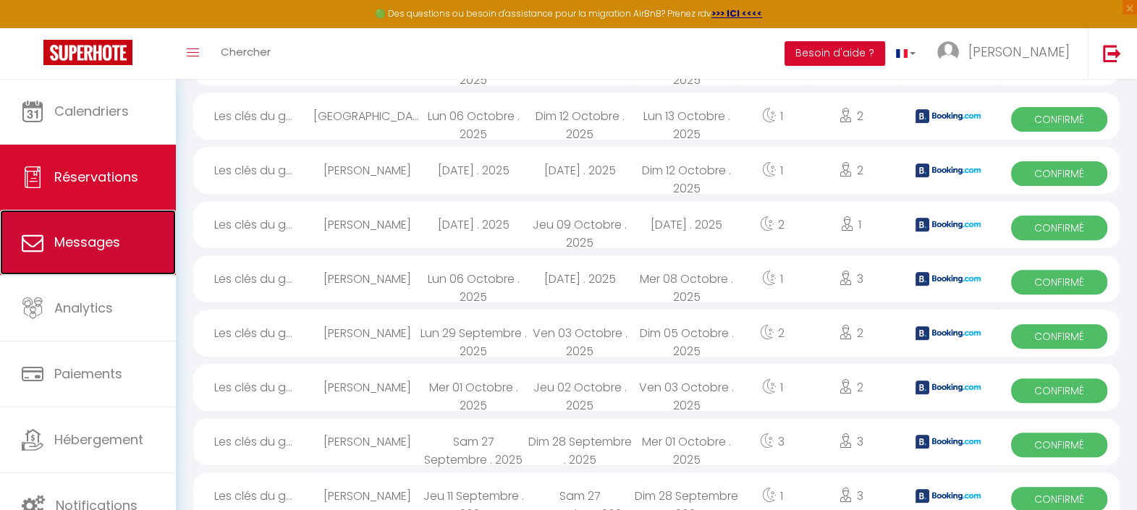
click at [121, 250] on link "Messages" at bounding box center [88, 242] width 176 height 65
select select "message"
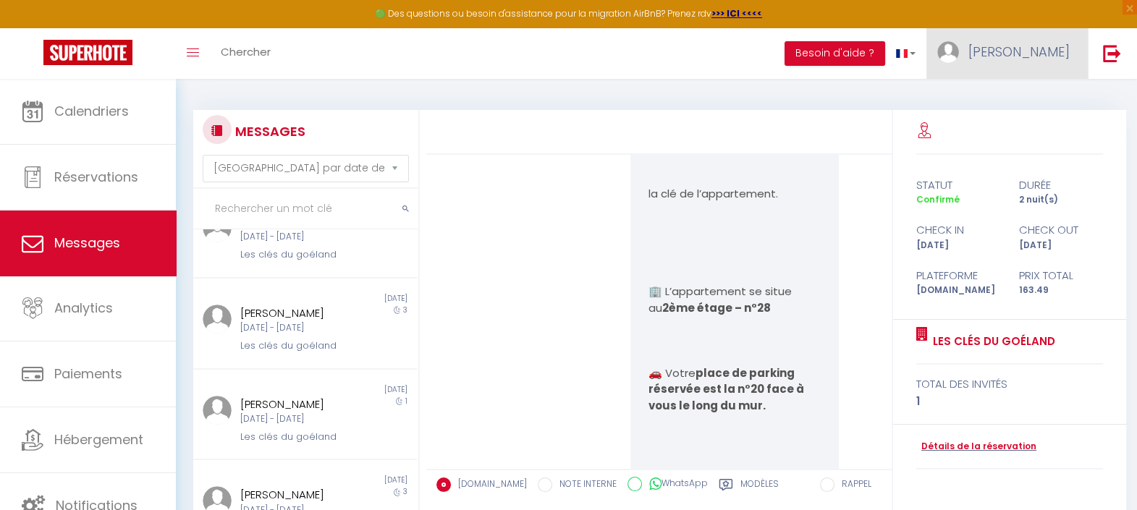
click at [1030, 52] on span "[PERSON_NAME]" at bounding box center [1019, 52] width 101 height 18
click at [1021, 102] on link "Paramètres" at bounding box center [1030, 100] width 107 height 25
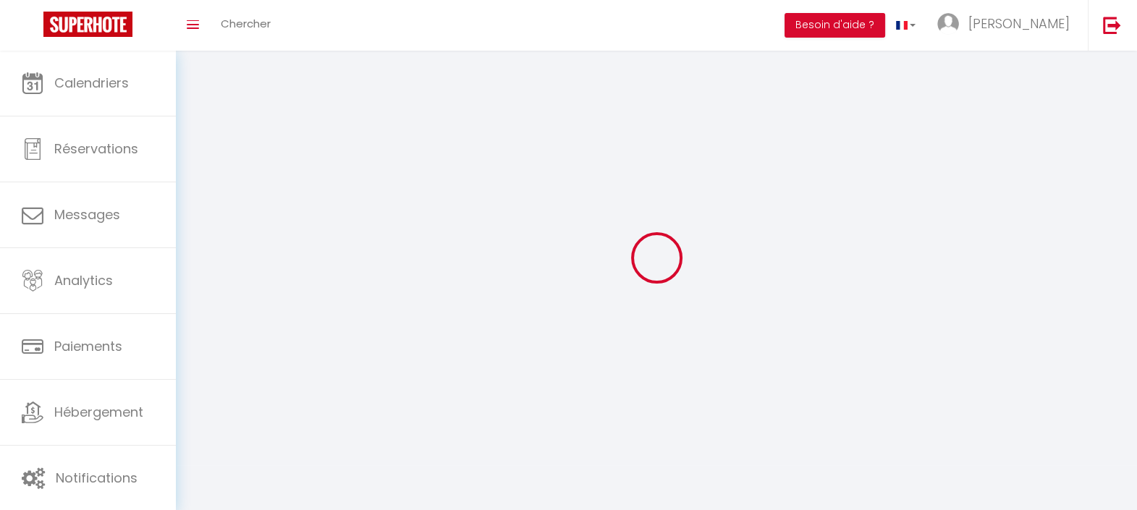
type input "[PERSON_NAME]"
type input "Caux"
type input "[PHONE_NUMBER]"
type input "[STREET_ADDRESS][PERSON_NAME]"
type input "59240"
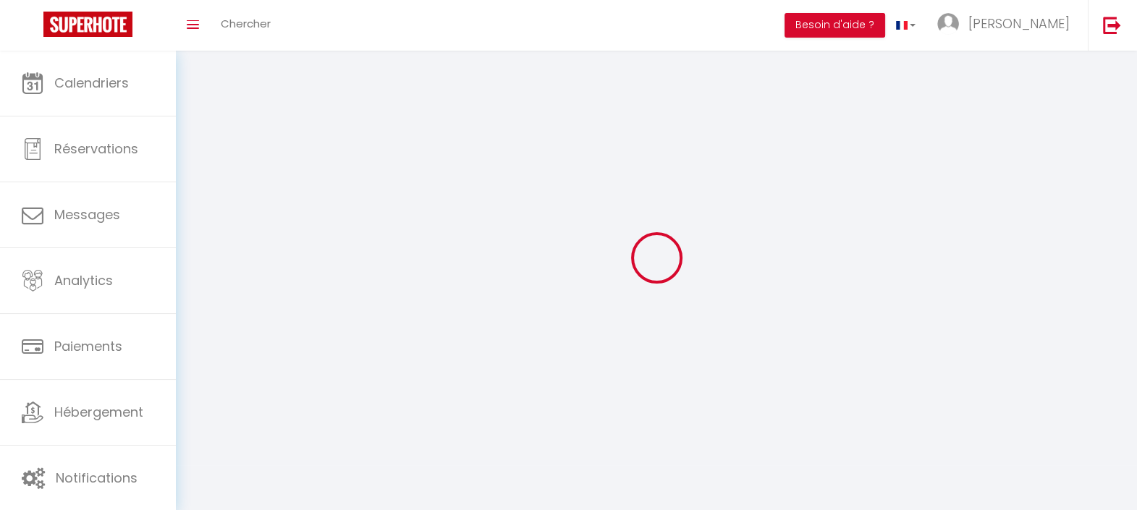
type input "[GEOGRAPHIC_DATA]"
type input "RzY4THSy11Ua1QHCgITlK1UQp"
type input "egDJUYeMKkFWsnDdEtpNjEYJP"
type input "RzY4THSy11Ua1QHCgITlK1UQp"
type input "egDJUYeMKkFWsnDdEtpNjEYJP"
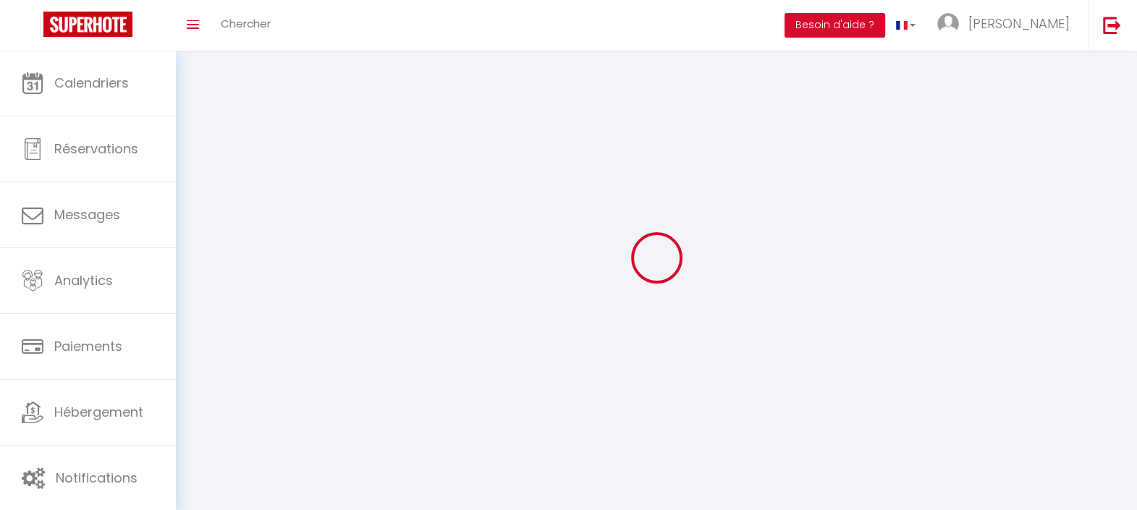
type input "[URL][DOMAIN_NAME]"
select select "28"
select select "fr"
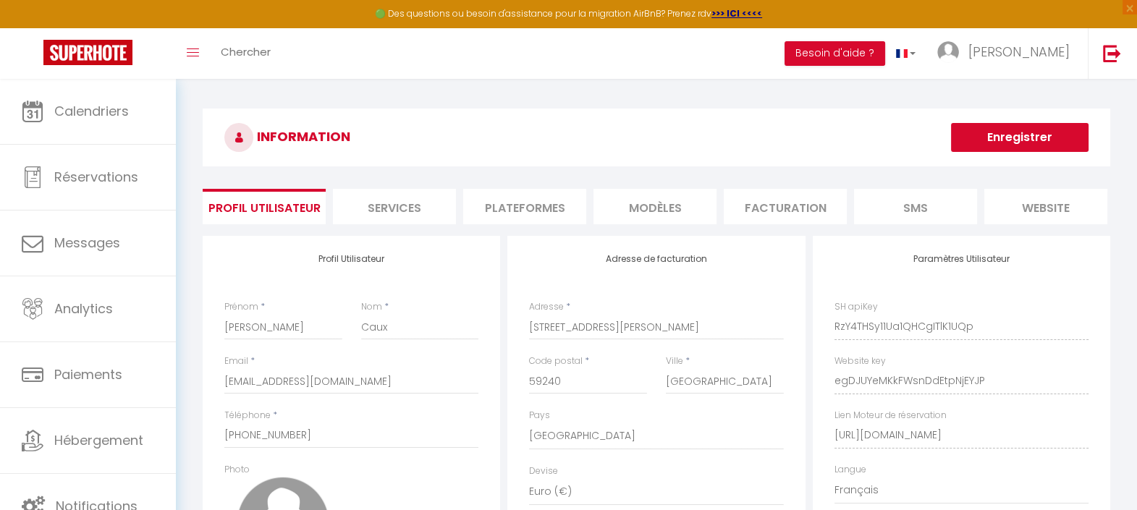
click at [395, 205] on li "Services" at bounding box center [394, 206] width 123 height 35
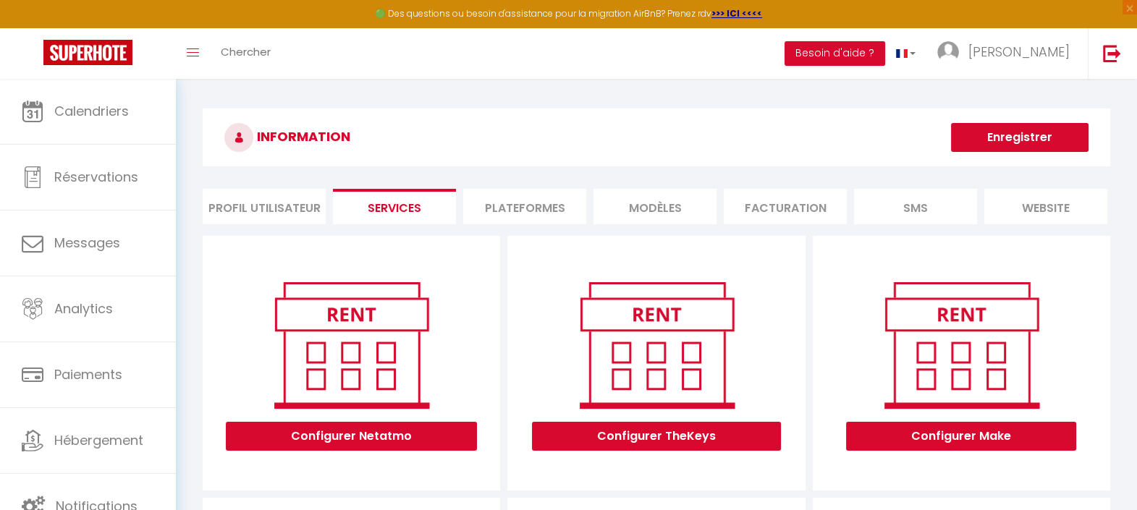
click at [511, 211] on li "Plateformes" at bounding box center [524, 206] width 123 height 35
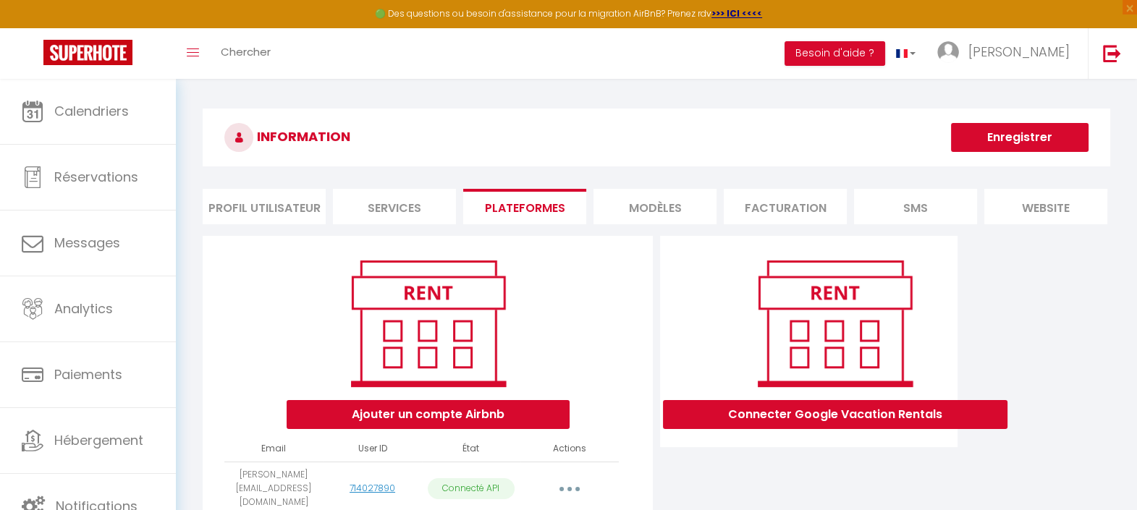
click at [655, 209] on li "MODÈLES" at bounding box center [655, 206] width 123 height 35
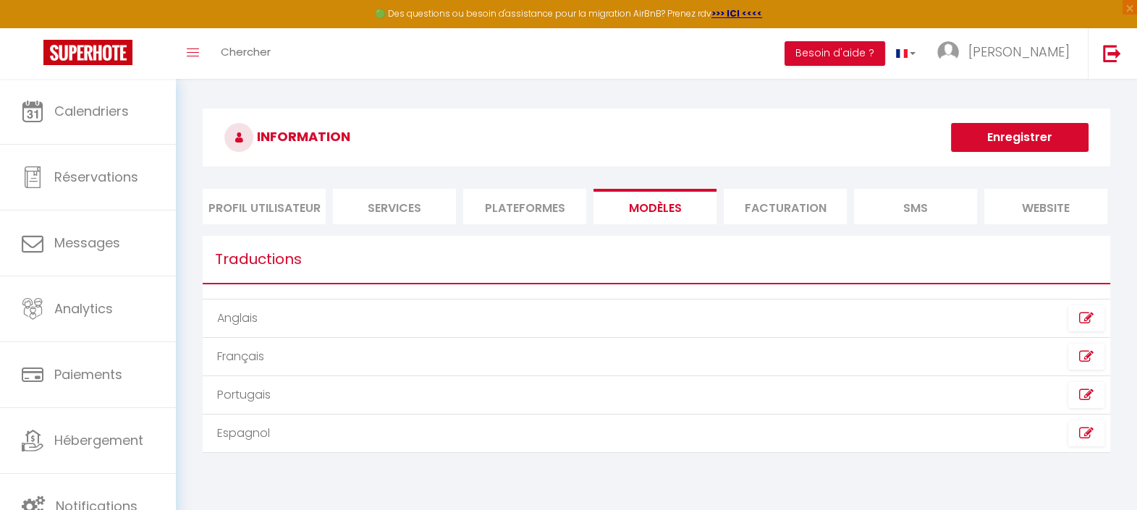
click at [789, 206] on li "Facturation" at bounding box center [785, 206] width 123 height 35
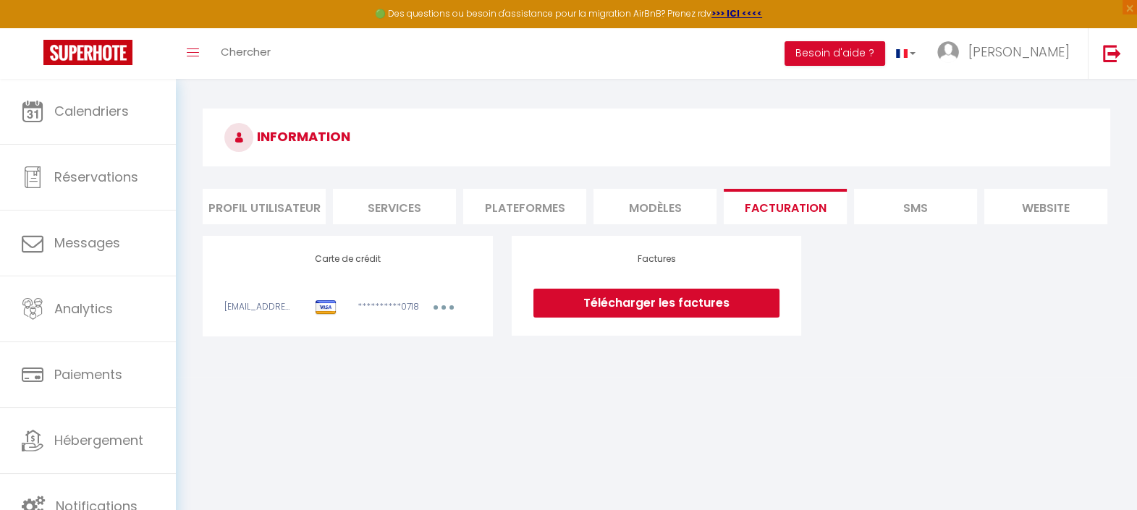
click at [905, 216] on li "SMS" at bounding box center [915, 206] width 123 height 35
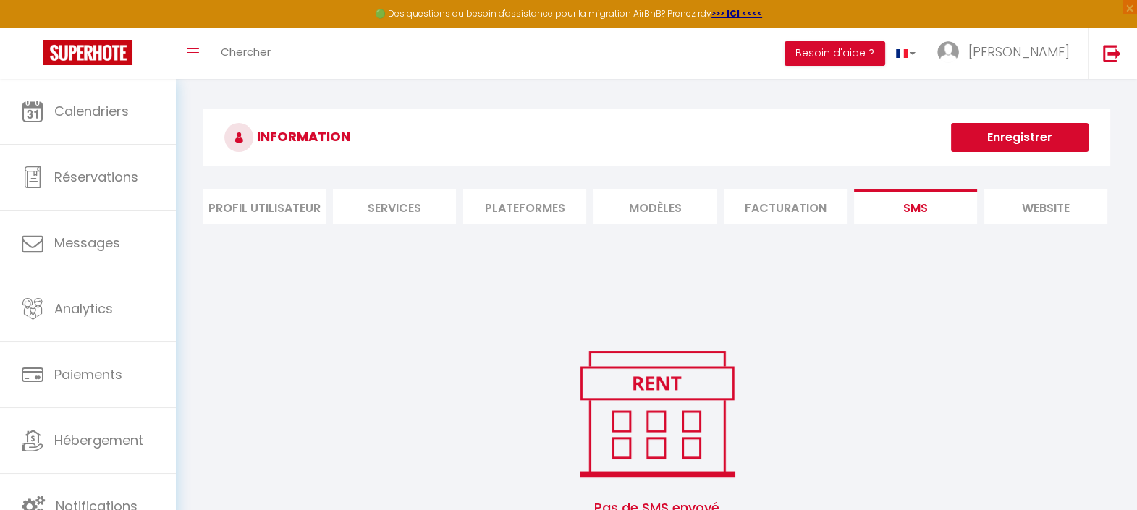
click at [1024, 216] on li "website" at bounding box center [1045, 206] width 123 height 35
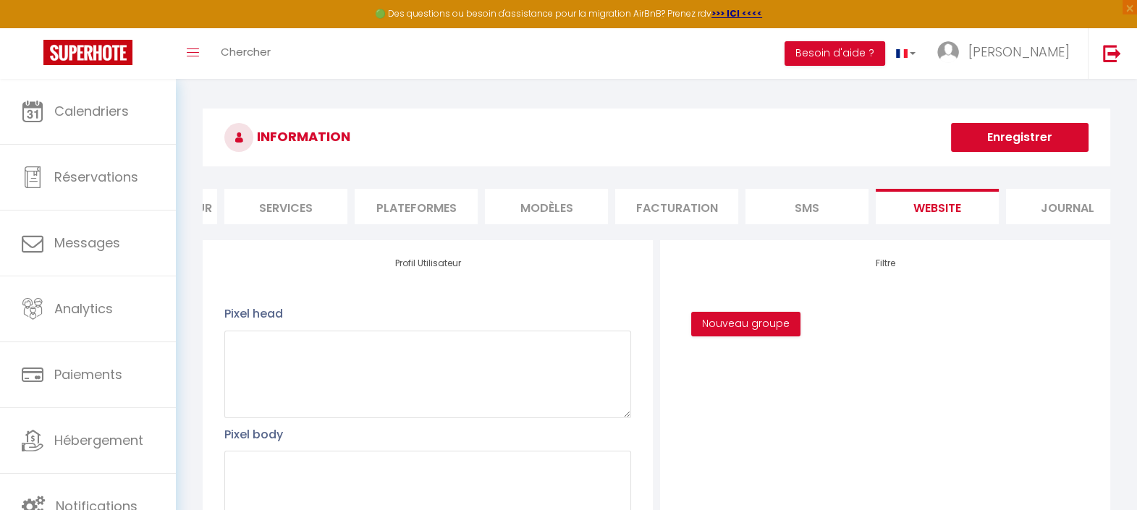
scroll to position [0, 135]
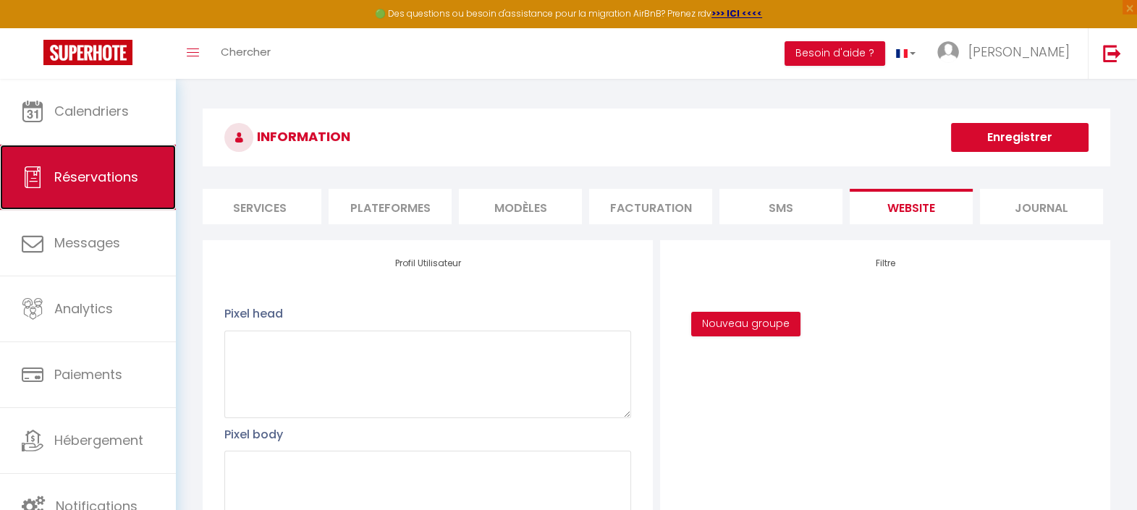
click at [94, 185] on span "Réservations" at bounding box center [96, 177] width 84 height 18
select select "not_cancelled"
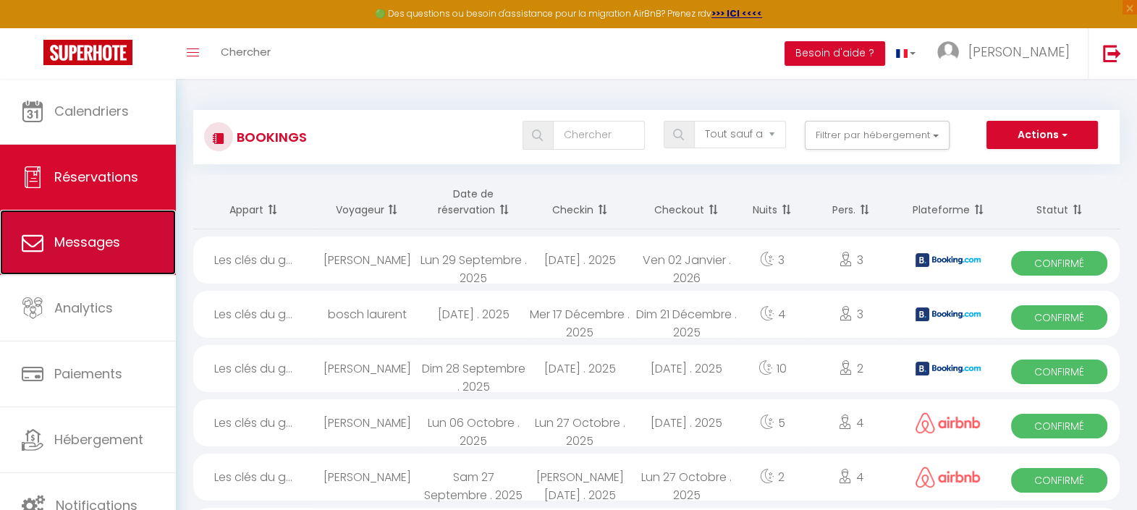
click at [116, 245] on span "Messages" at bounding box center [87, 242] width 66 height 18
select select "message"
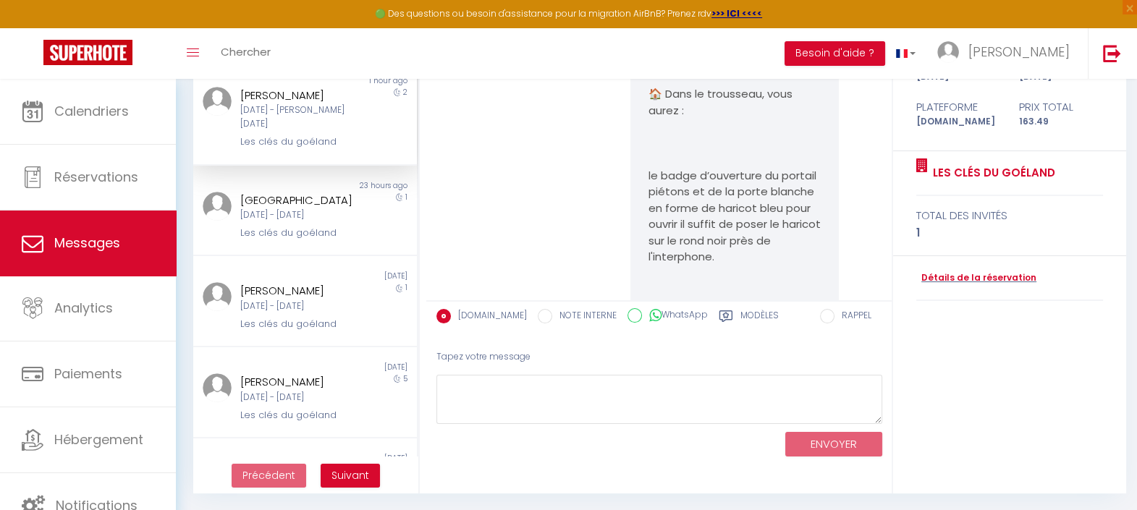
scroll to position [2961, 0]
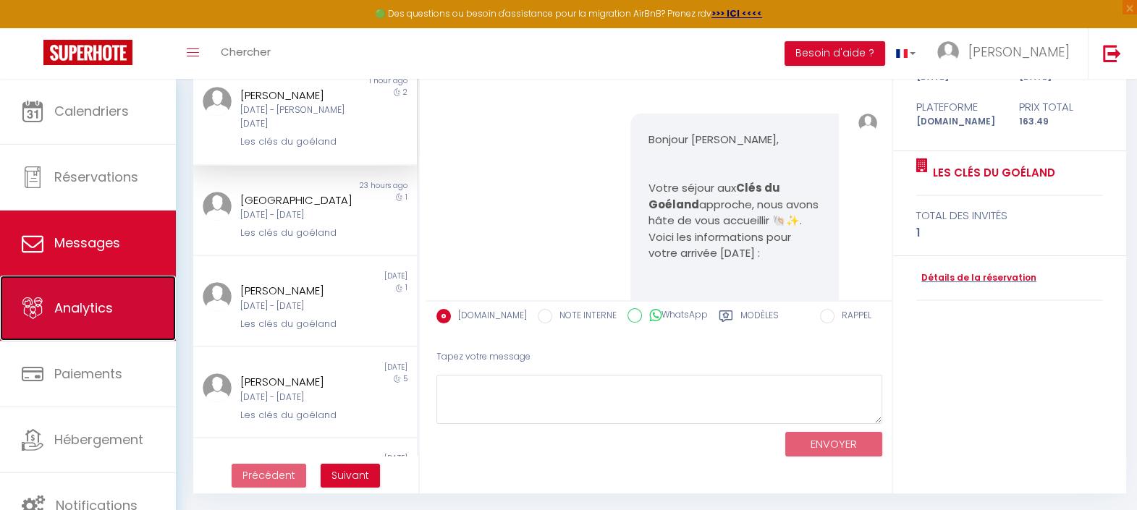
click at [113, 315] on link "Analytics" at bounding box center [88, 308] width 176 height 65
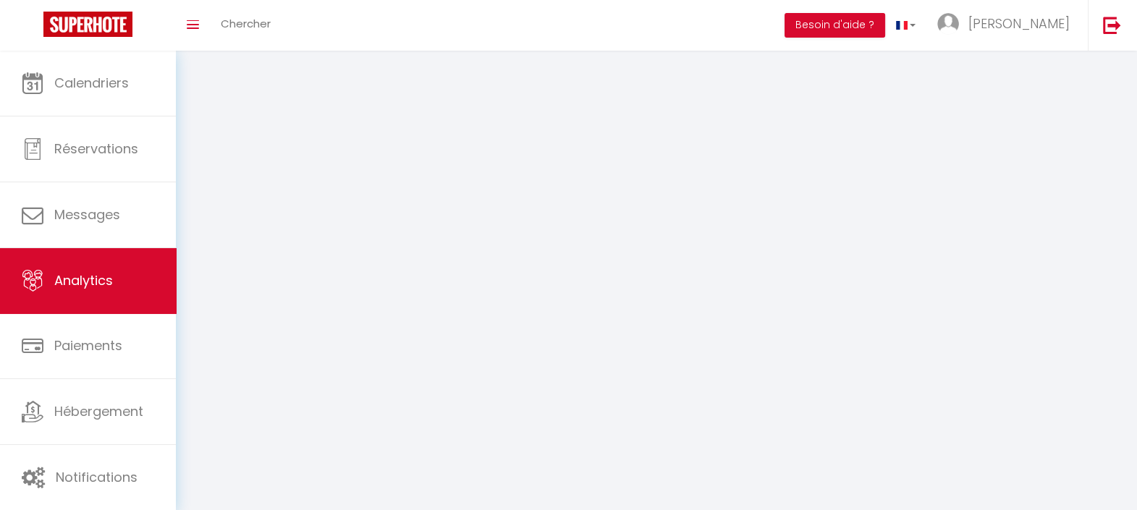
select select "2025"
select select "10"
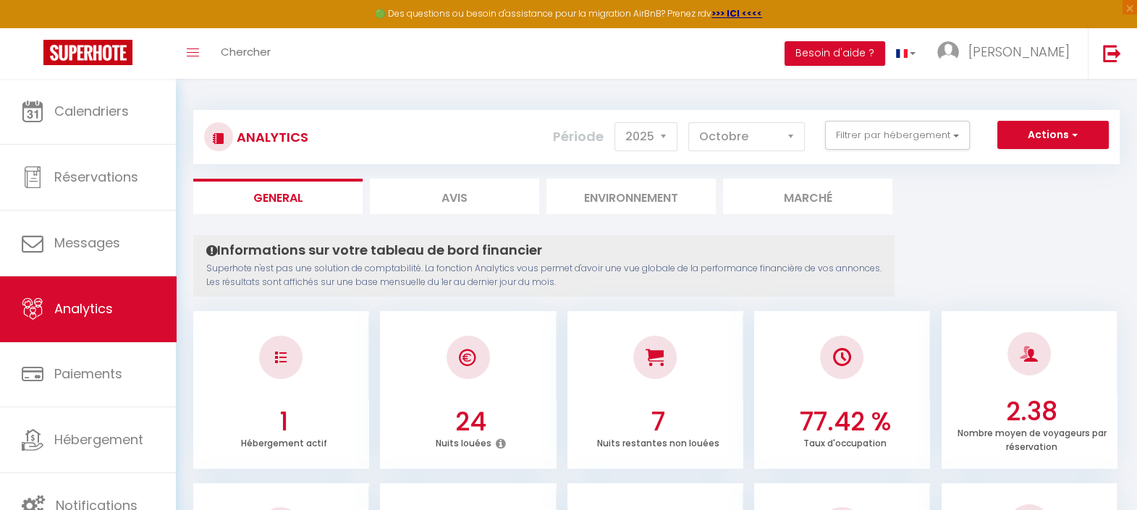
click at [475, 195] on li "Avis" at bounding box center [454, 196] width 169 height 35
select select "2025"
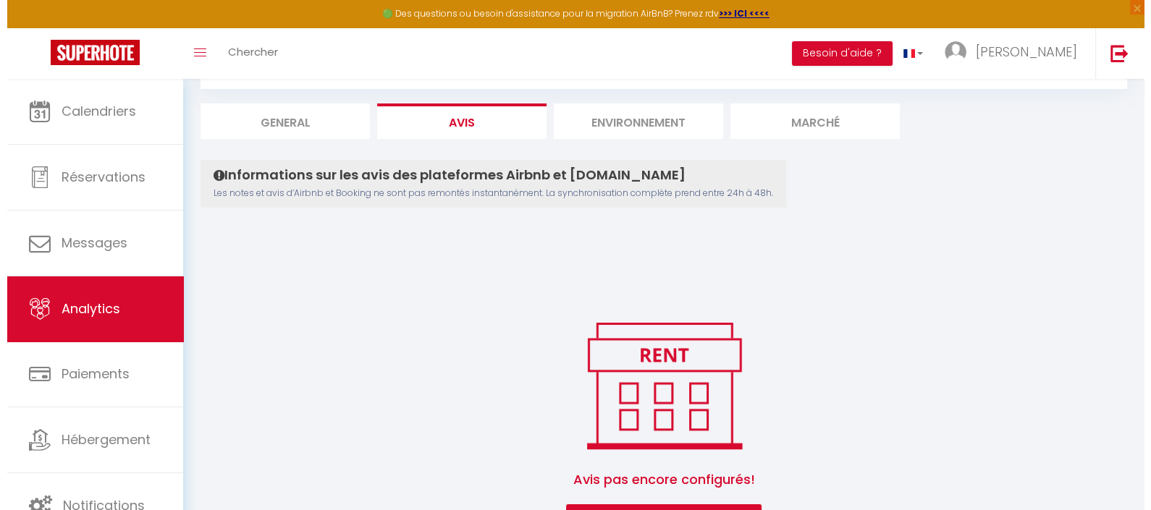
scroll to position [127, 0]
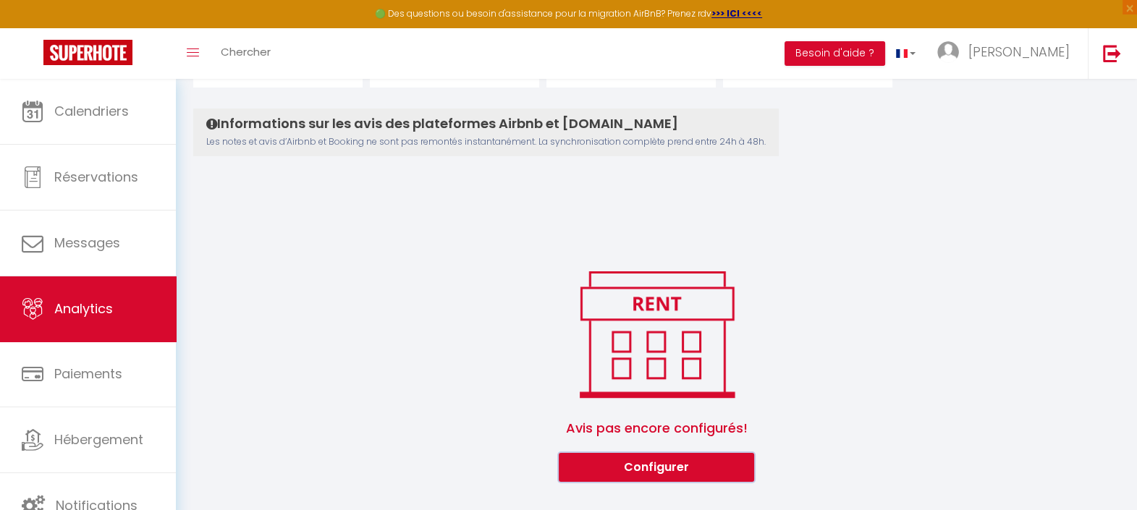
click at [670, 467] on button "Configurer" at bounding box center [656, 467] width 195 height 29
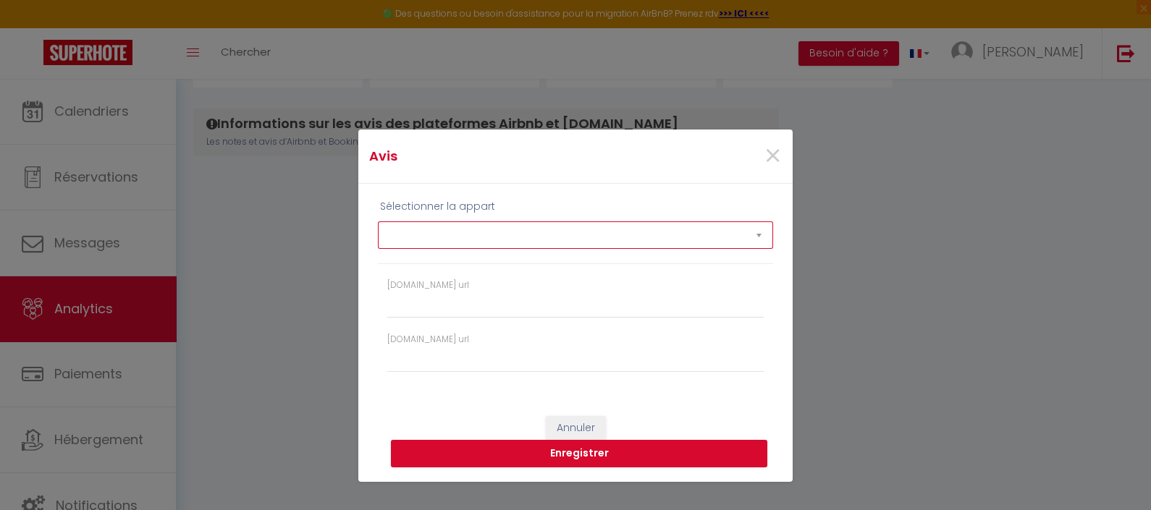
click at [447, 235] on select "Les clés du goéland" at bounding box center [575, 236] width 395 height 28
select select "77488"
click at [378, 222] on select "Les clés du goéland" at bounding box center [575, 236] width 395 height 28
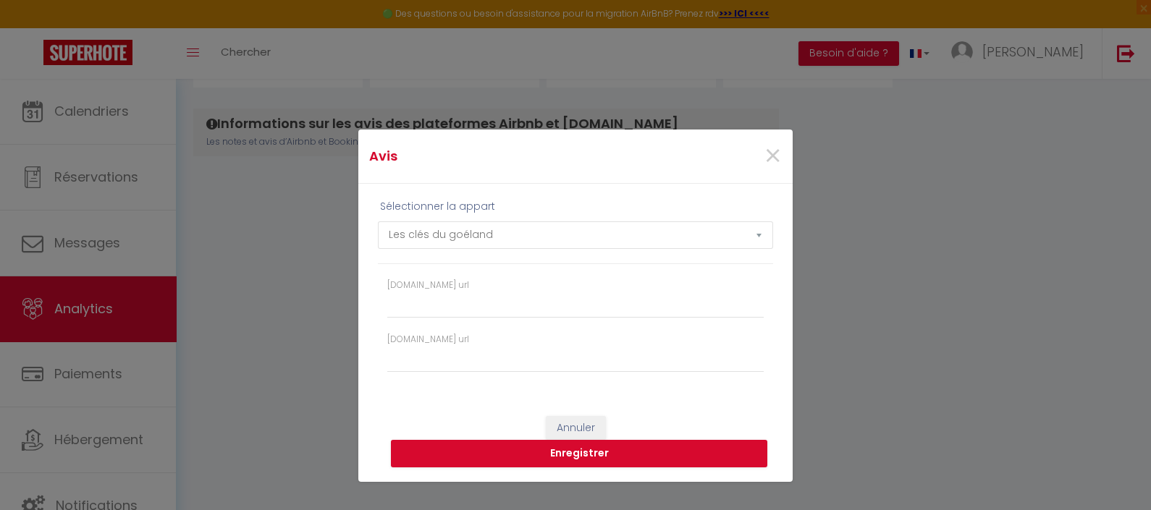
click at [403, 284] on label "[DOMAIN_NAME] url" at bounding box center [428, 286] width 82 height 14
click at [403, 292] on input "[DOMAIN_NAME] url" at bounding box center [575, 305] width 376 height 26
paste input "https://admin.booking.com/hotel/hoteladmin/extranet_ng/manage/home.html?mobile_…"
type input "https://admin.booking.com/hotel/hoteladmin/extranet_ng/manage/home.html?mobile_…"
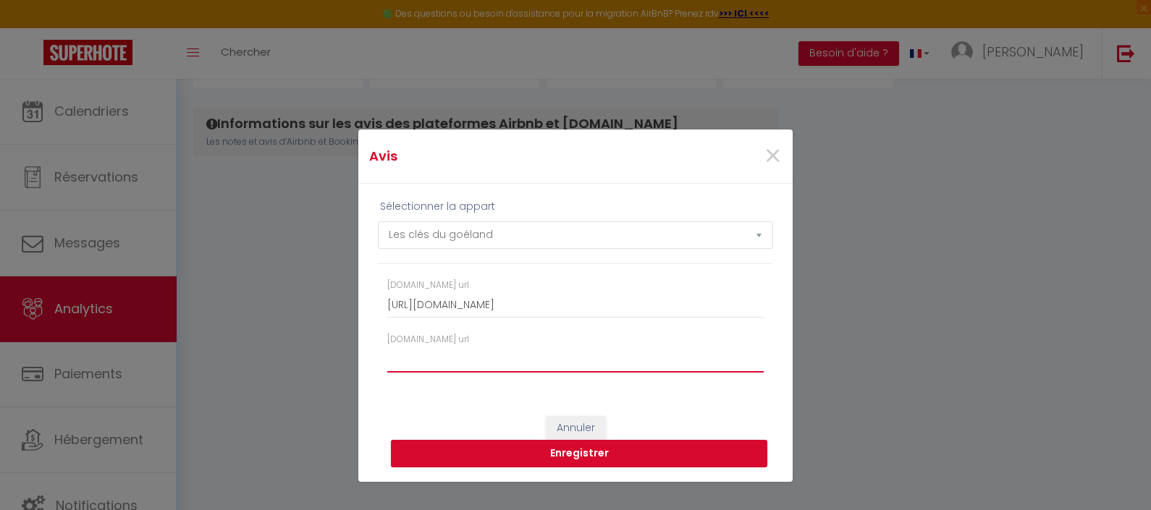
click at [441, 357] on input "[DOMAIN_NAME] url" at bounding box center [575, 360] width 376 height 26
paste input "https://www.airbnb.fr/hosting?tab=upcoming"
type input "https://www.airbnb.fr/hosting?tab=upcoming"
click at [568, 451] on button "Enregistrer" at bounding box center [579, 454] width 376 height 28
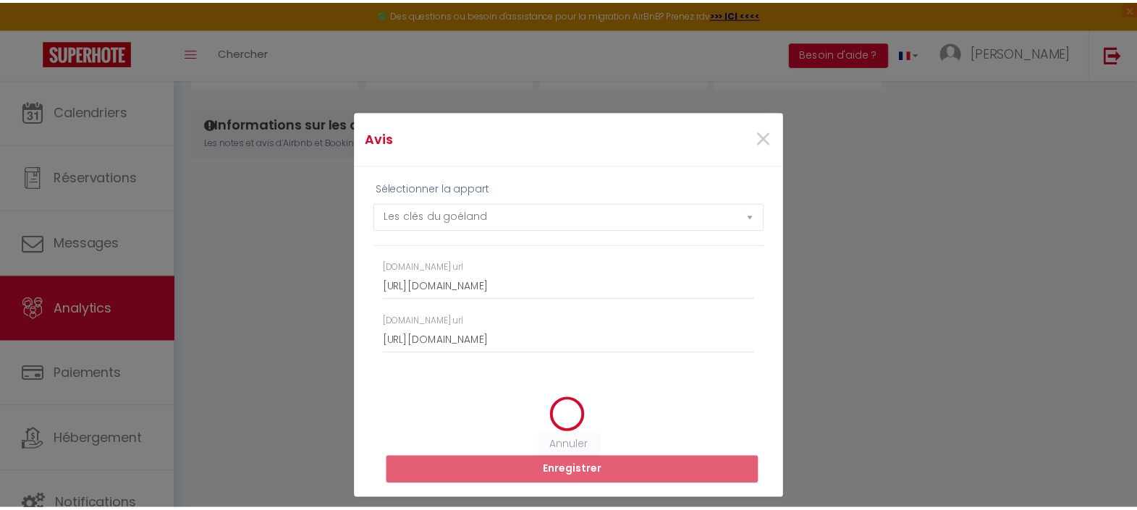
scroll to position [79, 0]
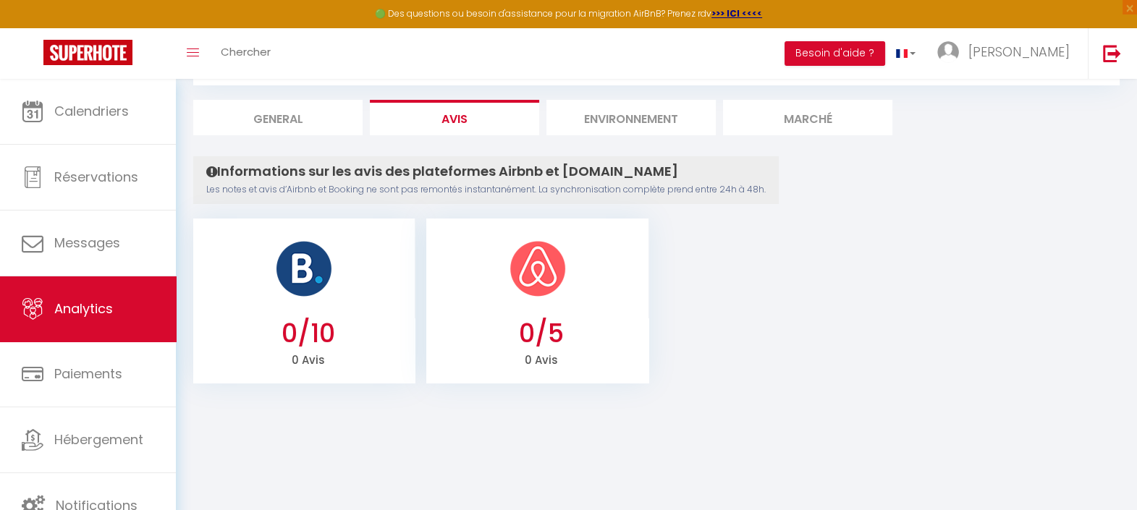
click at [673, 114] on li "Environnement" at bounding box center [631, 117] width 169 height 35
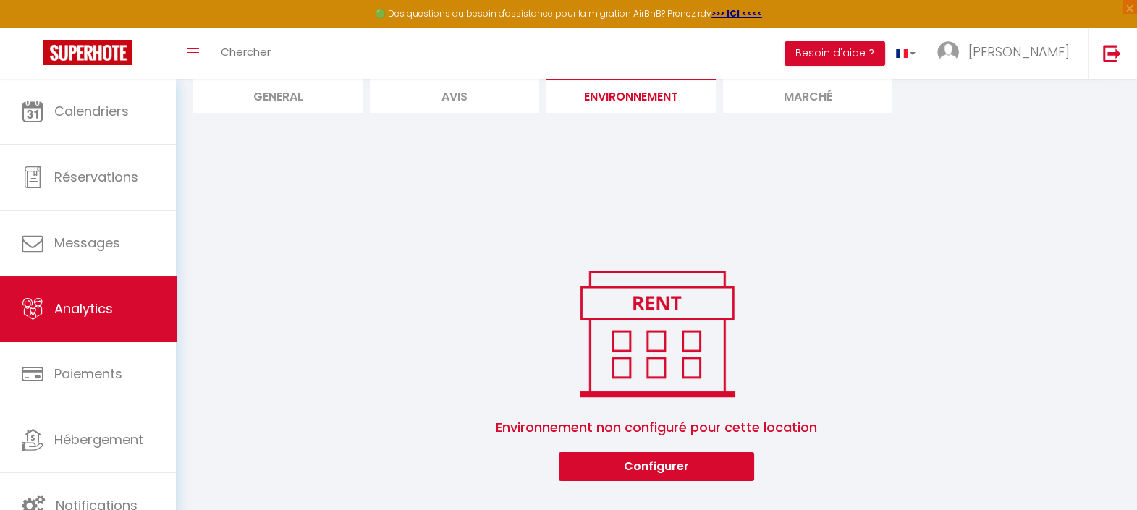
scroll to position [140, 0]
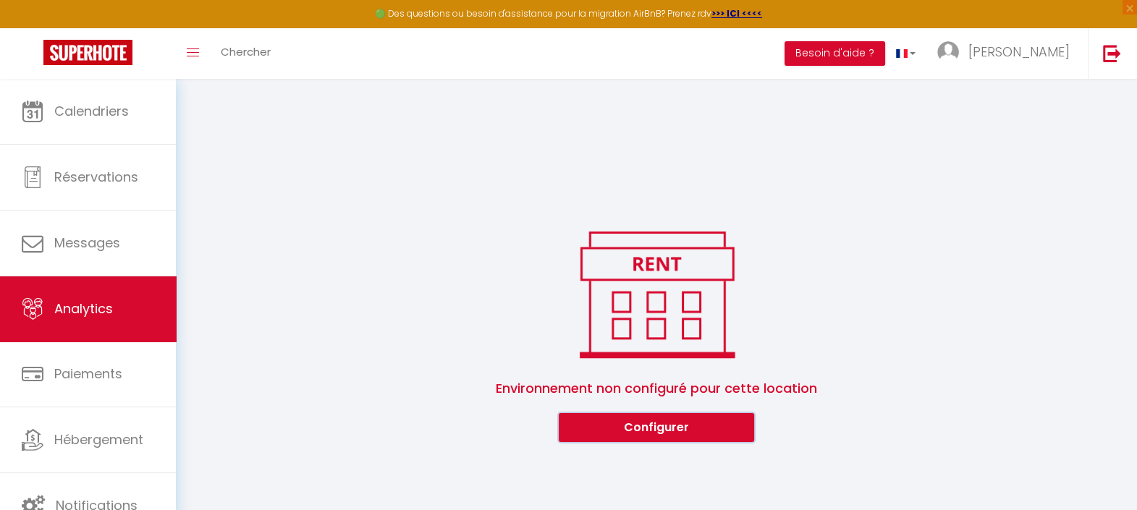
click at [624, 434] on button "Configurer" at bounding box center [656, 427] width 195 height 29
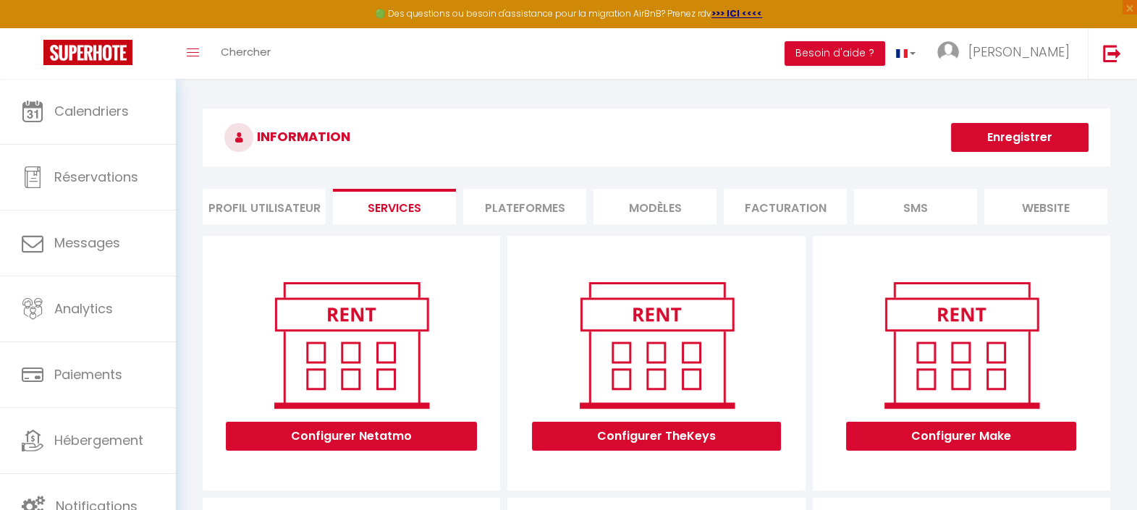
click at [653, 213] on li "MODÈLES" at bounding box center [655, 206] width 123 height 35
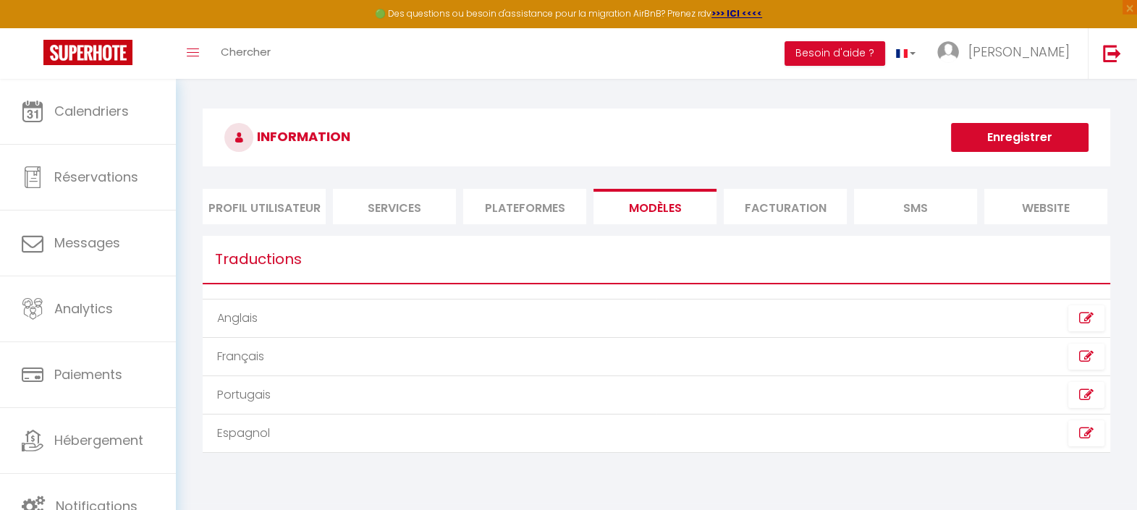
click at [753, 208] on li "Facturation" at bounding box center [785, 206] width 123 height 35
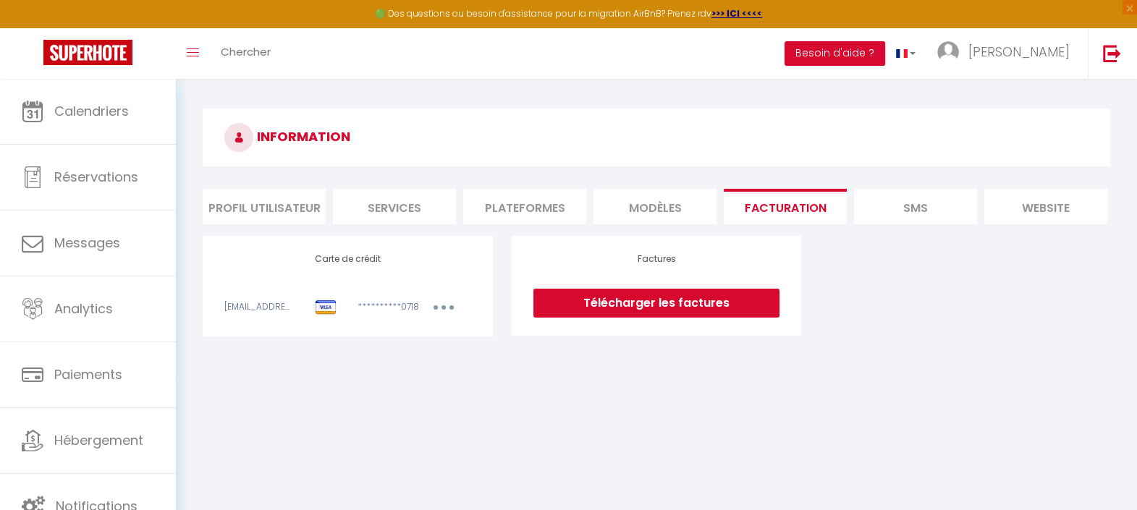
click at [759, 318] on link "Télécharger les factures" at bounding box center [657, 303] width 246 height 29
click at [943, 199] on li "SMS" at bounding box center [915, 206] width 123 height 35
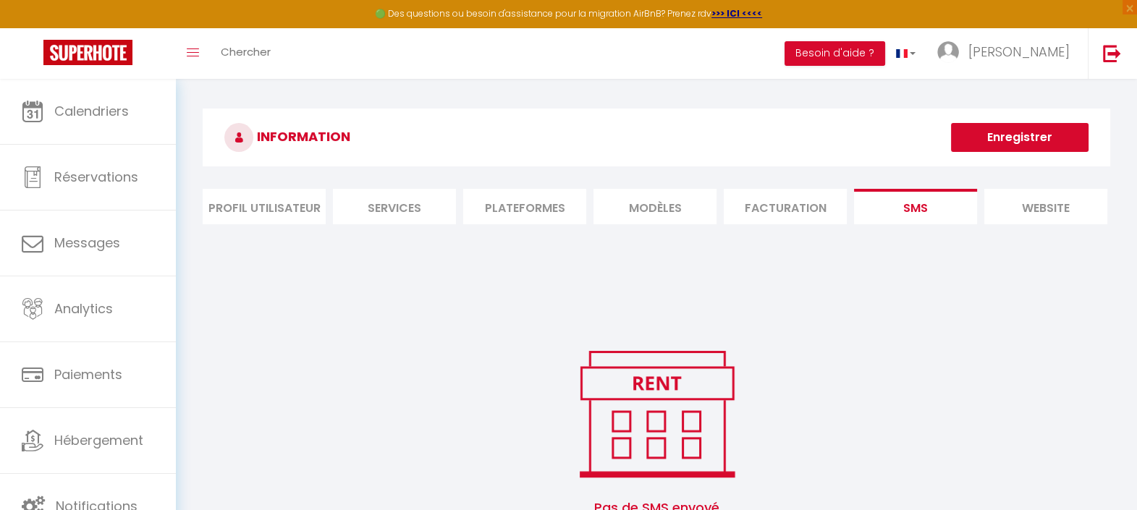
click at [1021, 211] on li "website" at bounding box center [1045, 206] width 123 height 35
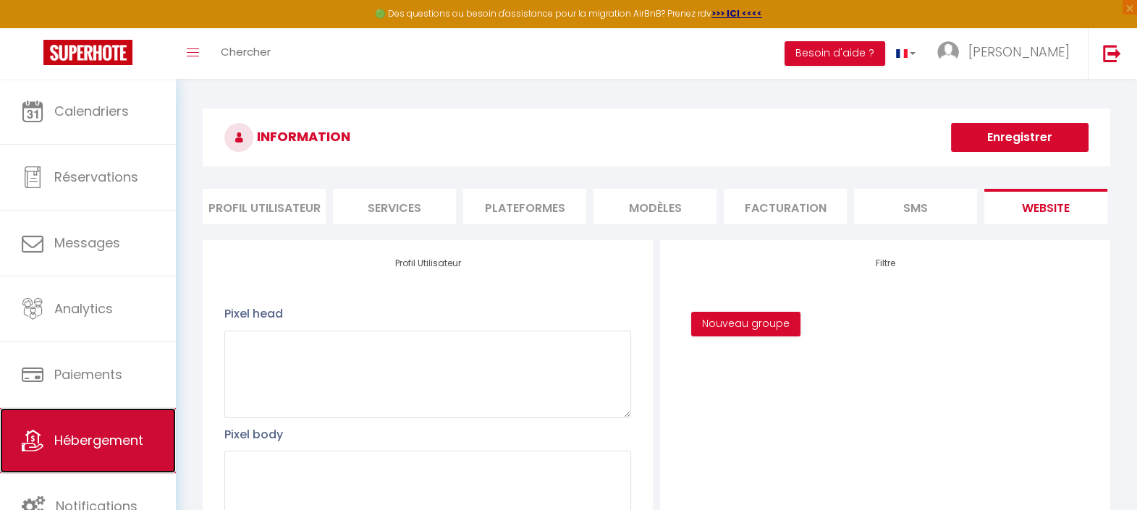
click at [101, 439] on span "Hébergement" at bounding box center [98, 440] width 89 height 18
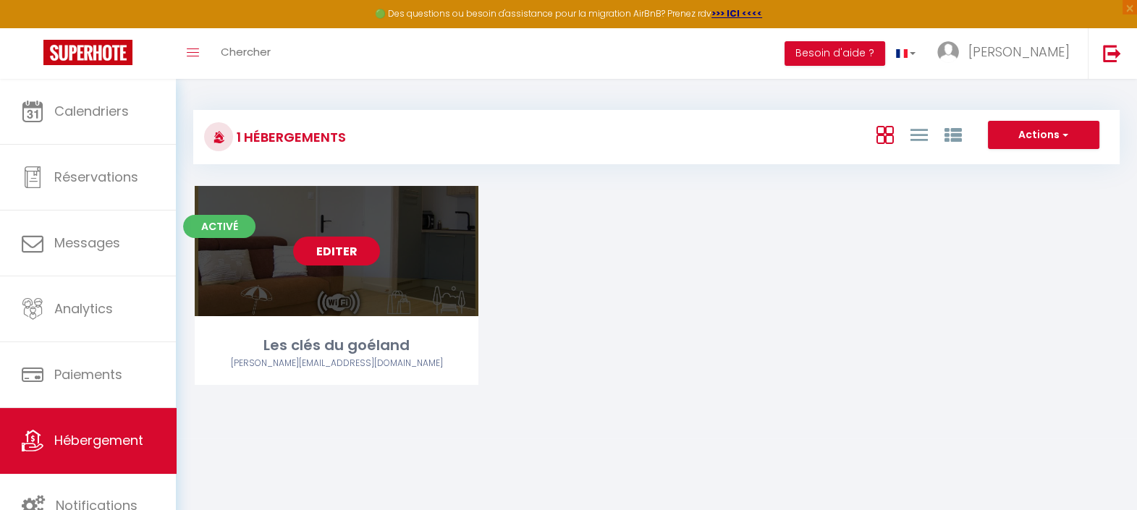
click at [329, 253] on link "Editer" at bounding box center [336, 251] width 87 height 29
select select "3"
select select "2"
select select "1"
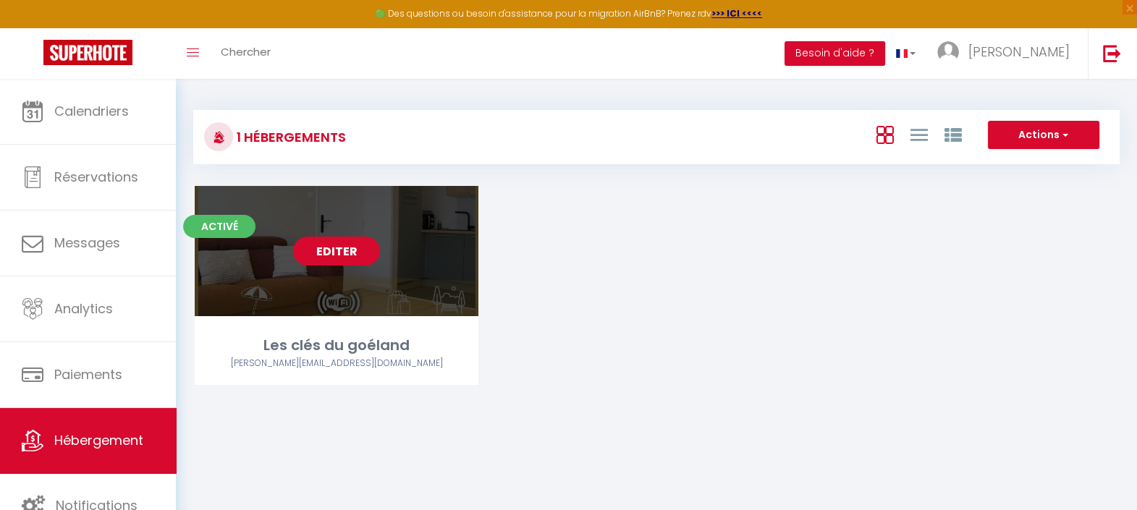
select select
select select "28"
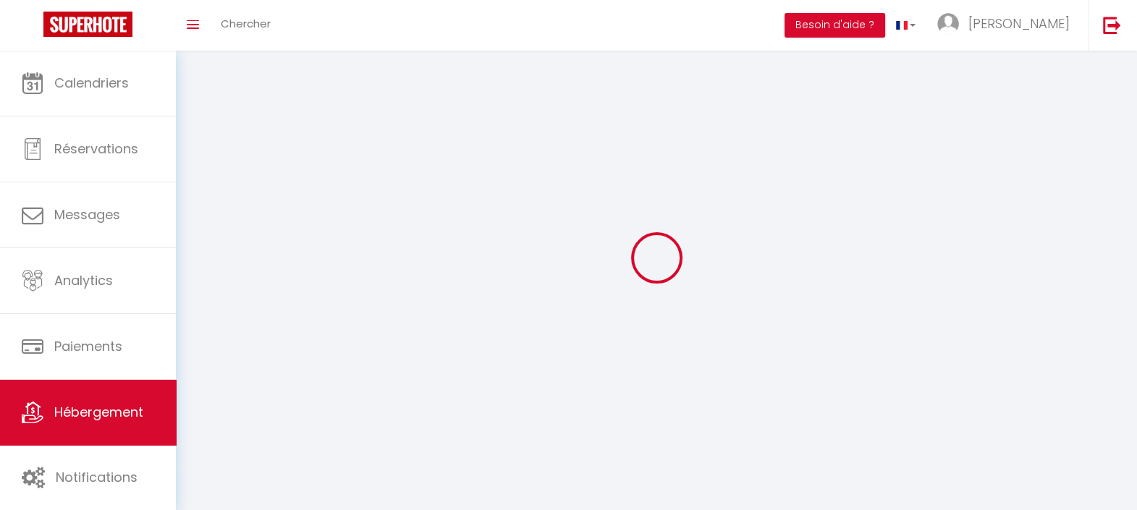
select select
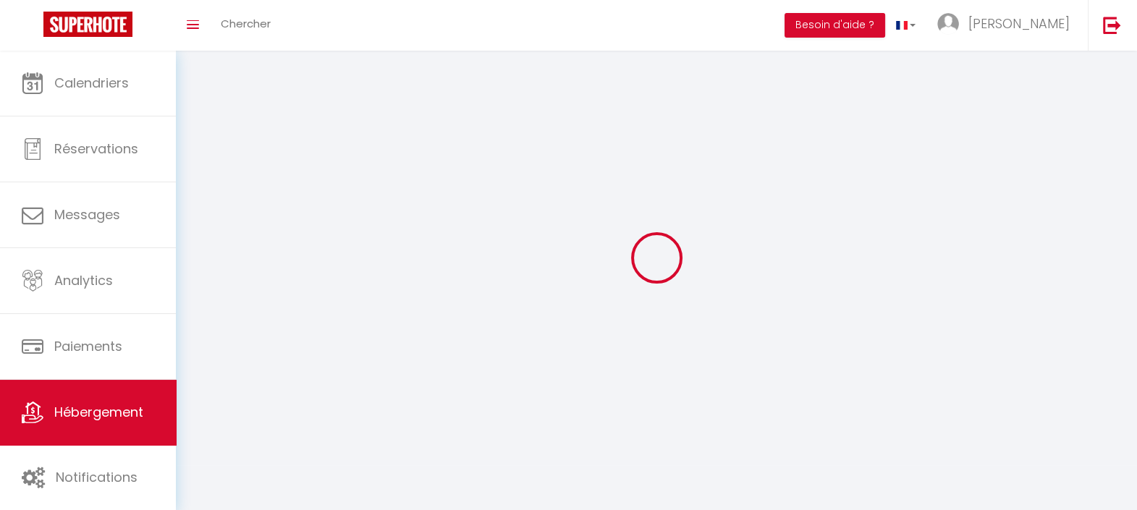
select select
checkbox input "false"
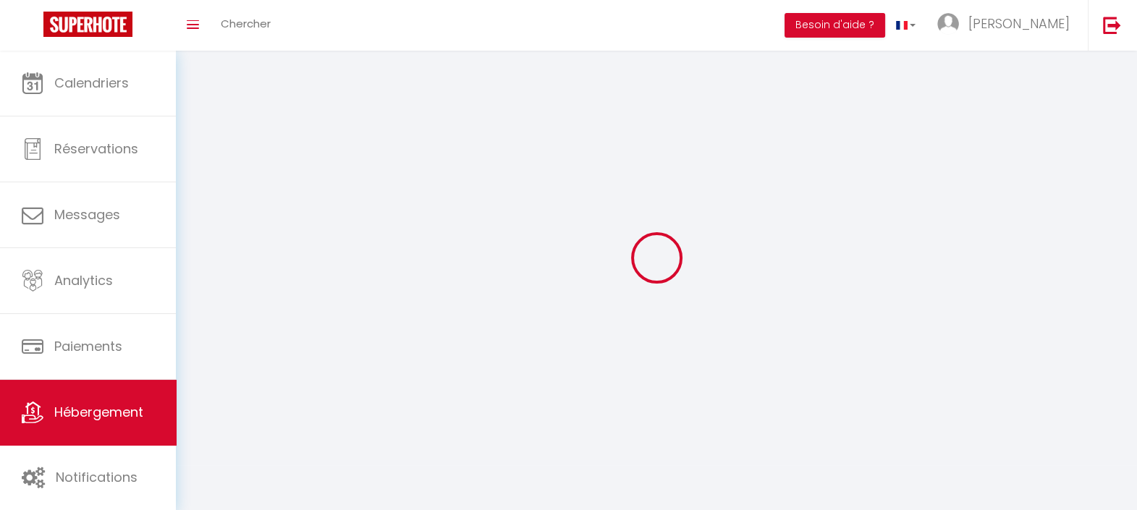
select select
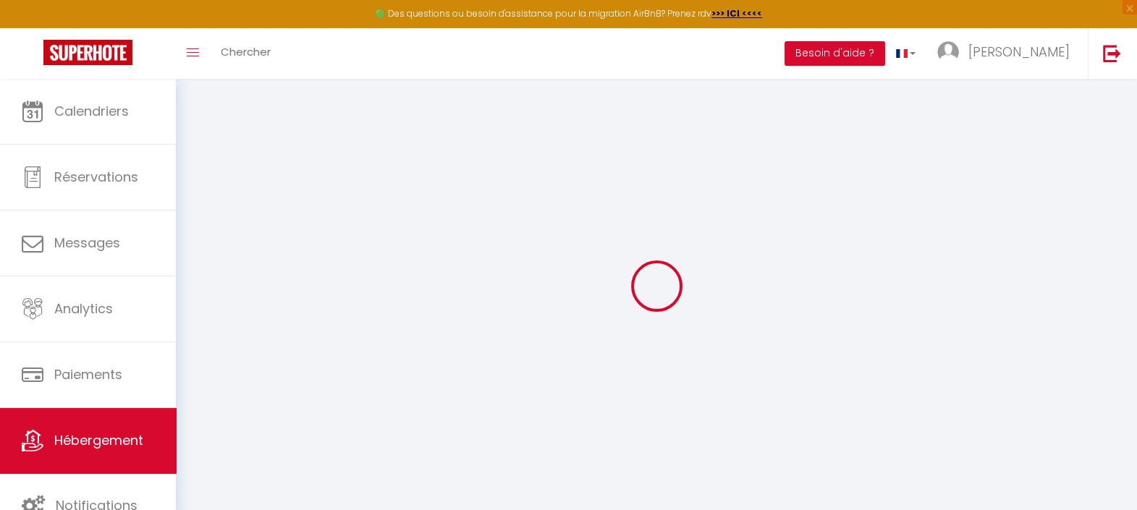
select select
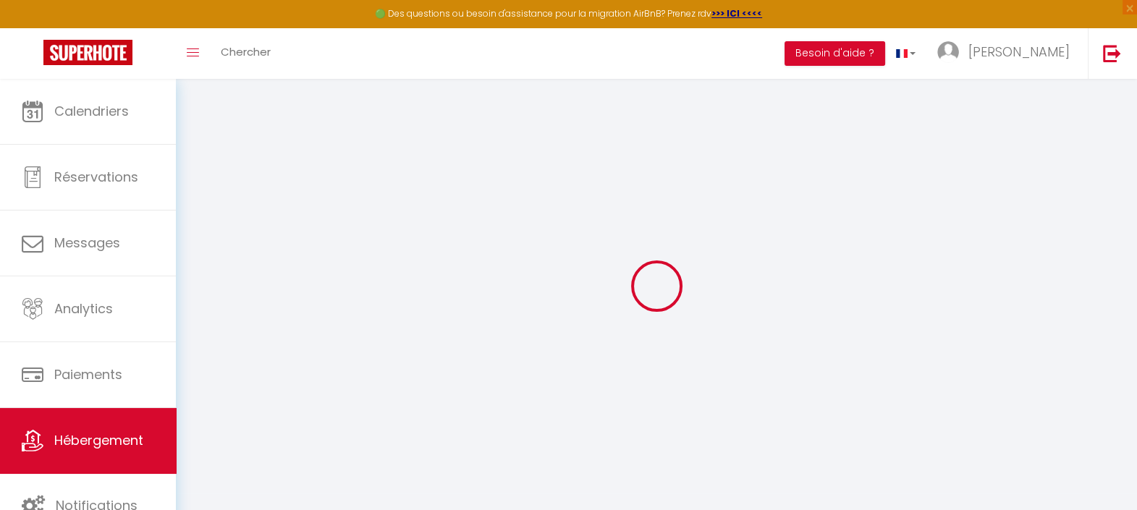
select select
checkbox input "false"
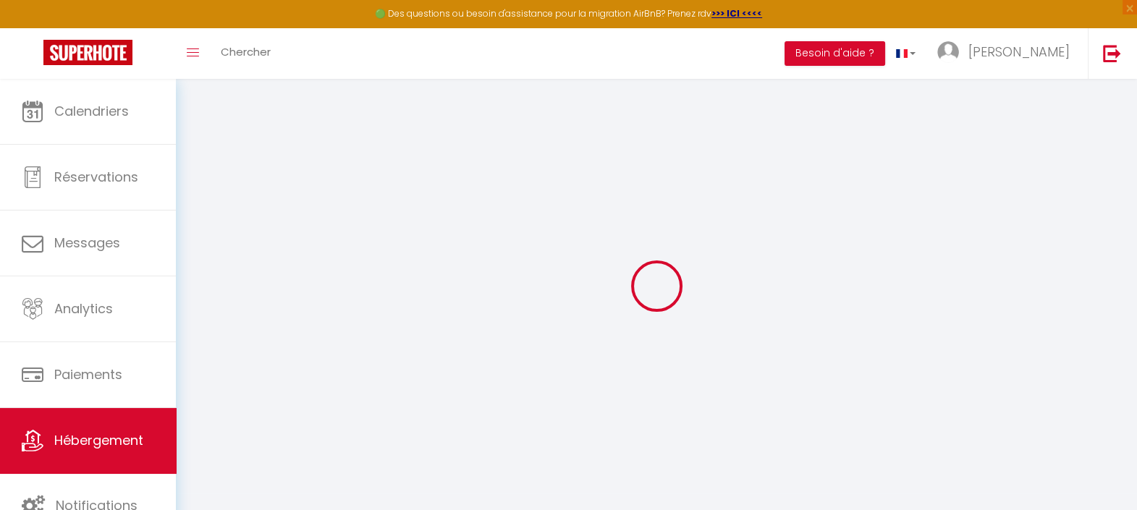
select select
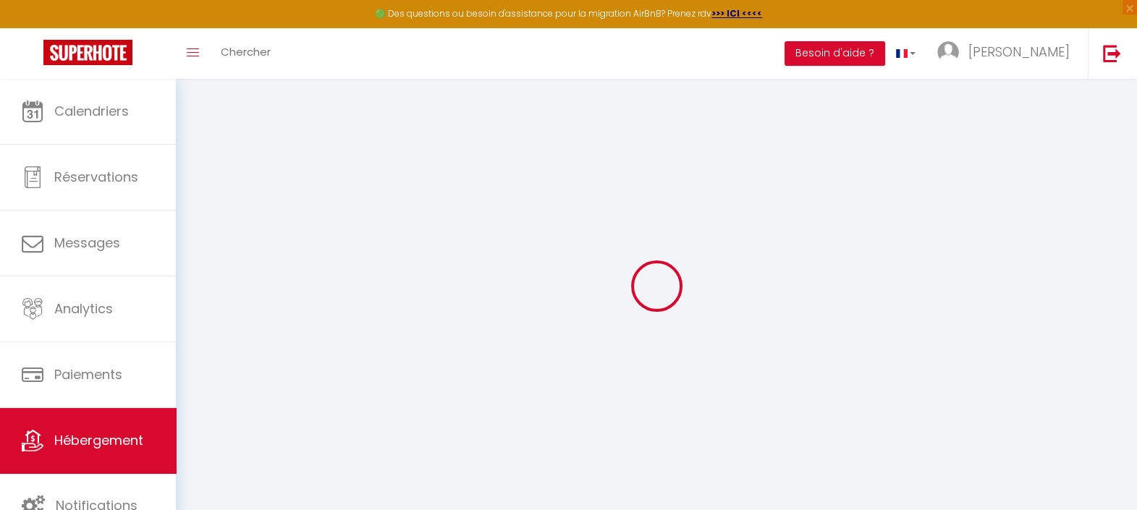
select select
checkbox input "false"
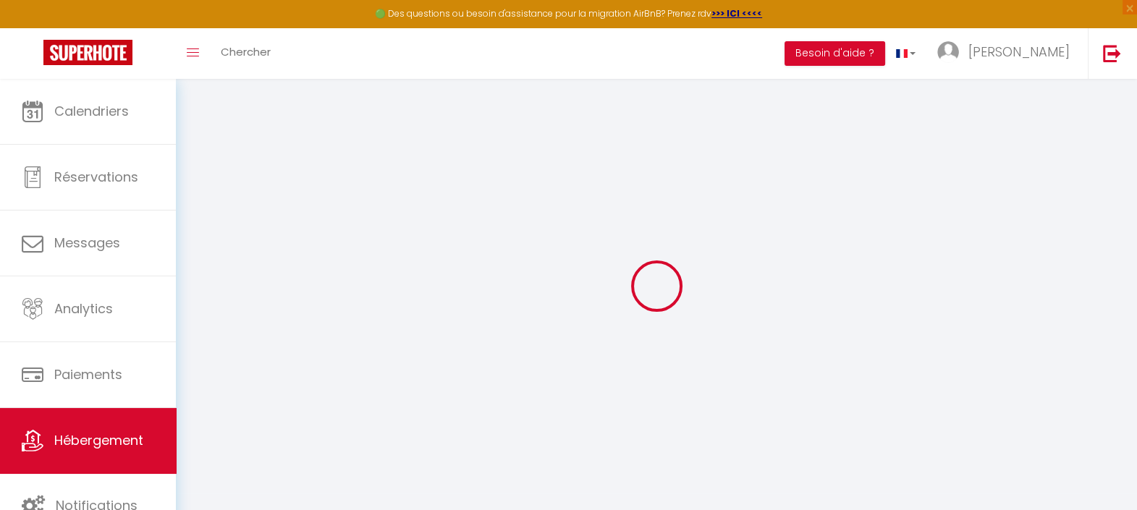
checkbox input "false"
select select
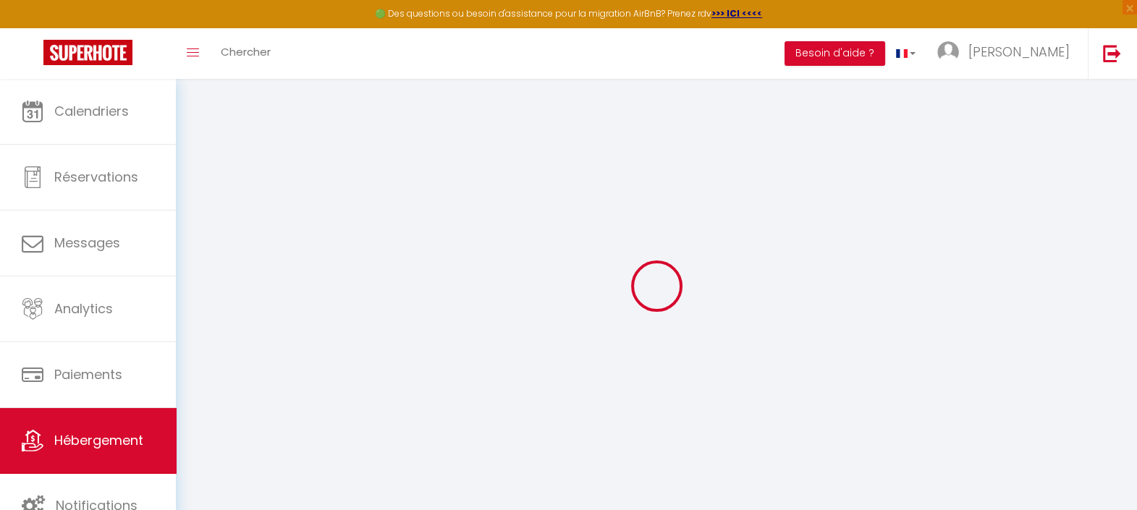
select select
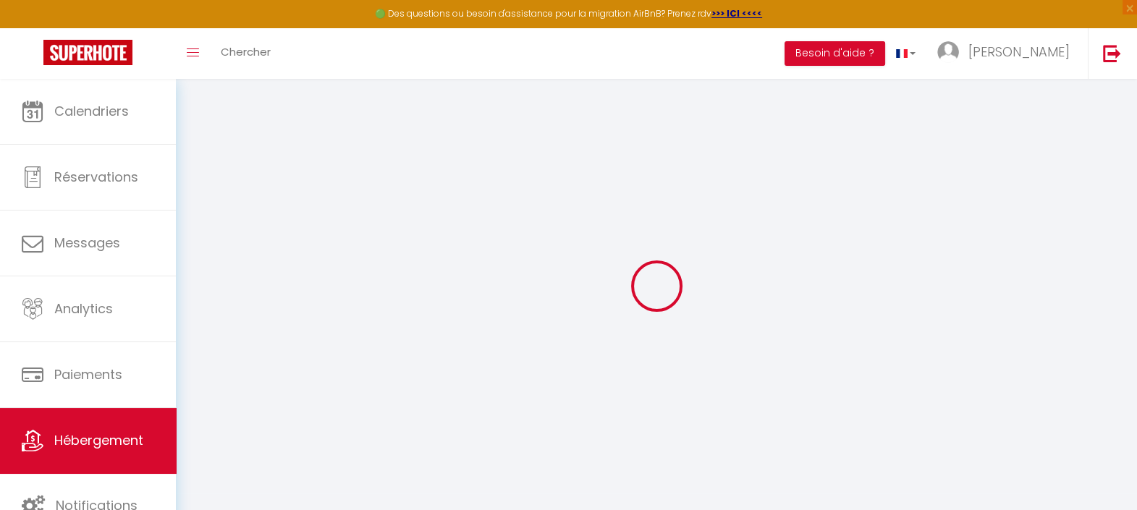
checkbox input "false"
select select
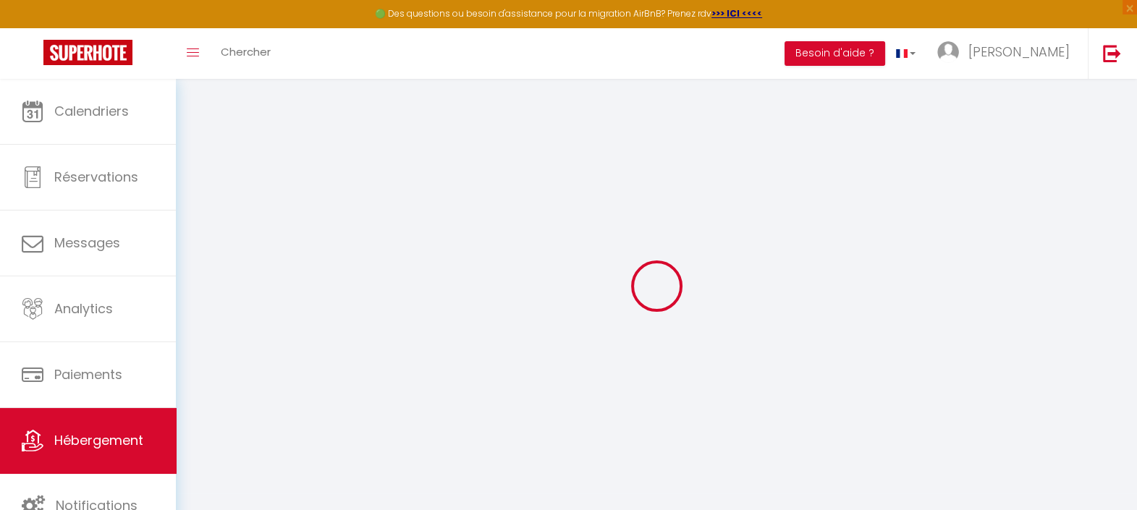
select select
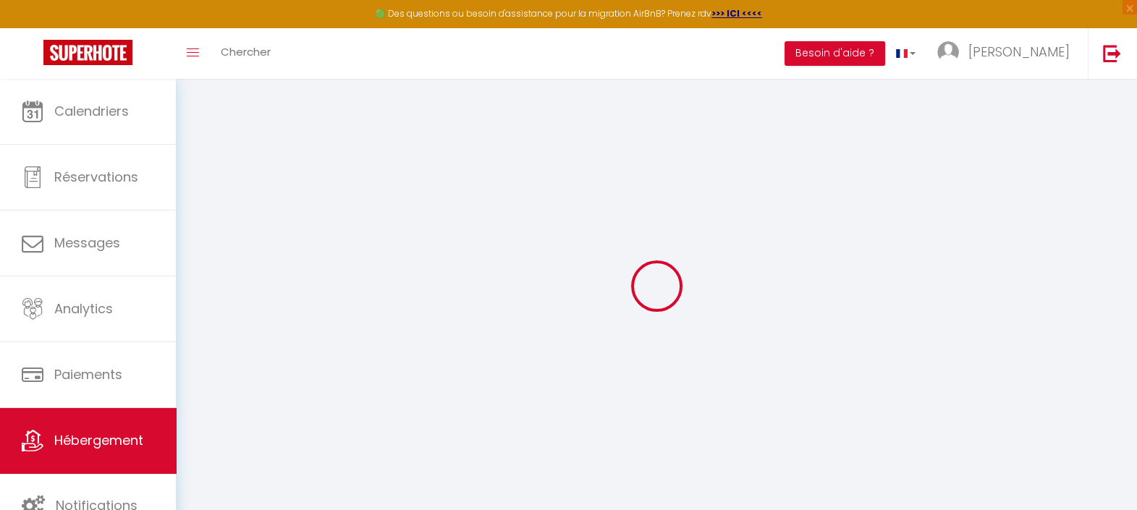
select select
checkbox input "false"
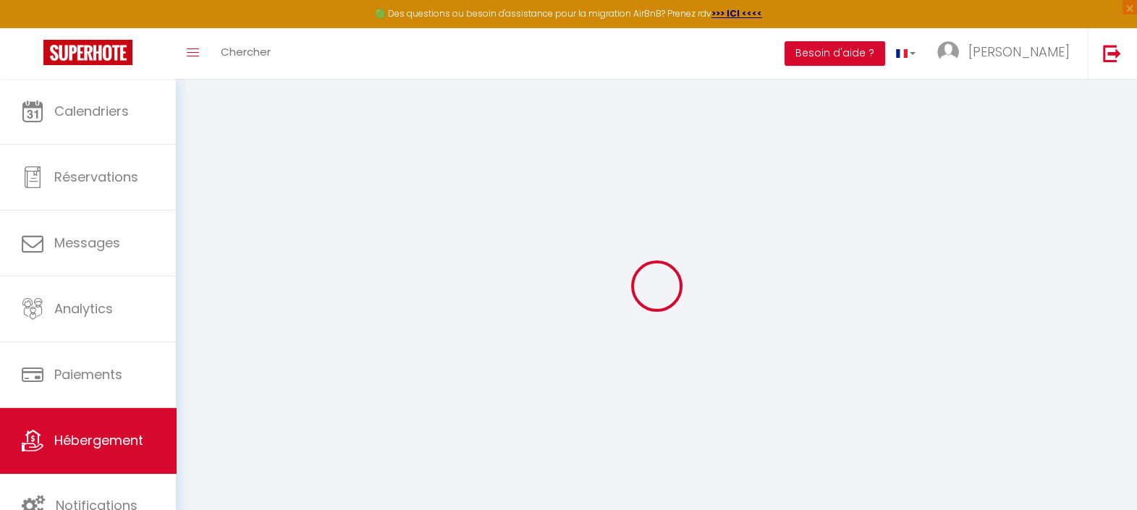
checkbox input "false"
select select
type input "Les clés du goéland"
type input "110"
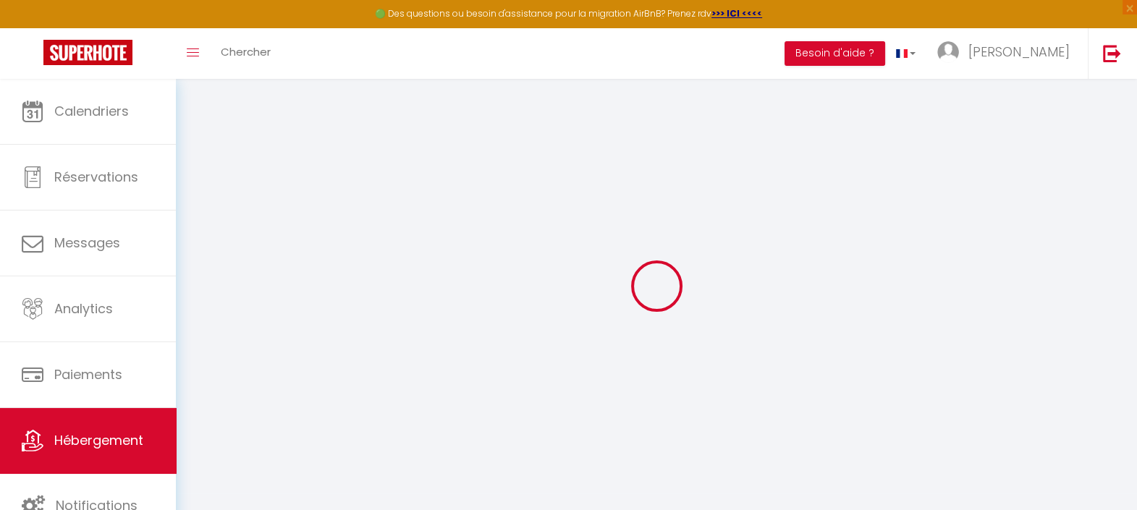
select select
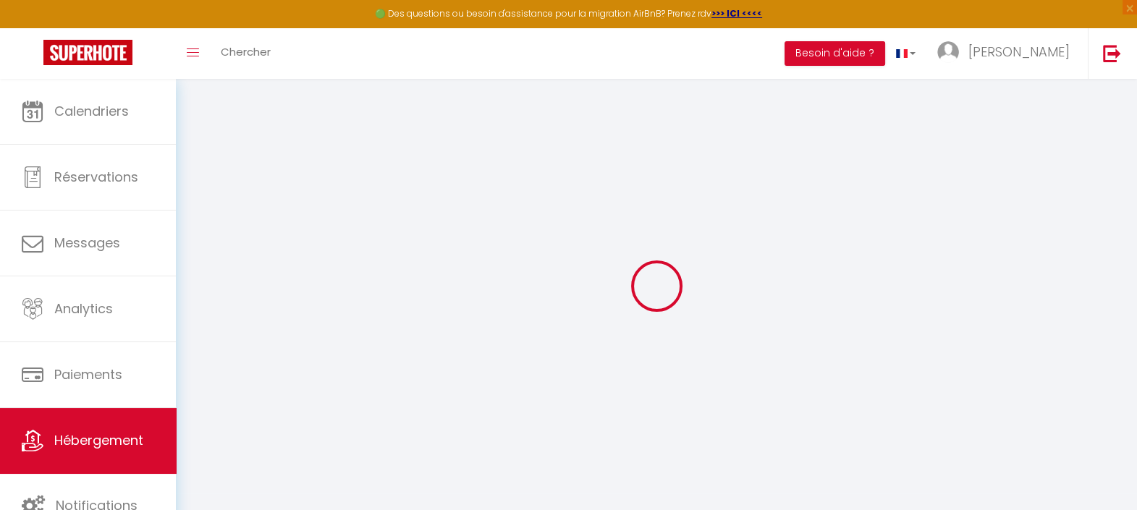
type input "10 Rue Oscar Delille"
type input "59240"
type input "Dunkirk"
type input "[EMAIL_ADDRESS][DOMAIN_NAME]"
select select "16210"
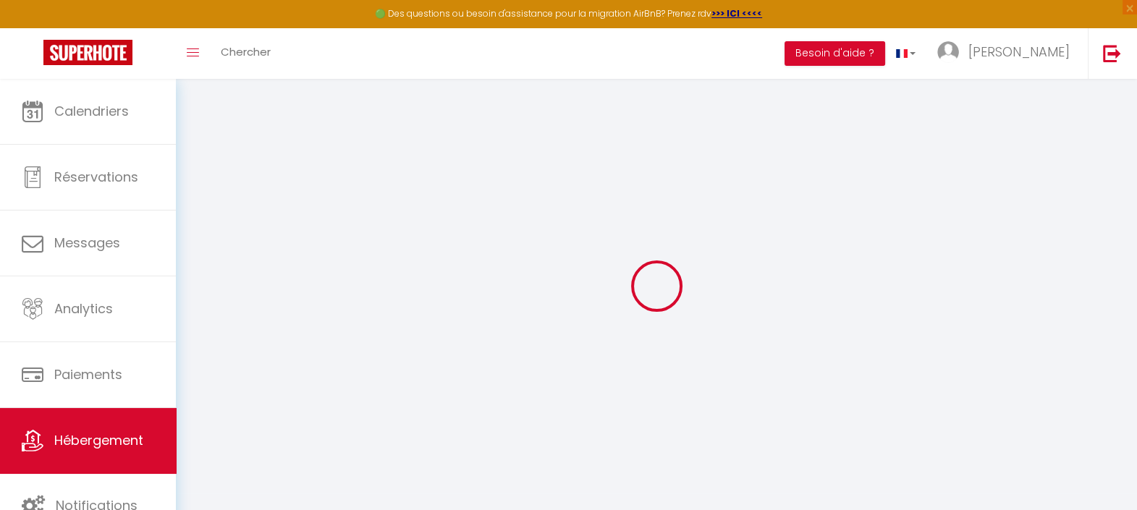
checkbox input "false"
select select
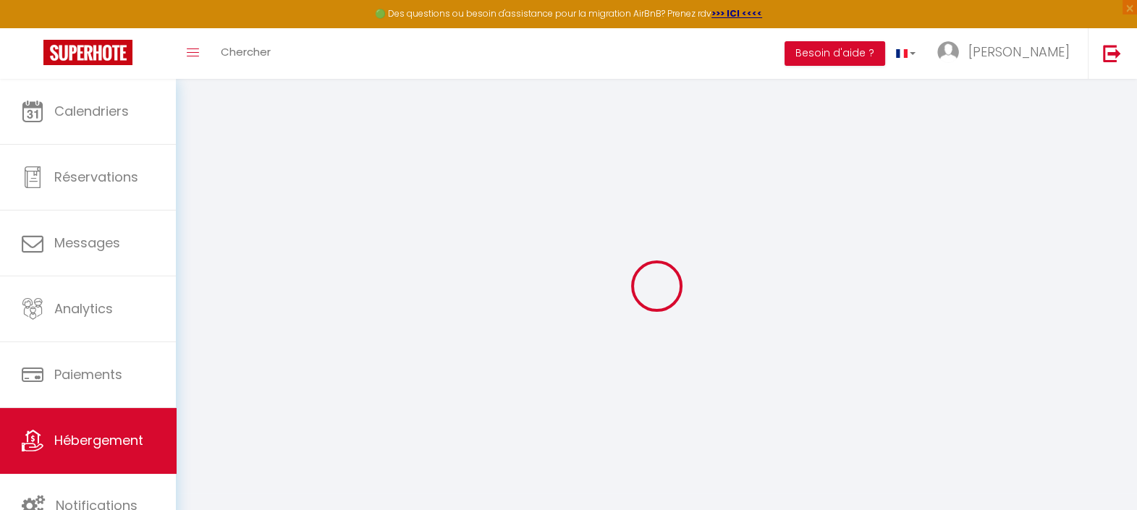
select select
type input "0"
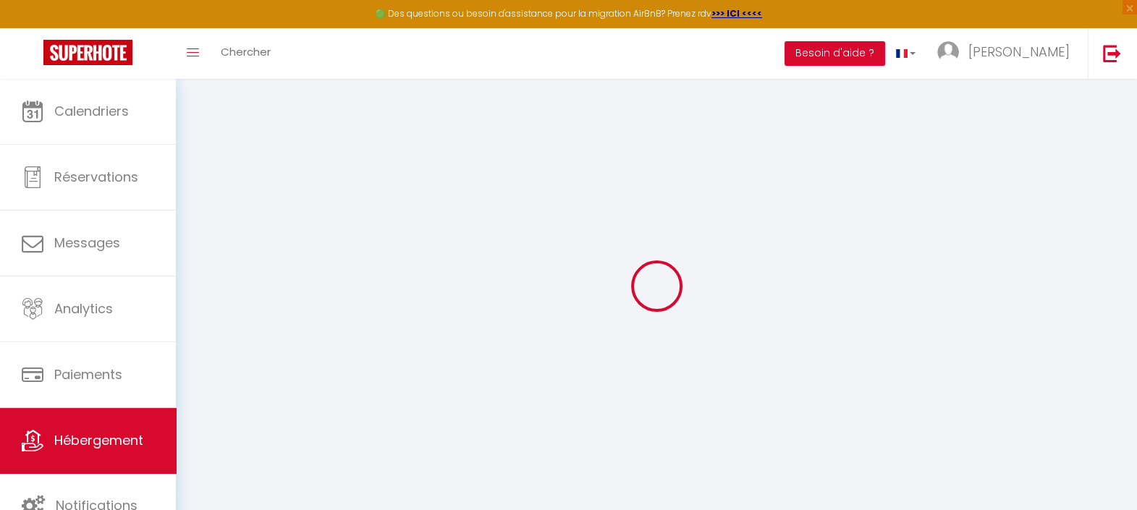
select select
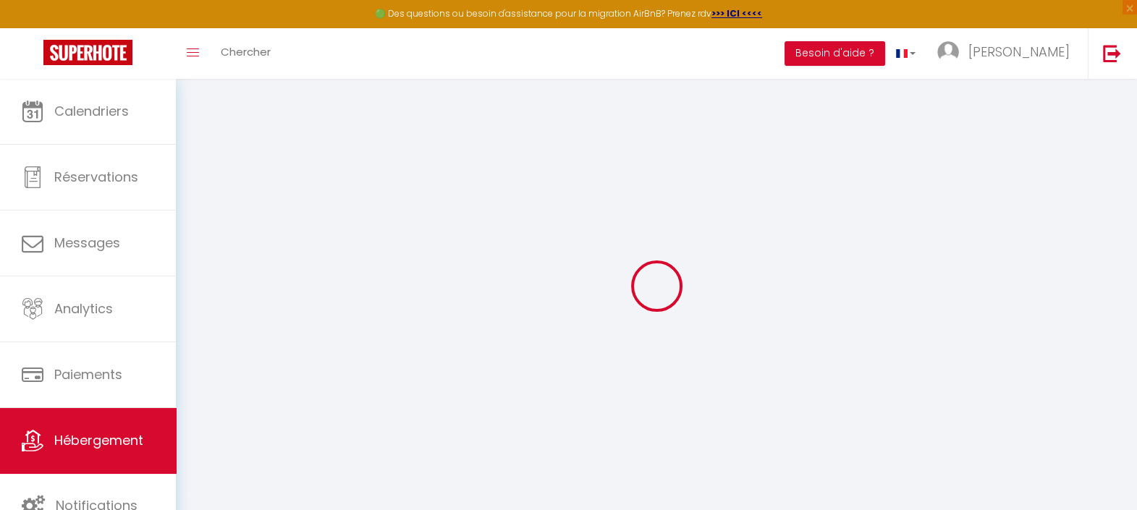
checkbox input "false"
select select
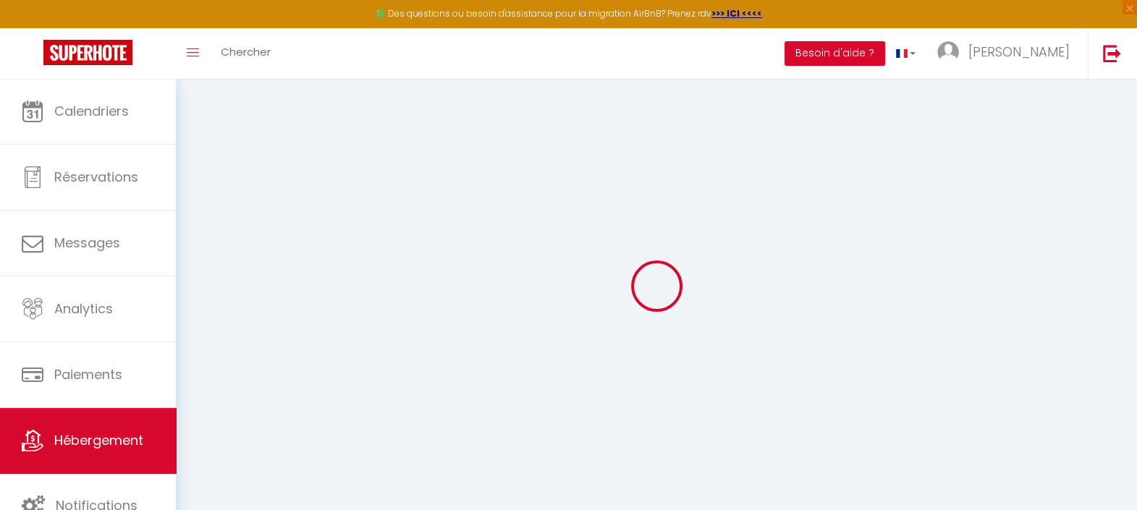
select select
checkbox input "false"
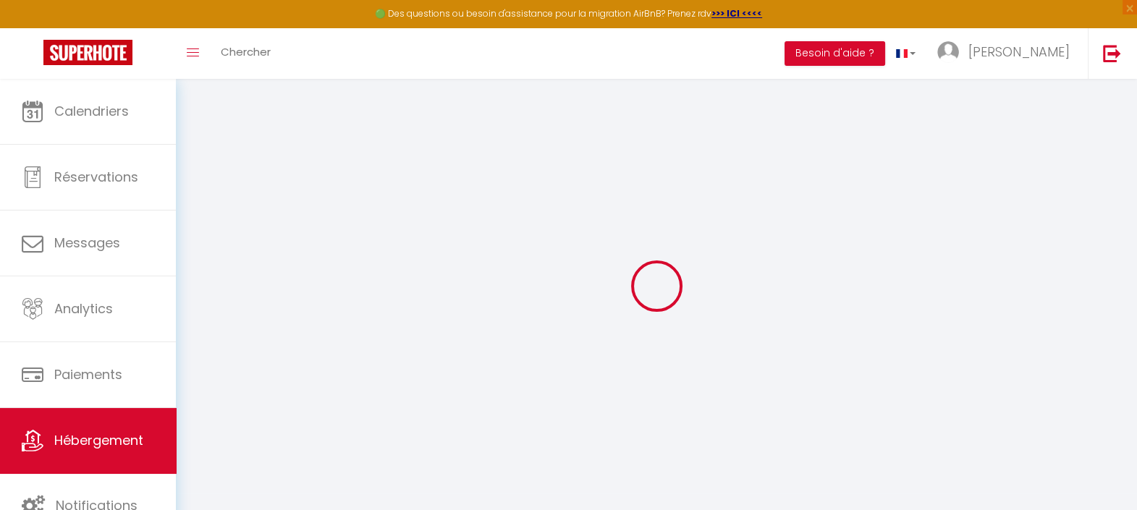
checkbox input "false"
select select
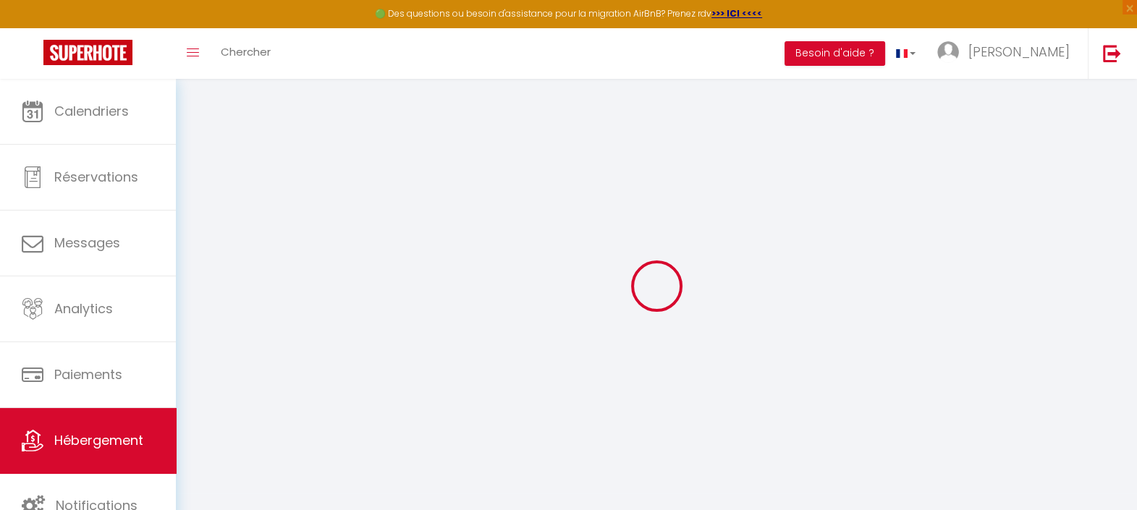
select select
checkbox input "false"
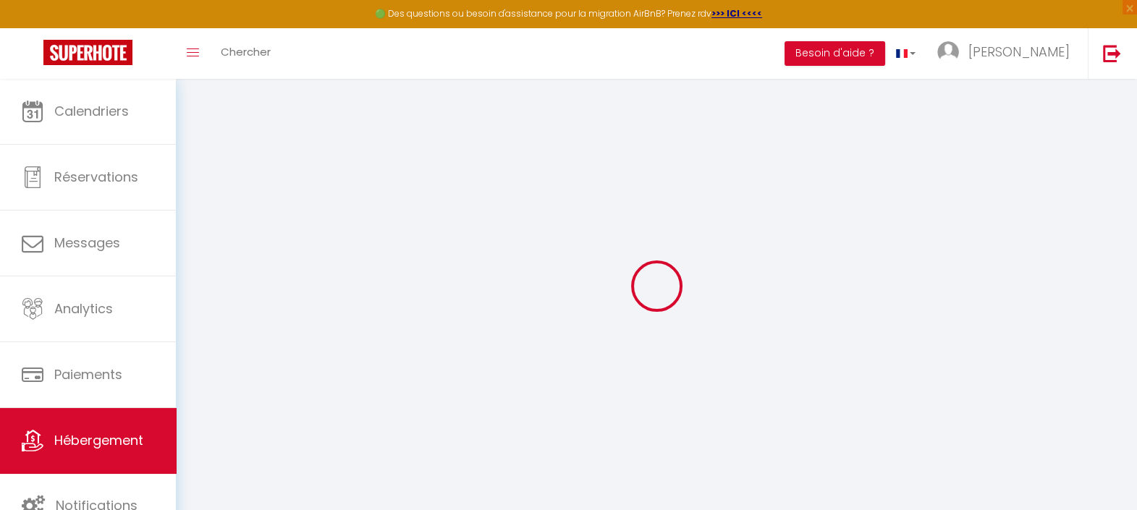
checkbox input "false"
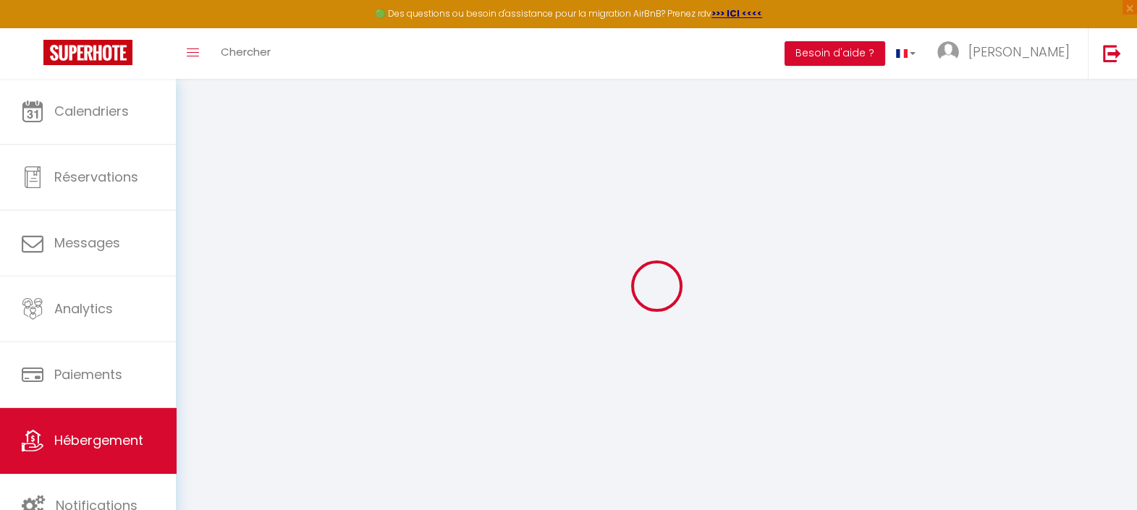
checkbox input "false"
select select "16:00"
select select "23:45"
select select "10:00"
select select "30"
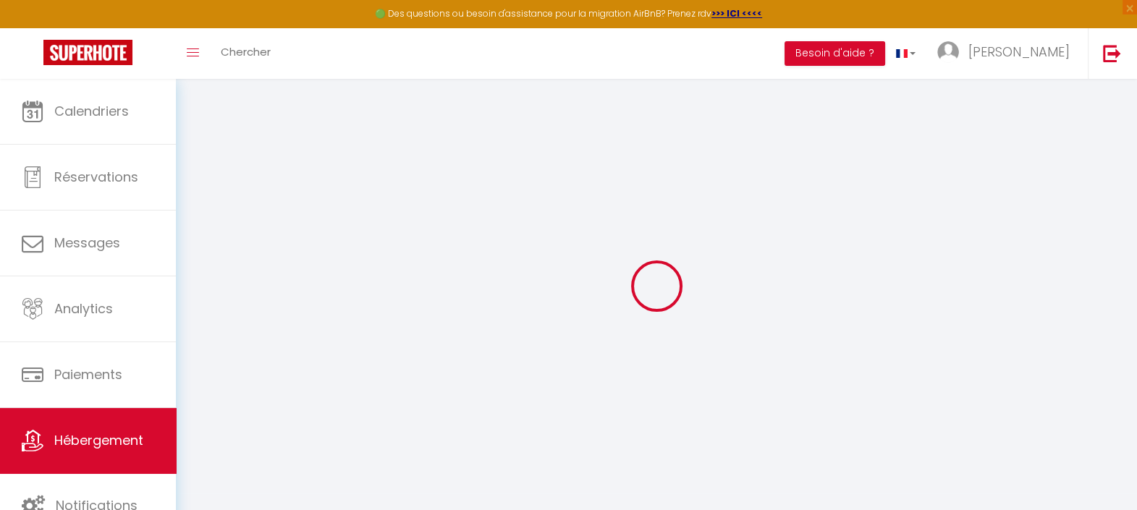
select select "120"
checkbox input "false"
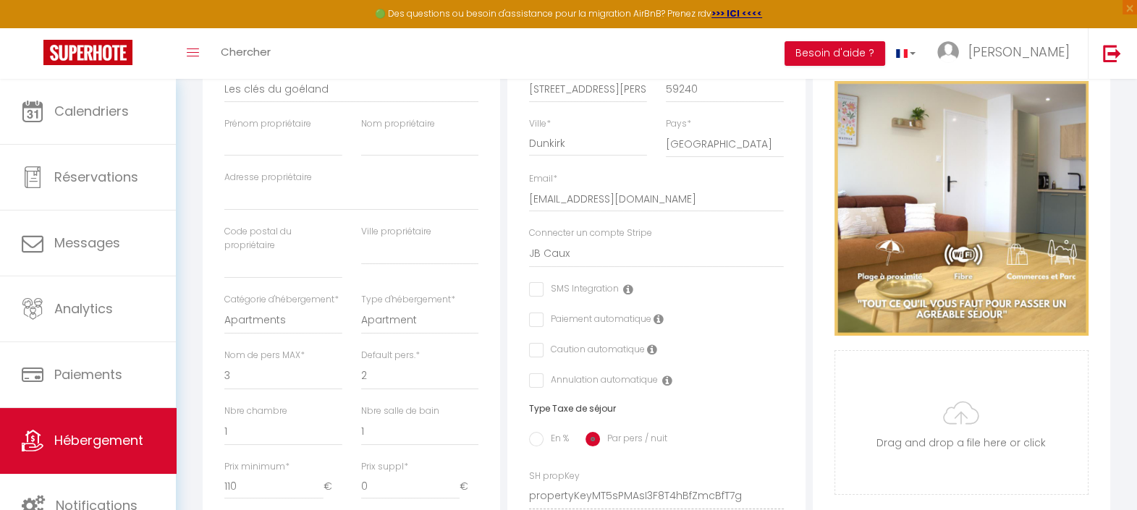
scroll to position [361, 0]
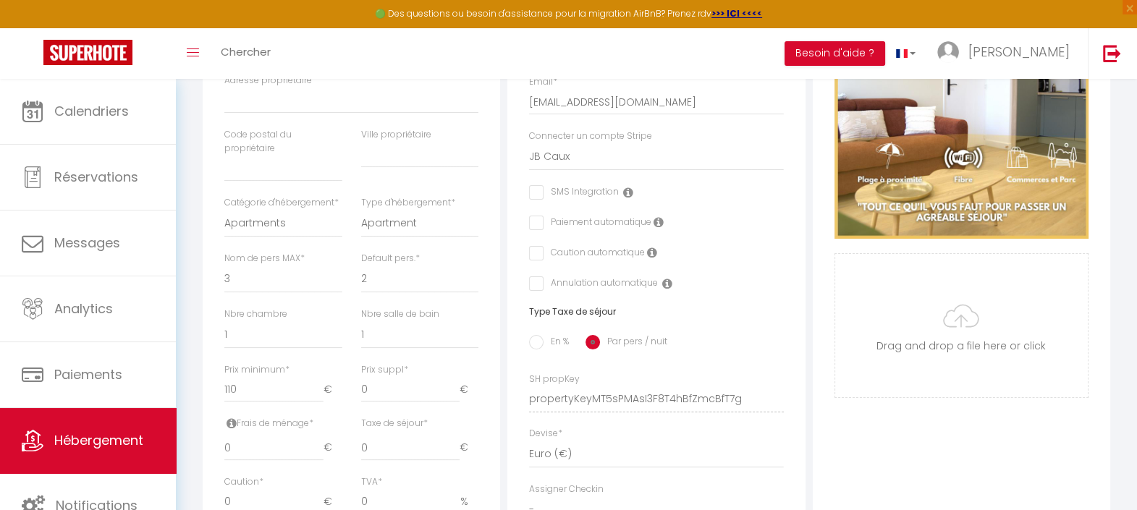
click at [649, 258] on icon at bounding box center [652, 253] width 10 height 12
click at [539, 261] on input "checkbox" at bounding box center [533, 253] width 9 height 14
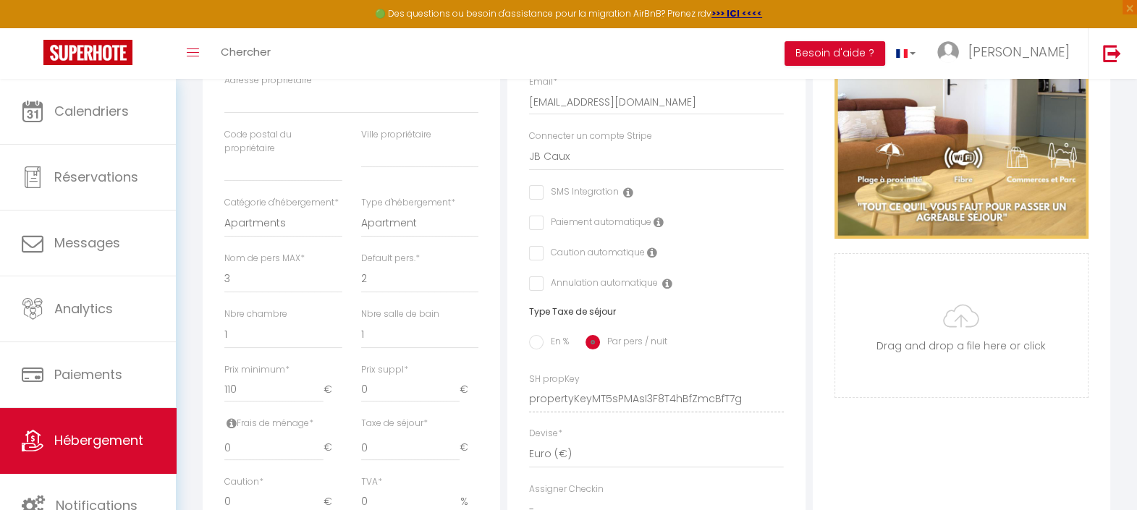
checkbox input "true"
checkbox input "false"
click at [651, 258] on icon at bounding box center [652, 253] width 10 height 12
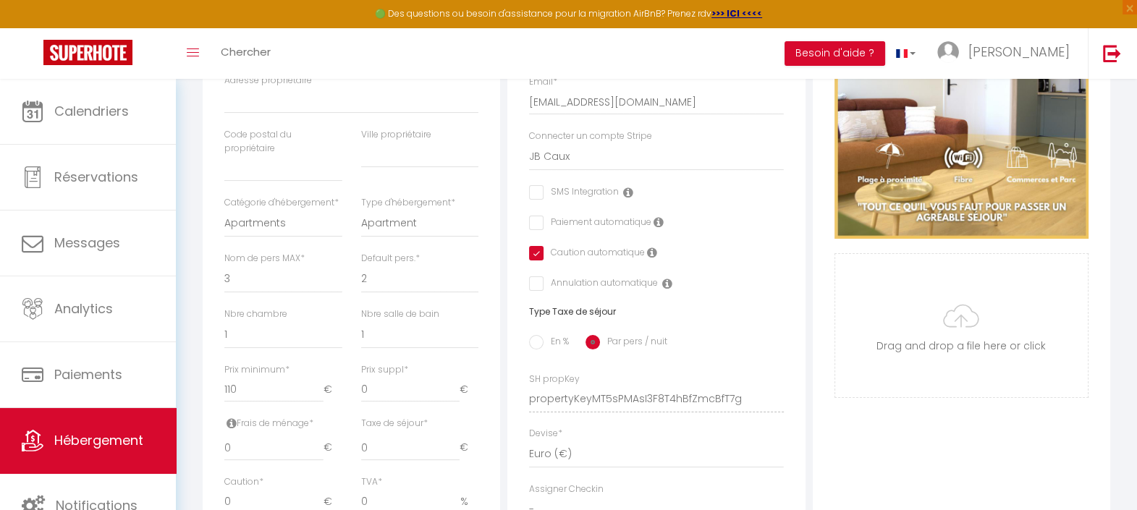
click at [651, 258] on icon at bounding box center [652, 253] width 10 height 12
click at [536, 261] on input "checkbox" at bounding box center [533, 253] width 9 height 14
checkbox input "false"
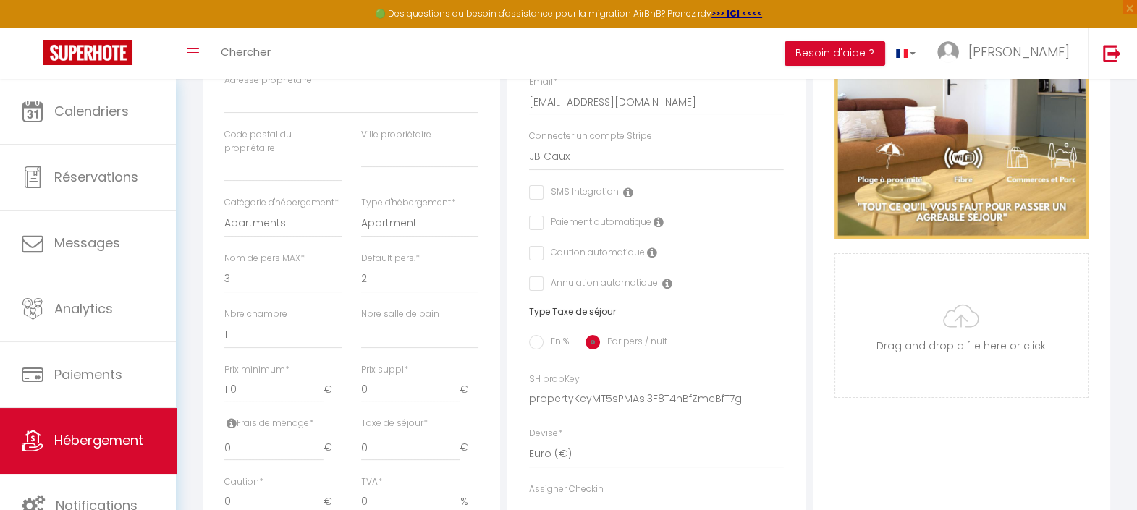
checkbox input "false"
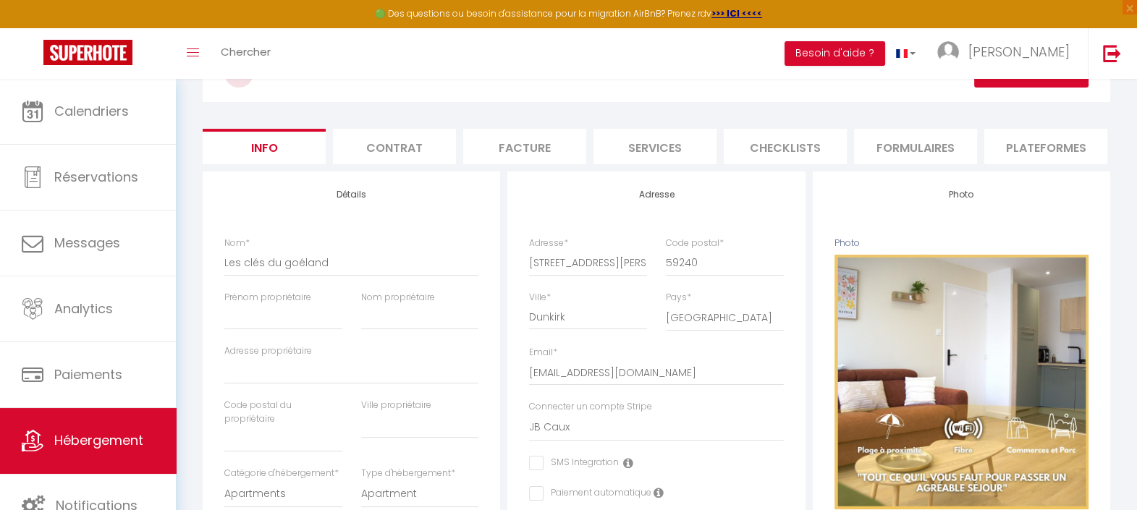
scroll to position [90, 0]
click at [282, 329] on input "Prénom propriétaire" at bounding box center [283, 318] width 118 height 26
type input "J"
checkbox input "false"
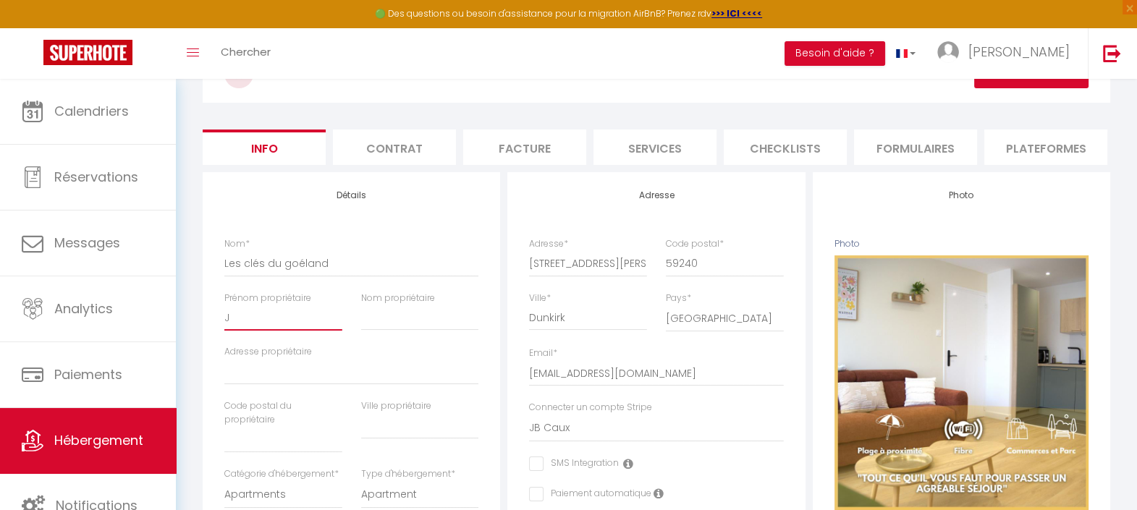
checkbox input "false"
type input "Je"
checkbox input "false"
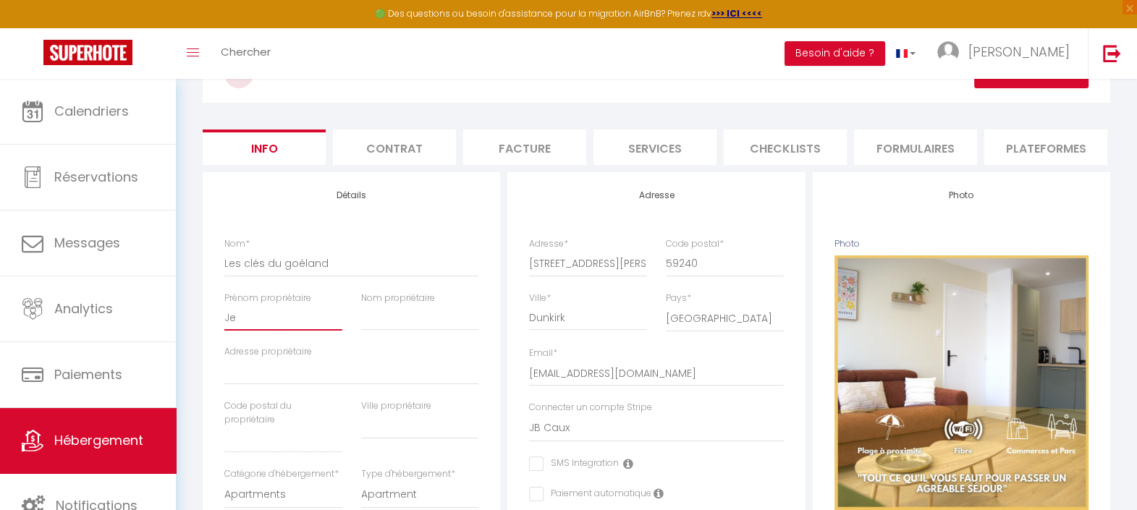
type input "Jea"
checkbox input "false"
type input "Jean"
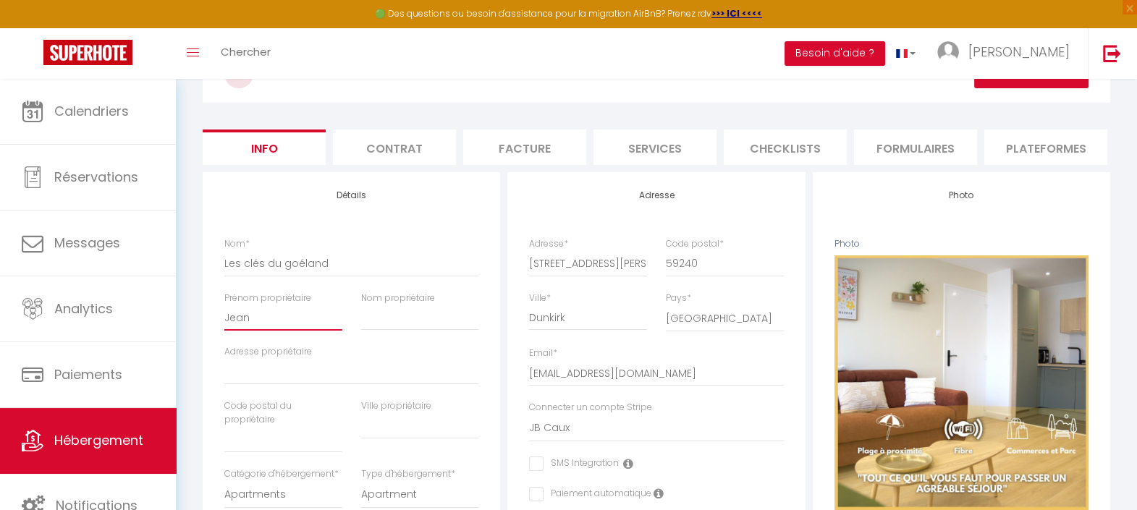
checkbox input "false"
type input "Jean-Baptiste"
checkbox input "false"
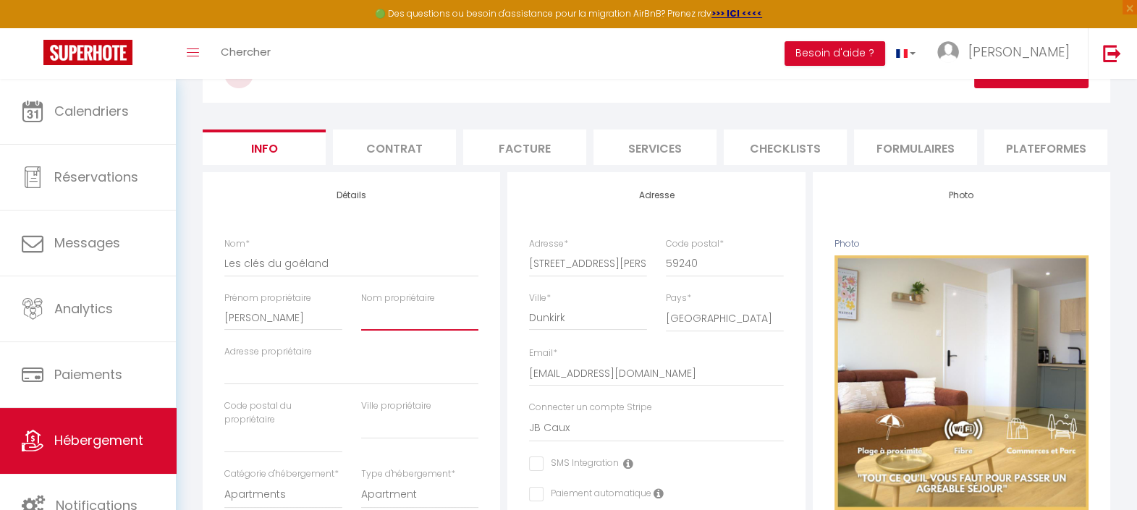
checkbox input "false"
type input "C"
checkbox input "false"
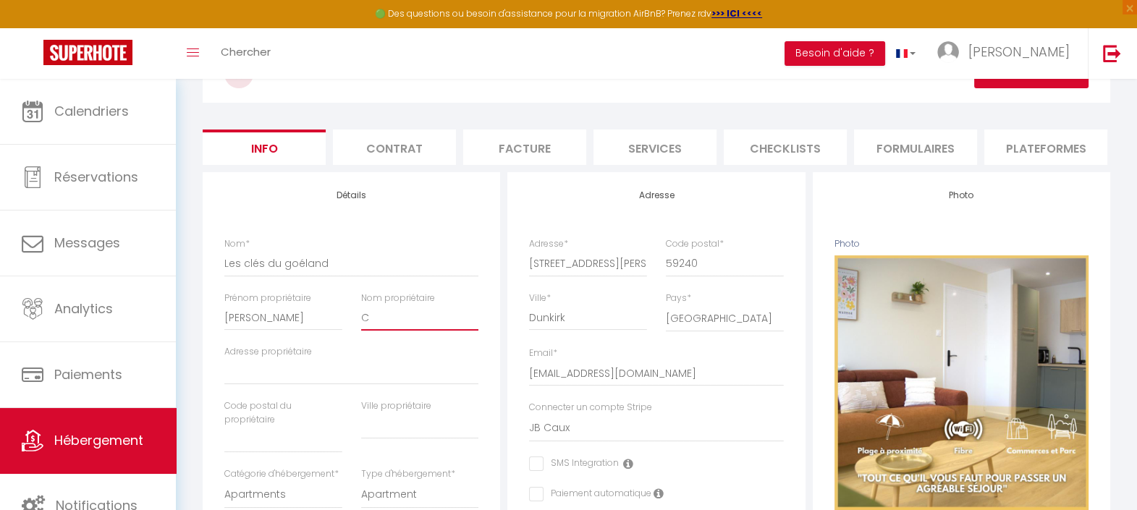
checkbox input "false"
type input "Ca"
checkbox input "false"
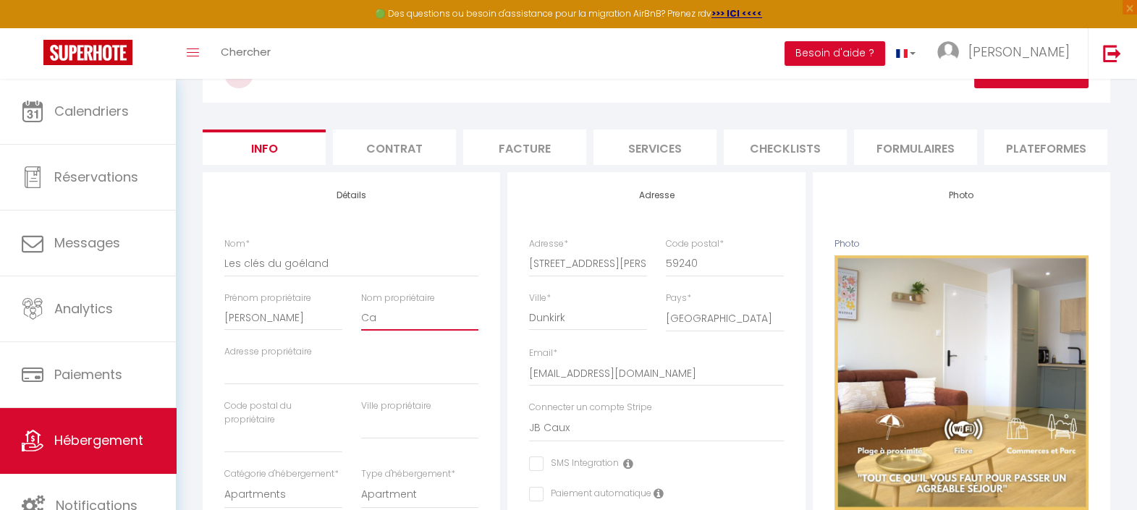
type input "Cau"
checkbox input "false"
type input "Caux"
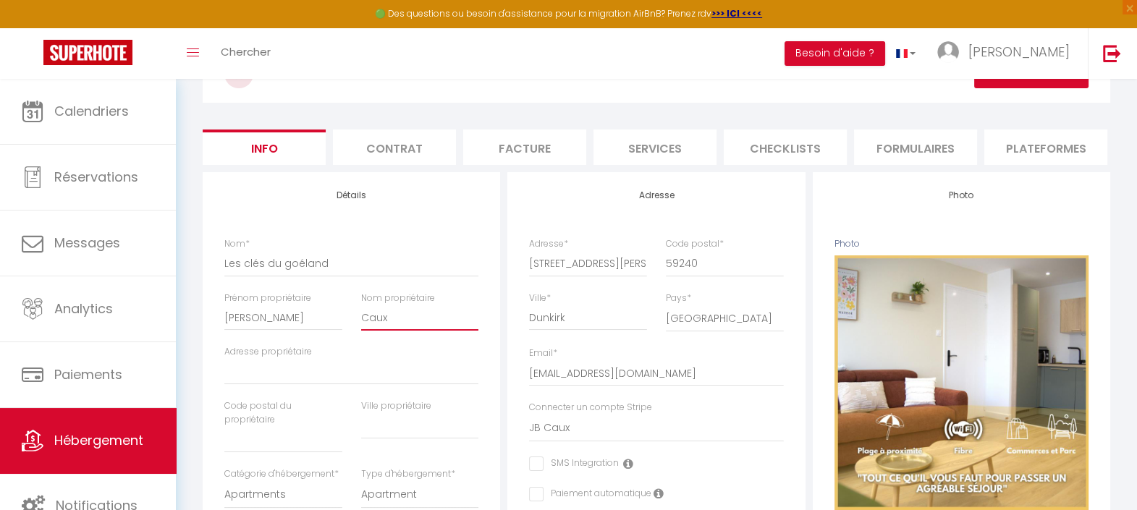
checkbox input "false"
type input "CAUX"
type input "1060 Avenue de Rosendaël Jacques Collache"
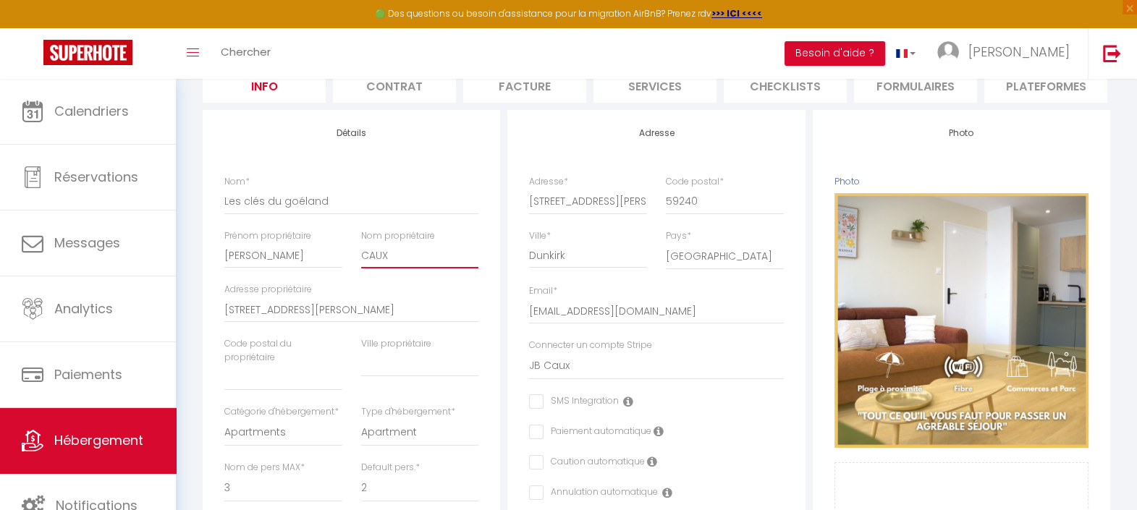
scroll to position [180, 0]
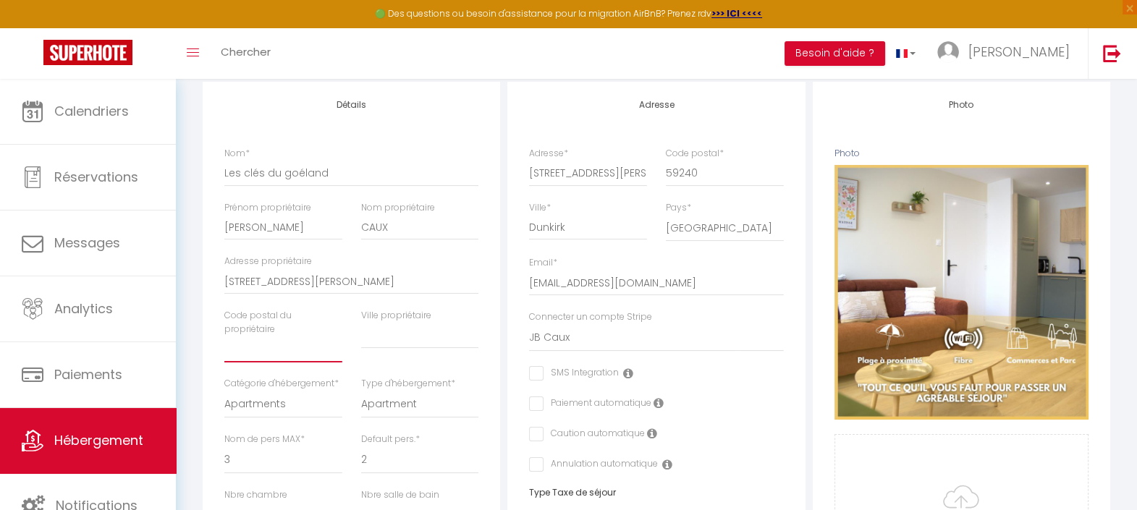
click at [264, 363] on input "text" at bounding box center [283, 350] width 118 height 26
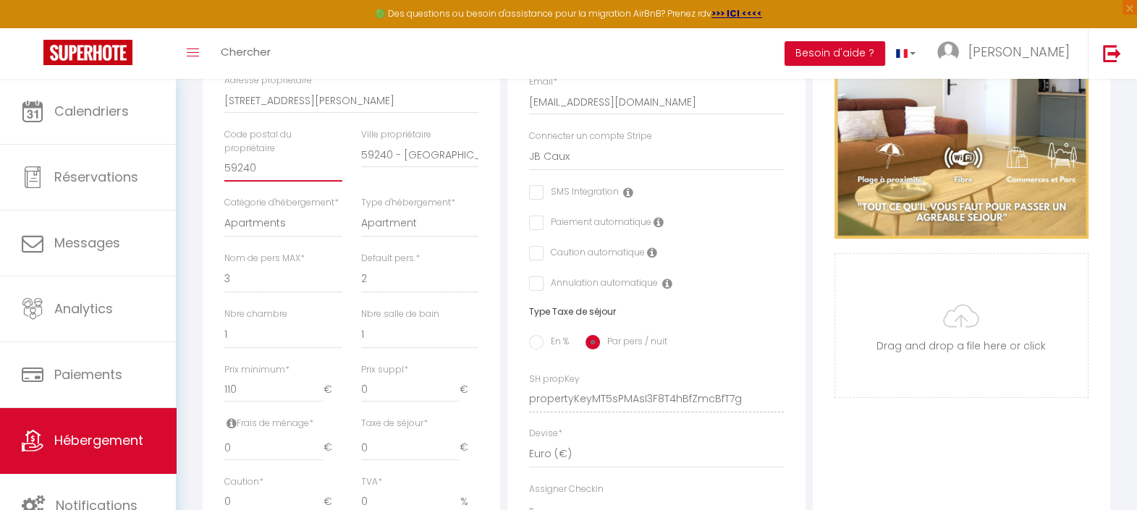
scroll to position [452, 0]
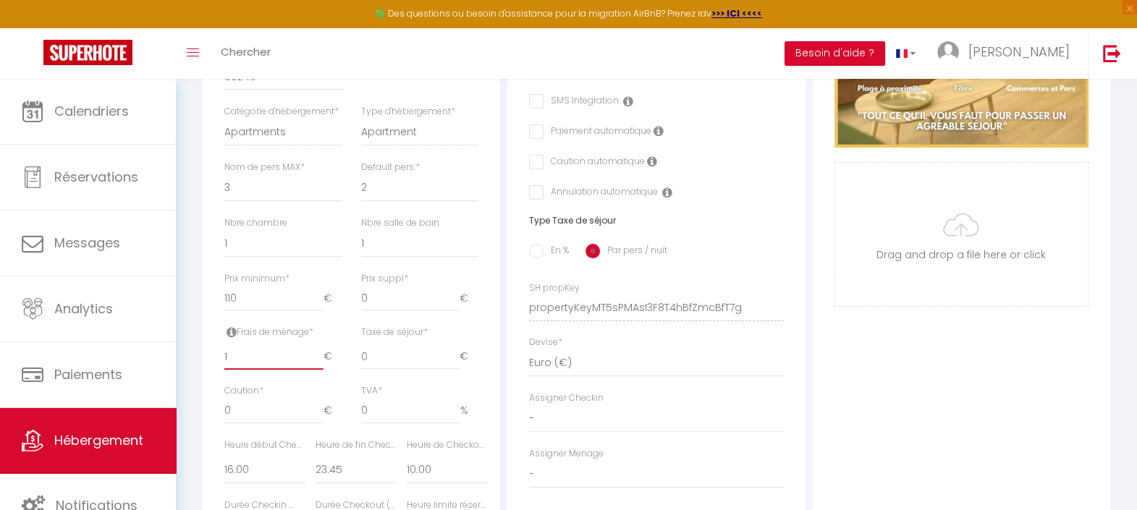
click at [315, 370] on input "1" at bounding box center [273, 357] width 99 height 26
click at [314, 370] on input "2" at bounding box center [273, 357] width 99 height 26
click at [314, 370] on input "3" at bounding box center [273, 357] width 99 height 26
click at [314, 370] on input "4" at bounding box center [273, 357] width 99 height 26
click at [314, 370] on input "5" at bounding box center [273, 357] width 99 height 26
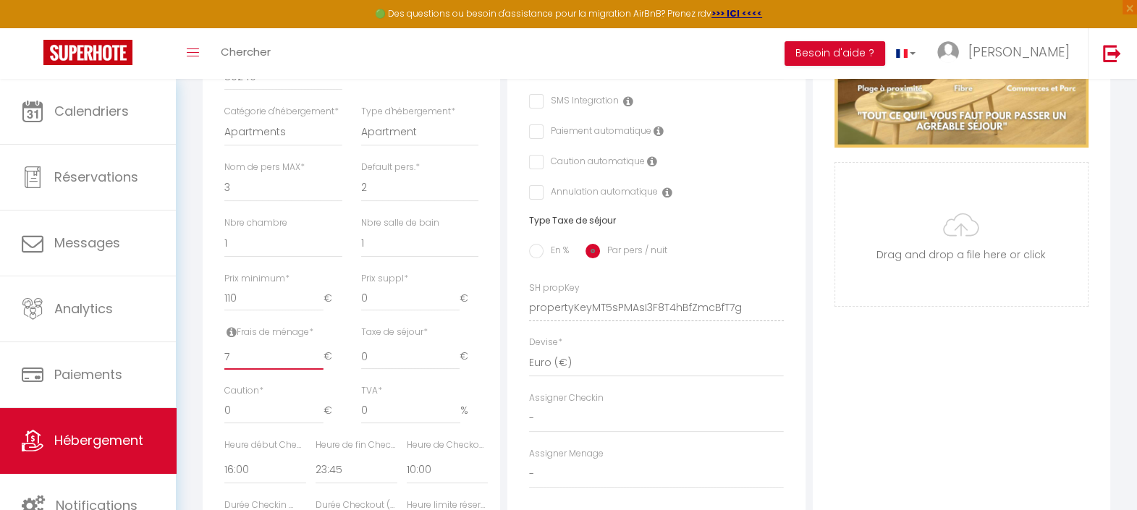
click at [314, 370] on input "7" at bounding box center [273, 357] width 99 height 26
click at [314, 370] on input "8" at bounding box center [273, 357] width 99 height 26
click at [314, 370] on input "9" at bounding box center [273, 357] width 99 height 26
click at [314, 370] on input "10" at bounding box center [273, 357] width 99 height 26
click at [314, 370] on input "11" at bounding box center [273, 357] width 99 height 26
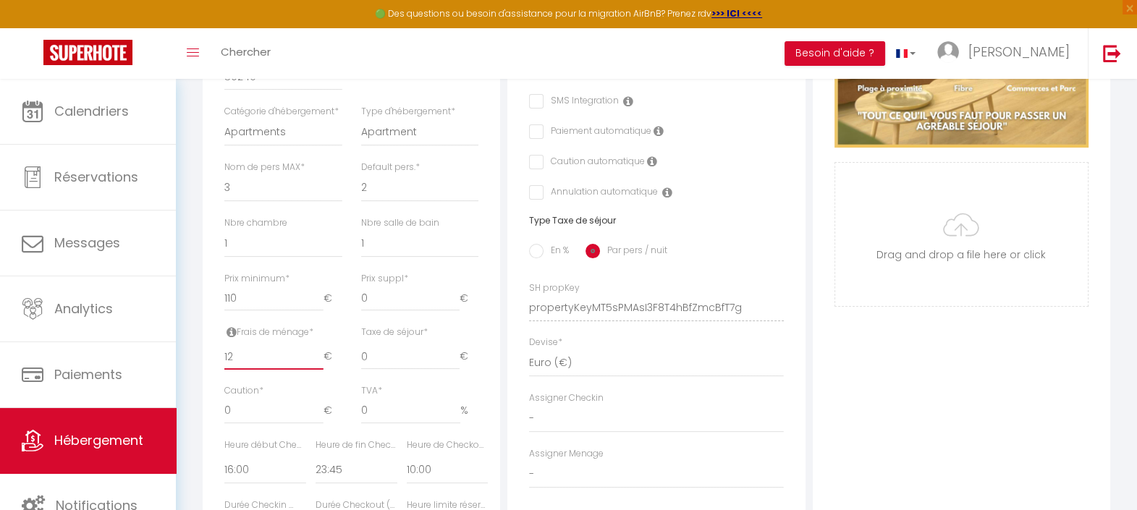
click at [314, 370] on input "12" at bounding box center [273, 357] width 99 height 26
click at [313, 370] on input "13" at bounding box center [273, 357] width 99 height 26
click at [313, 370] on input "14" at bounding box center [273, 357] width 99 height 26
click at [313, 370] on input "15" at bounding box center [273, 357] width 99 height 26
click at [313, 370] on input "16" at bounding box center [273, 357] width 99 height 26
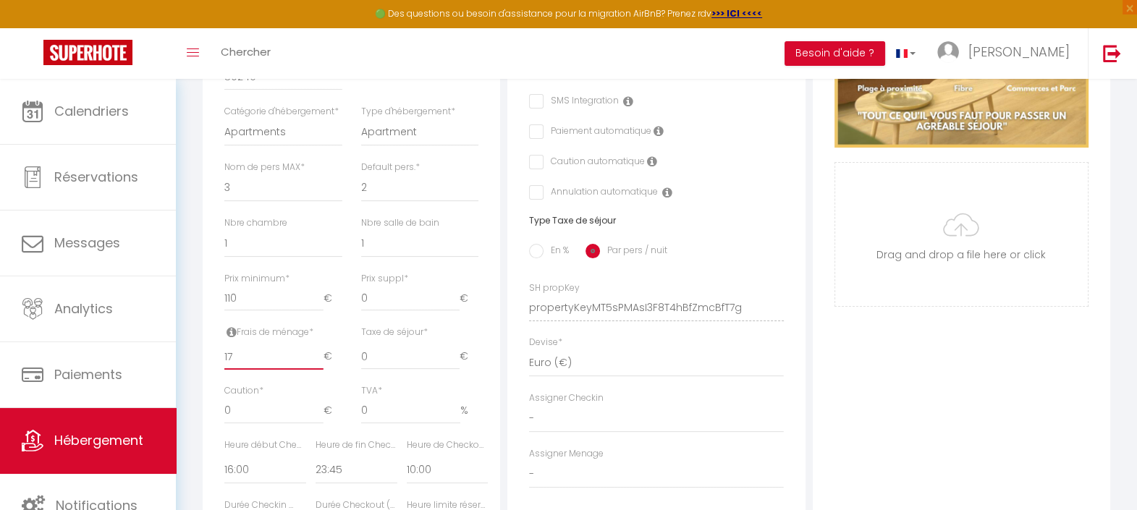
click at [313, 370] on input "17" at bounding box center [273, 357] width 99 height 26
click at [312, 370] on input "18" at bounding box center [273, 357] width 99 height 26
click at [312, 370] on input "19" at bounding box center [273, 357] width 99 height 26
click at [312, 370] on input "20" at bounding box center [273, 357] width 99 height 26
click at [311, 370] on input "21" at bounding box center [273, 357] width 99 height 26
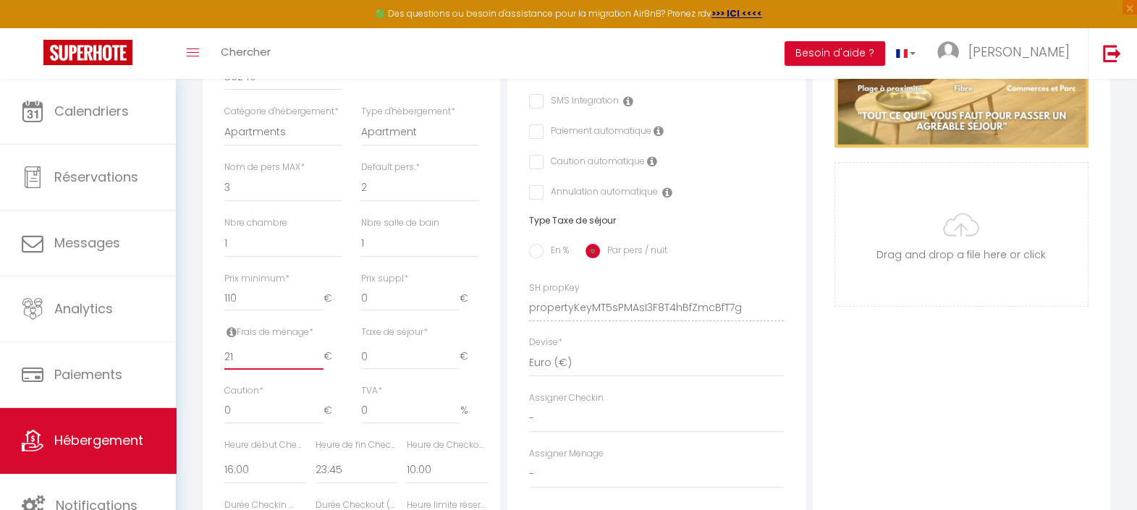
click at [310, 370] on input "21" at bounding box center [273, 357] width 99 height 26
click at [316, 370] on input "22" at bounding box center [273, 357] width 99 height 26
click at [316, 370] on input "23" at bounding box center [273, 357] width 99 height 26
click at [316, 370] on input "24" at bounding box center [273, 357] width 99 height 26
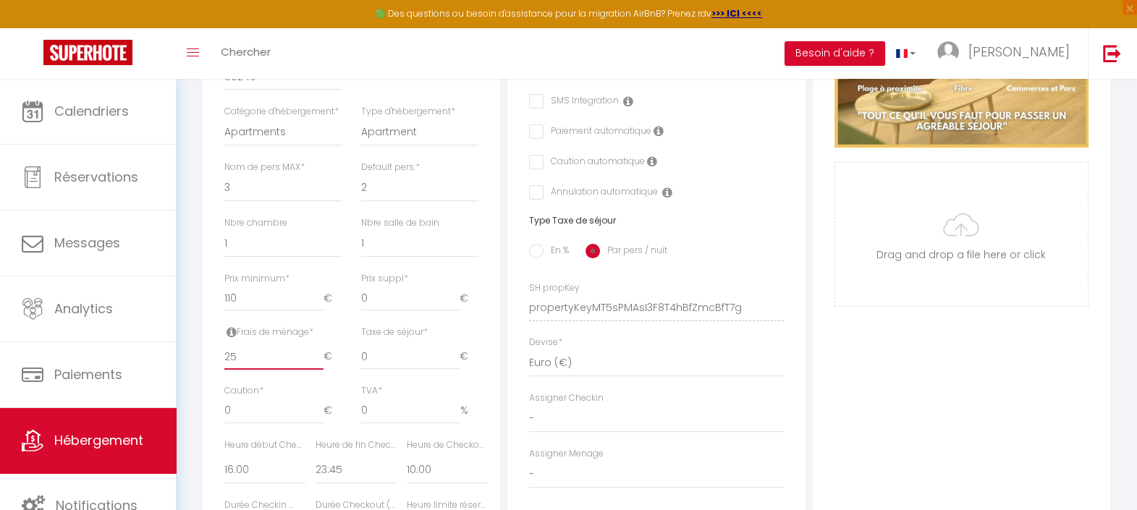
click at [316, 370] on input "25" at bounding box center [273, 357] width 99 height 26
click at [316, 370] on input "26" at bounding box center [273, 357] width 99 height 26
click at [316, 370] on input "27" at bounding box center [273, 357] width 99 height 26
click at [316, 370] on input "28" at bounding box center [273, 357] width 99 height 26
click at [316, 370] on input "29" at bounding box center [273, 357] width 99 height 26
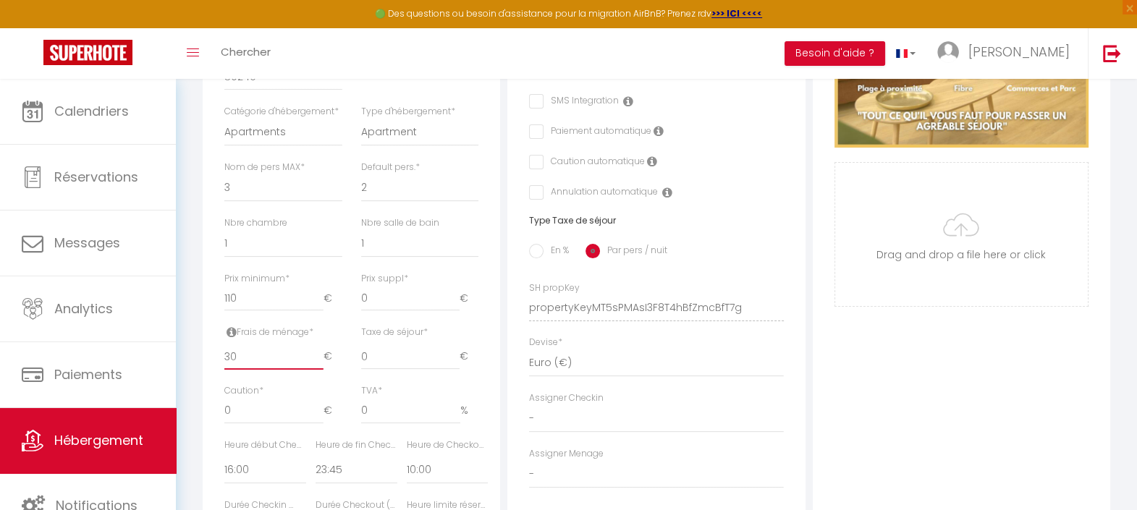
click at [316, 370] on input "30" at bounding box center [273, 357] width 99 height 26
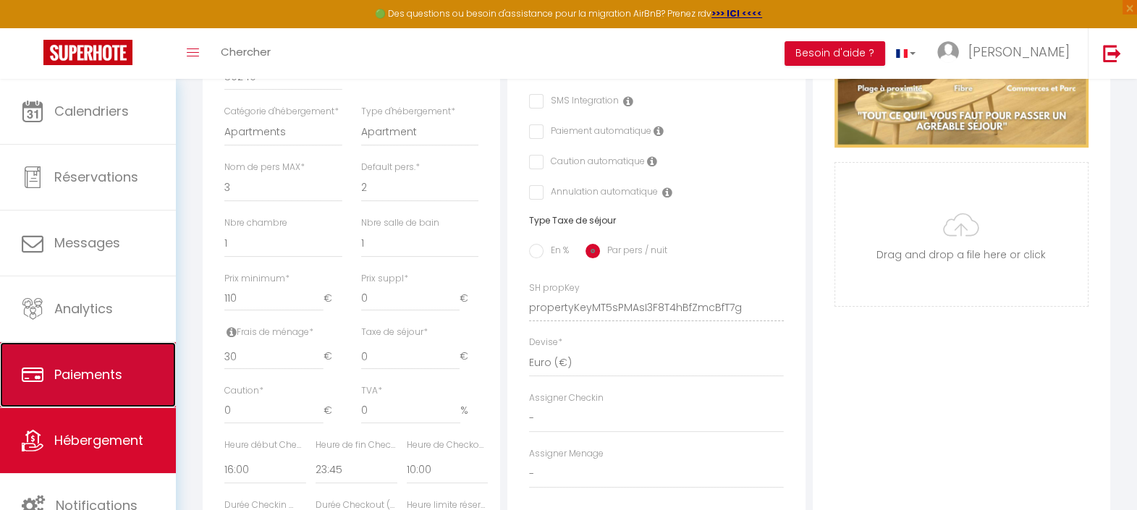
click at [127, 377] on link "Paiements" at bounding box center [88, 374] width 176 height 65
